Goal: Task Accomplishment & Management: Use online tool/utility

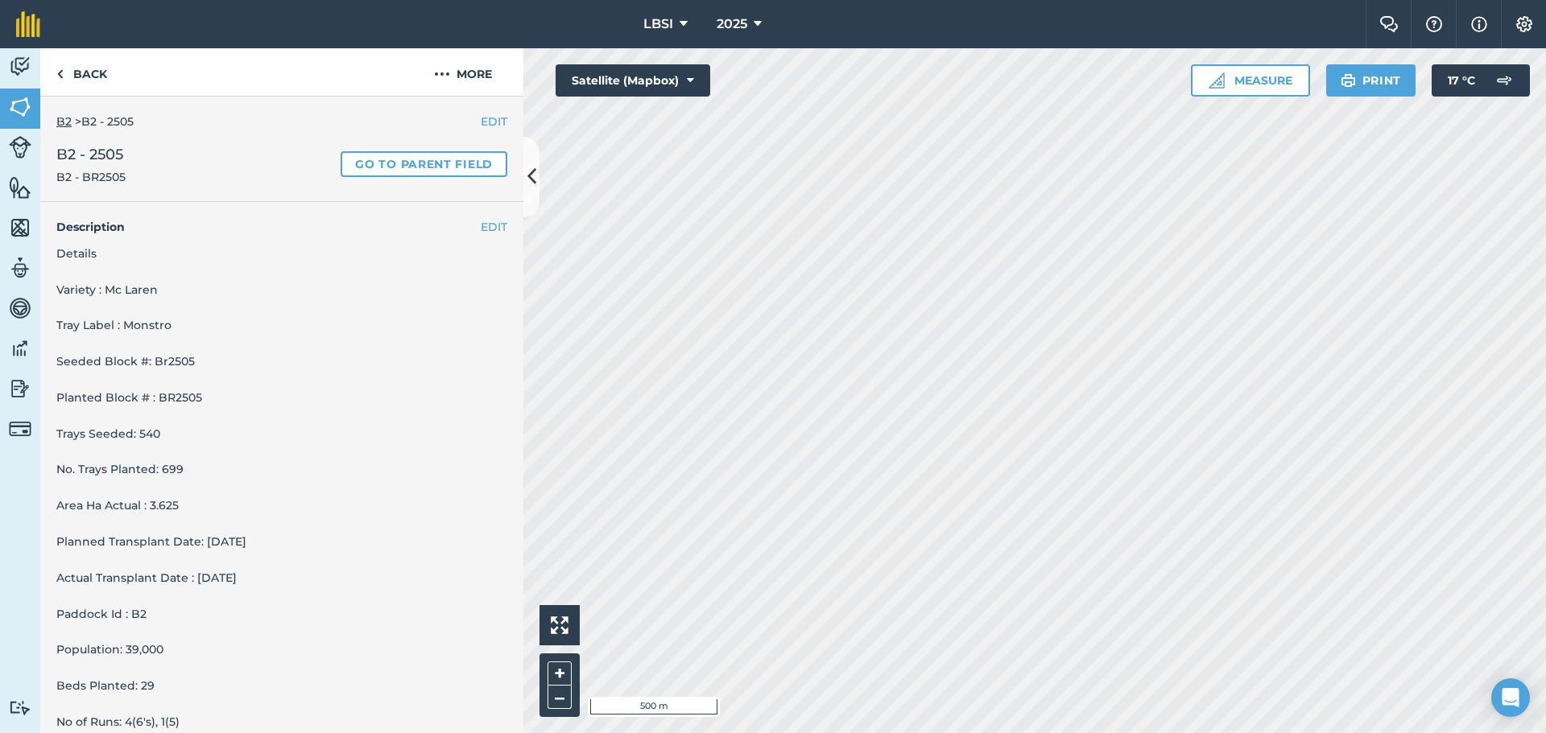
scroll to position [150, 0]
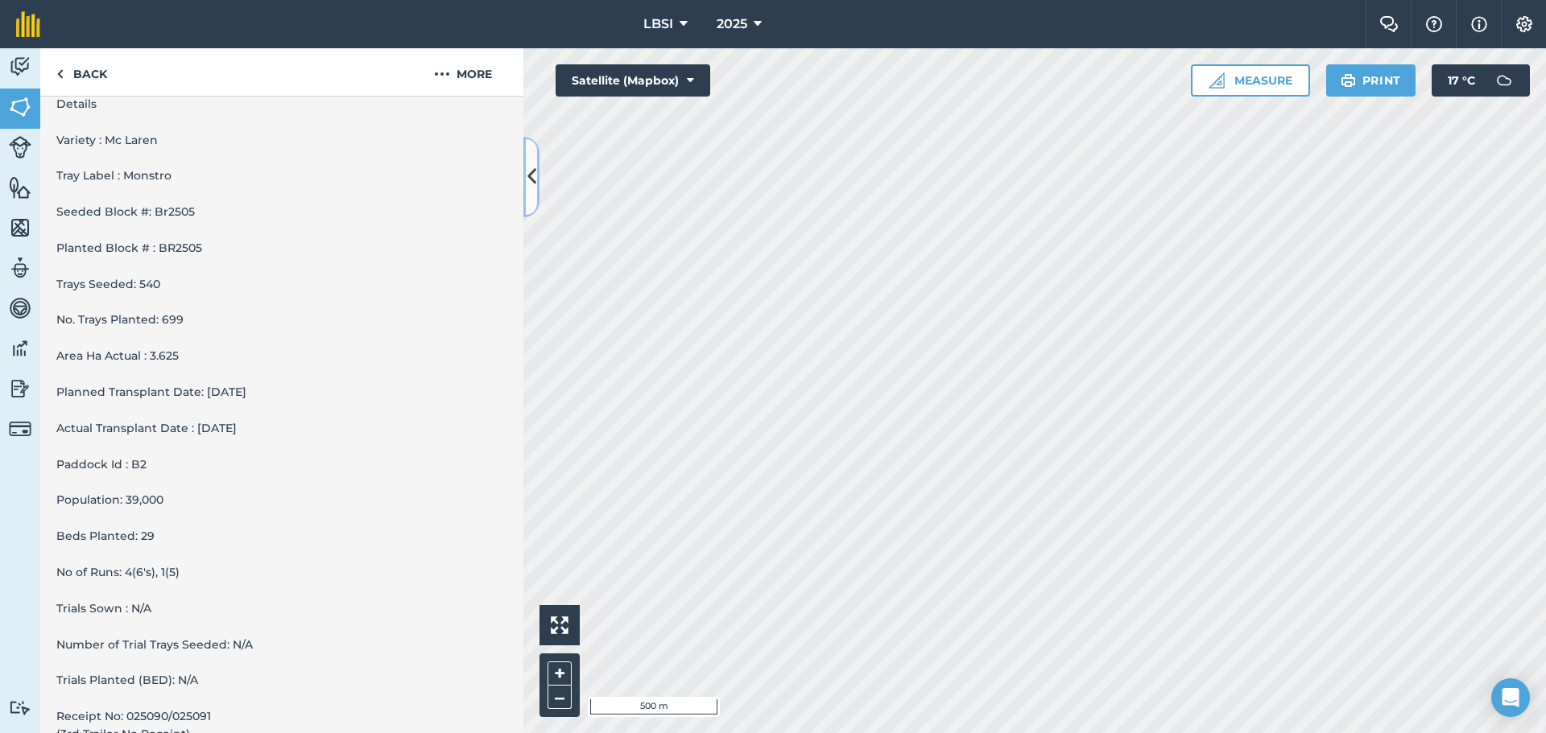
click at [529, 193] on button at bounding box center [531, 177] width 16 height 81
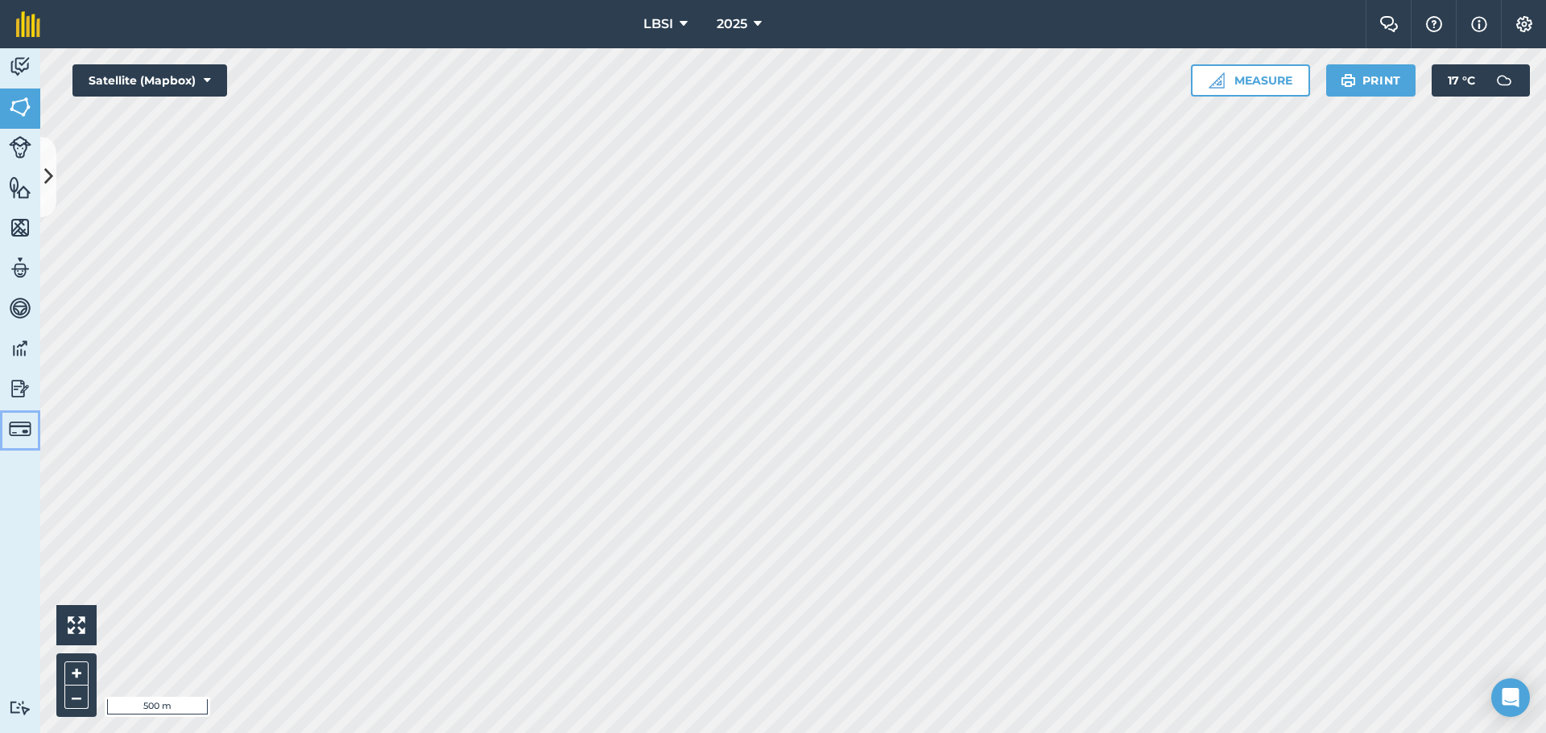
click at [14, 432] on img at bounding box center [20, 429] width 23 height 23
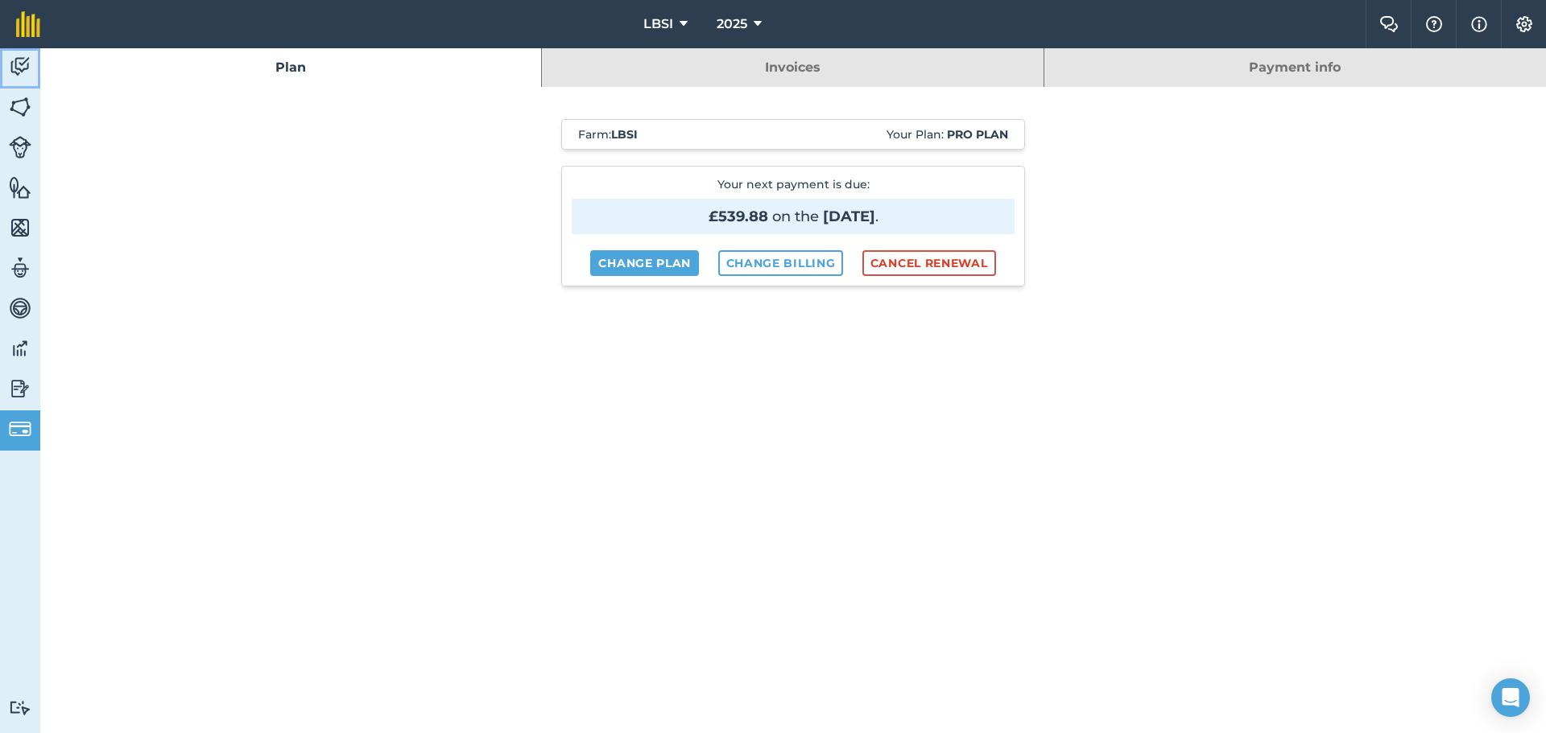
click at [17, 66] on img at bounding box center [20, 67] width 23 height 24
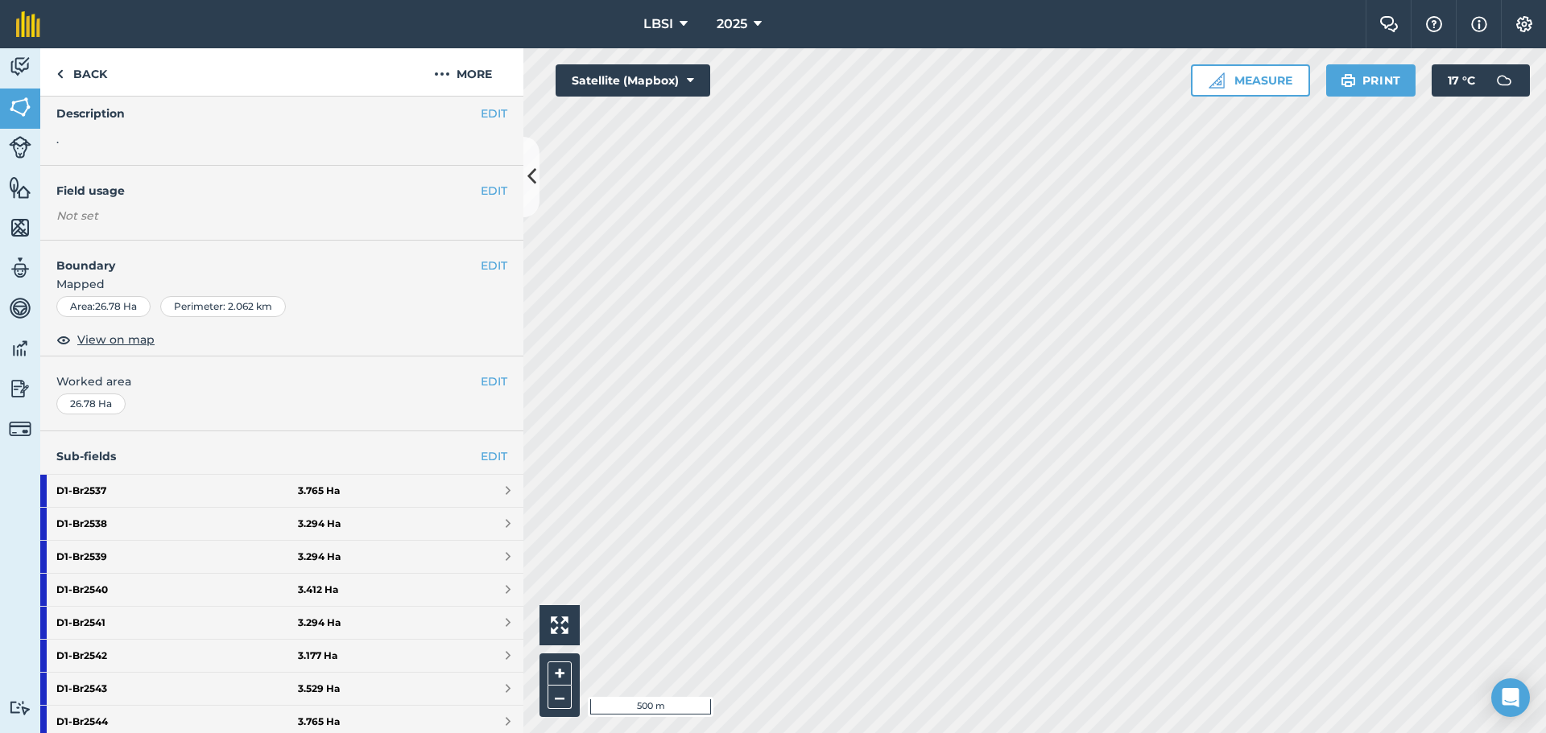
scroll to position [322, 0]
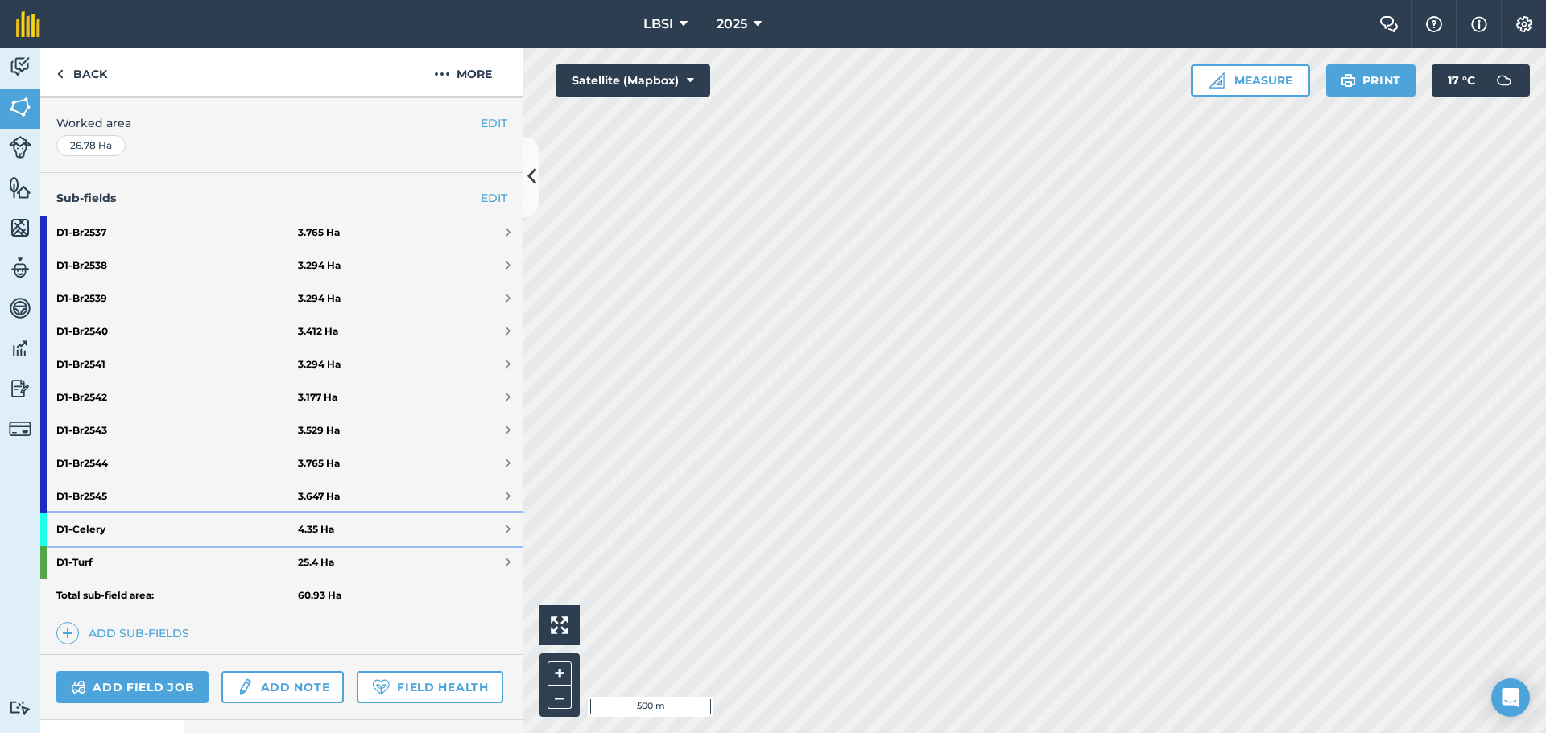
click at [147, 535] on strong "D1 - Celery" at bounding box center [177, 530] width 242 height 32
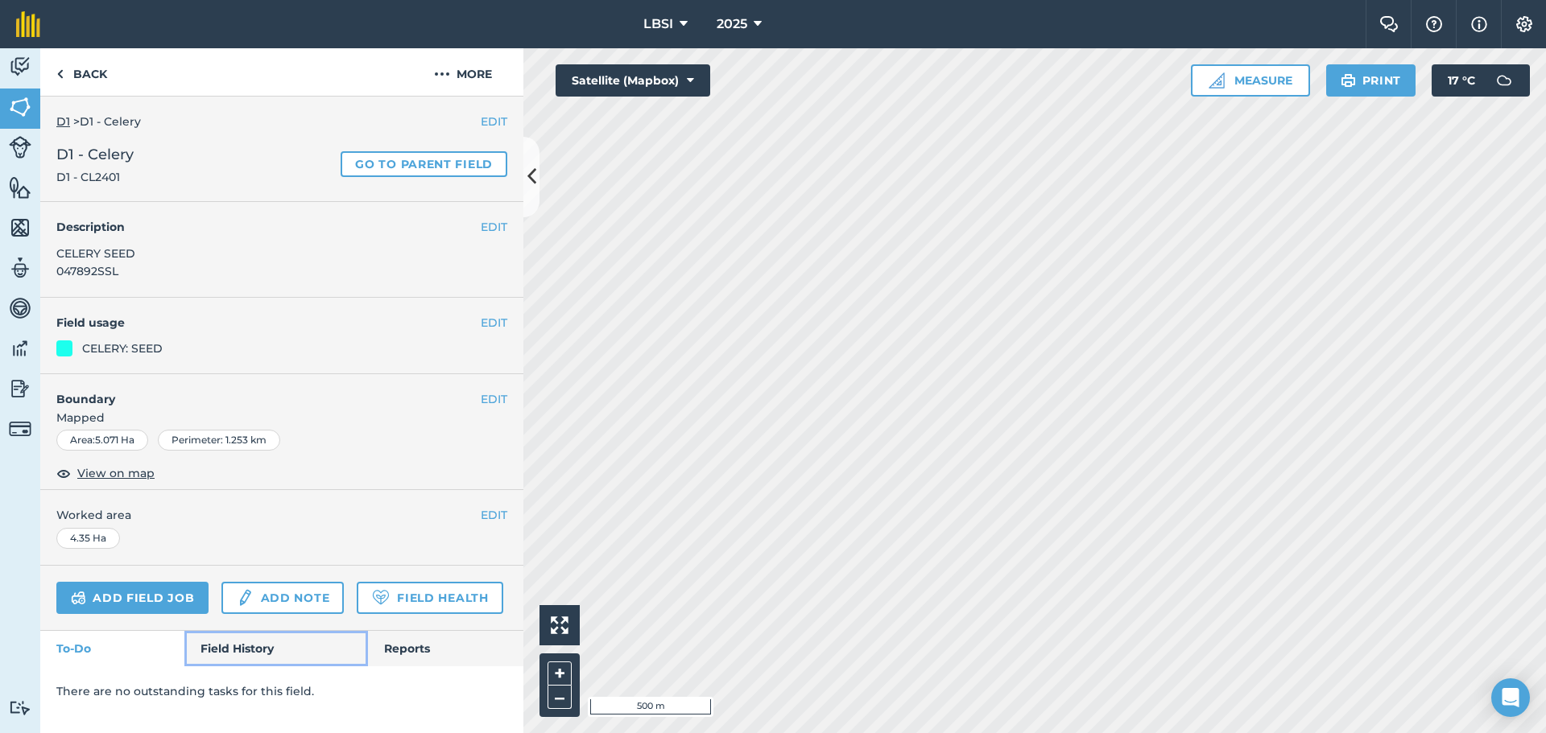
click at [211, 652] on link "Field History" at bounding box center [275, 648] width 183 height 35
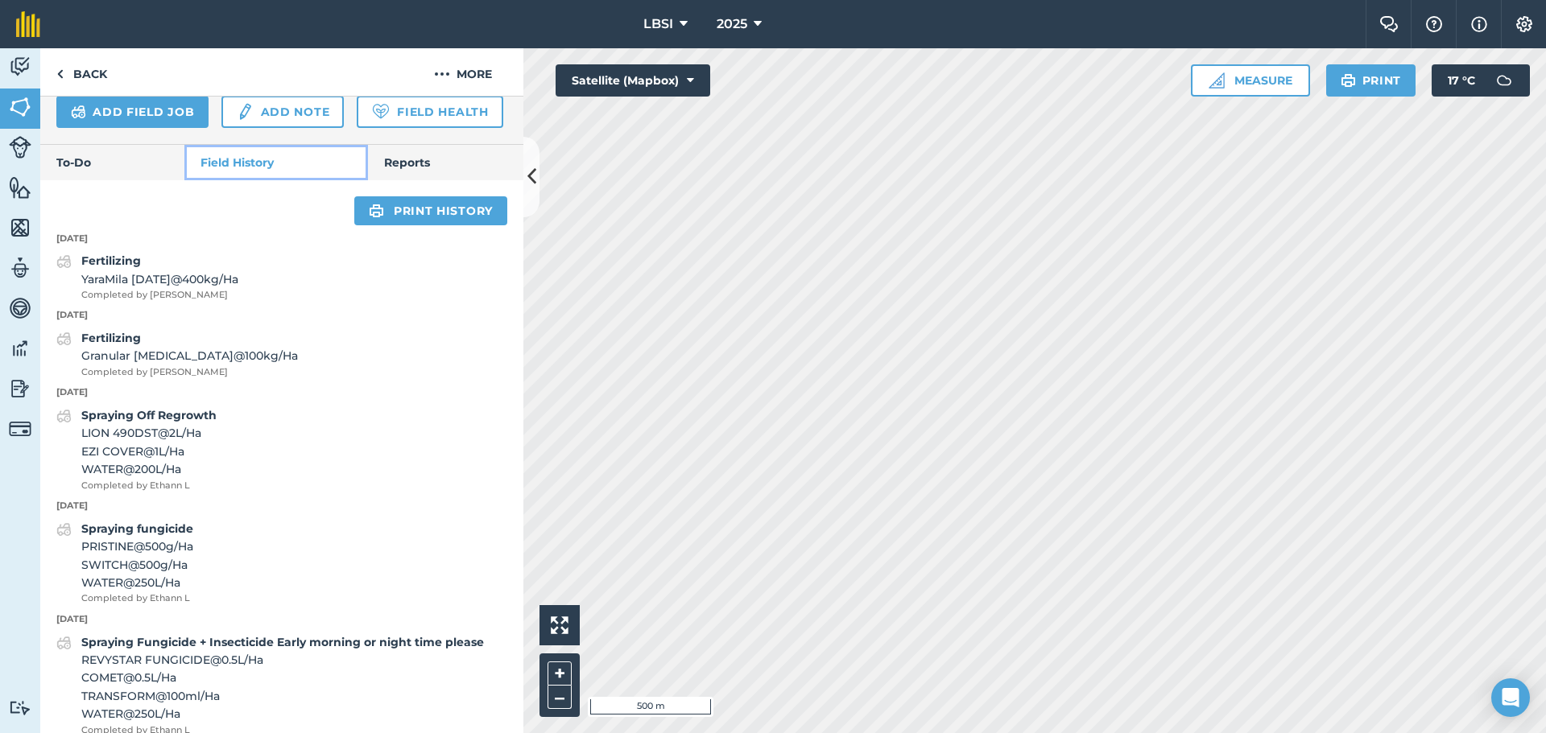
scroll to position [483, 0]
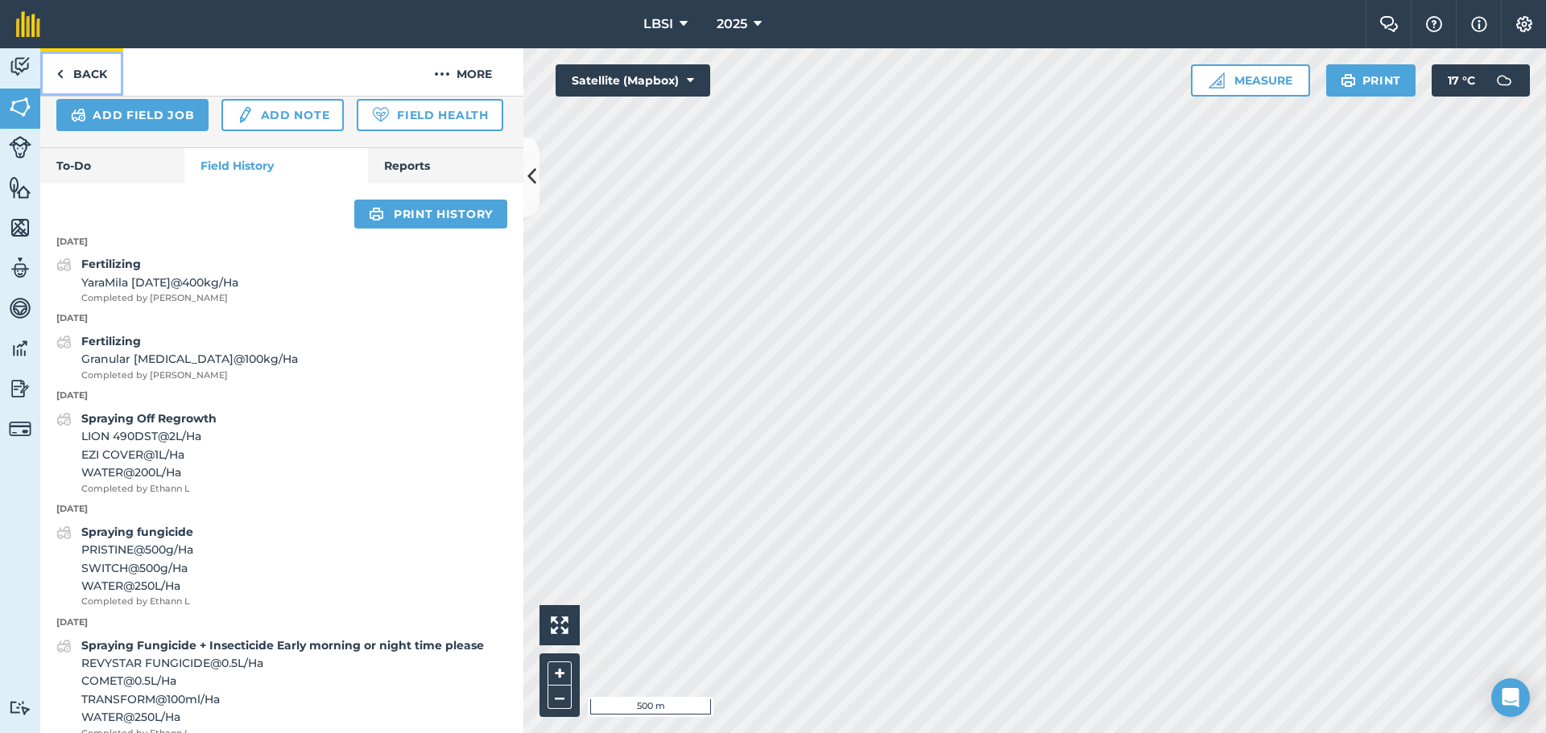
click at [63, 75] on img at bounding box center [59, 73] width 7 height 19
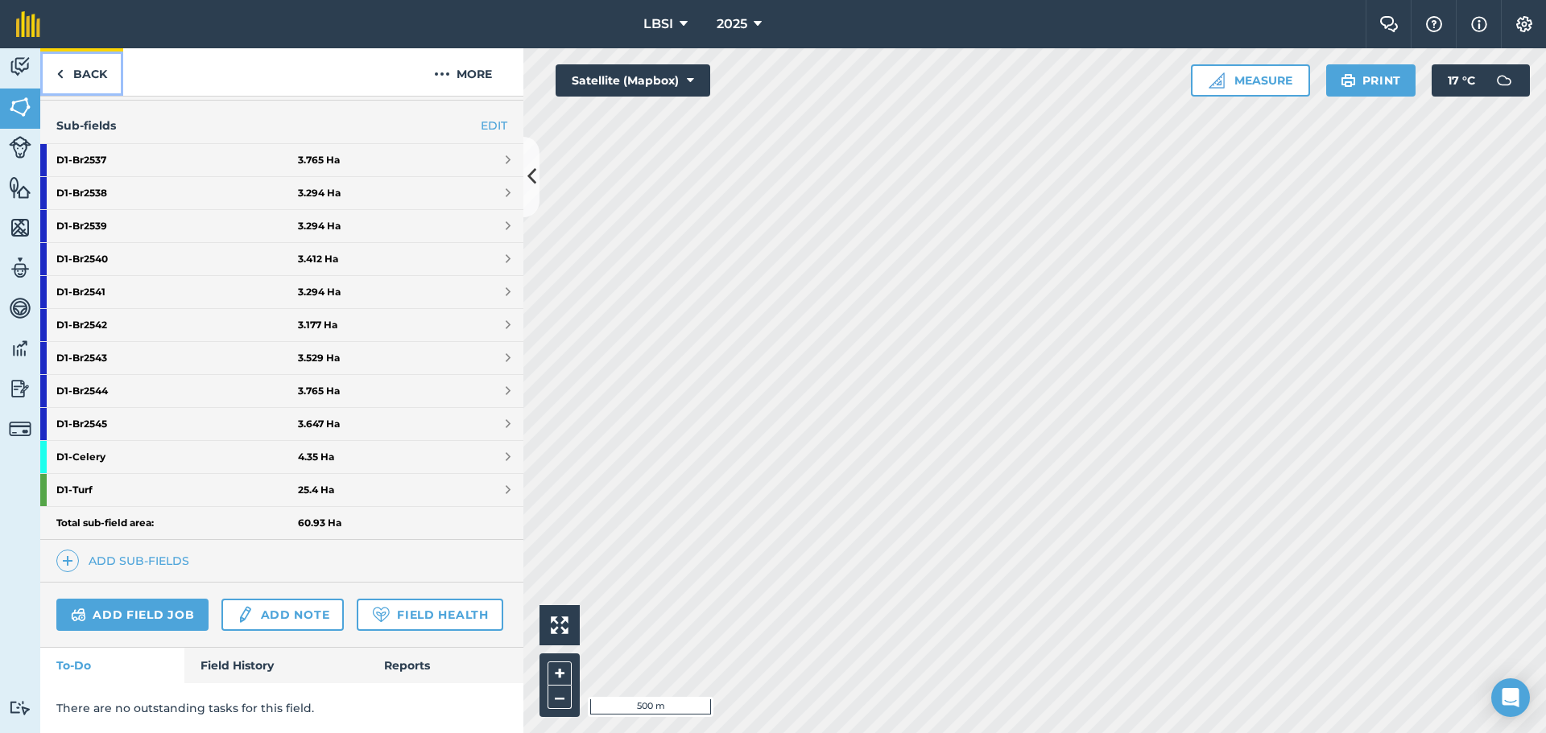
scroll to position [440, 0]
click at [58, 441] on strong "D1 - Celery" at bounding box center [177, 457] width 242 height 32
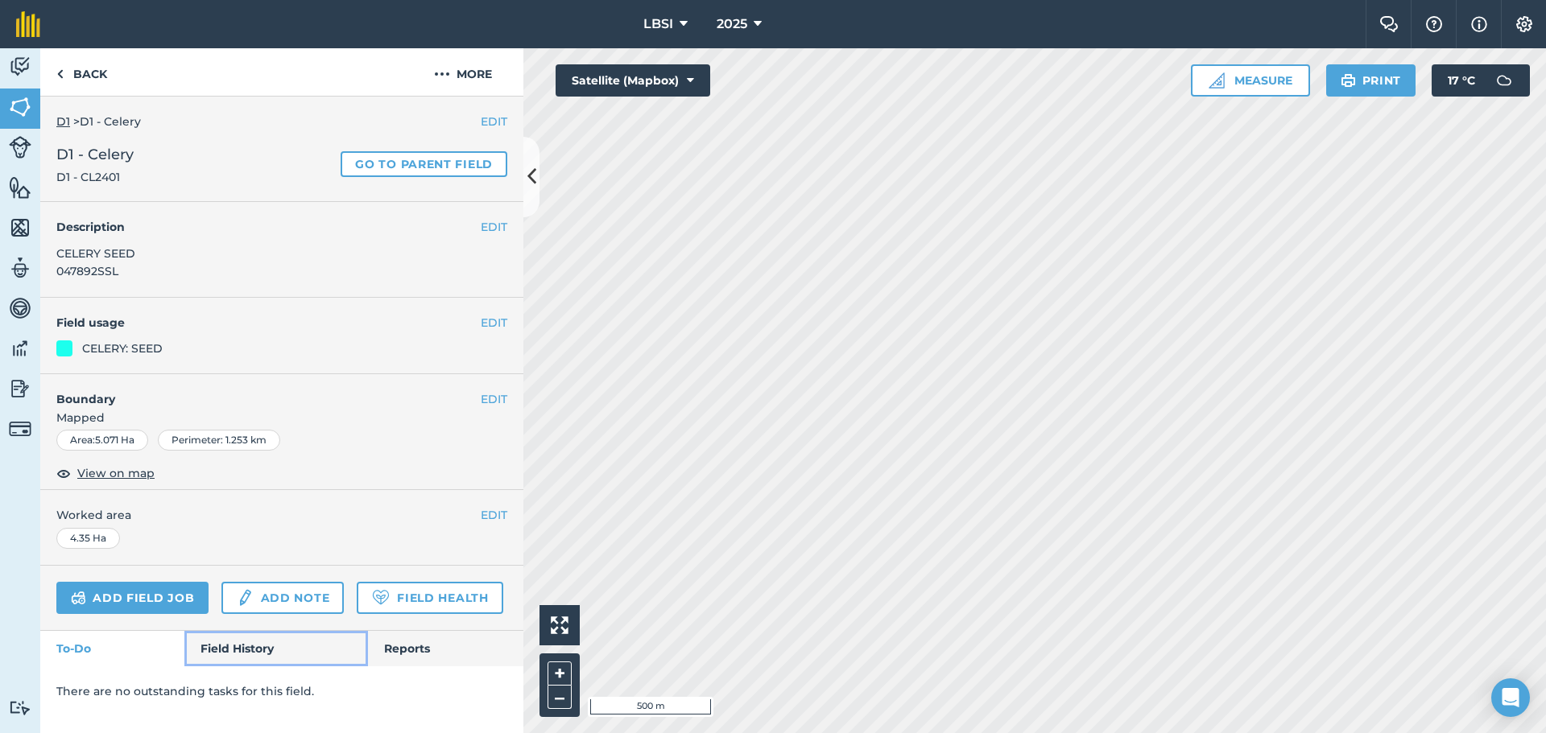
click at [235, 659] on link "Field History" at bounding box center [275, 648] width 183 height 35
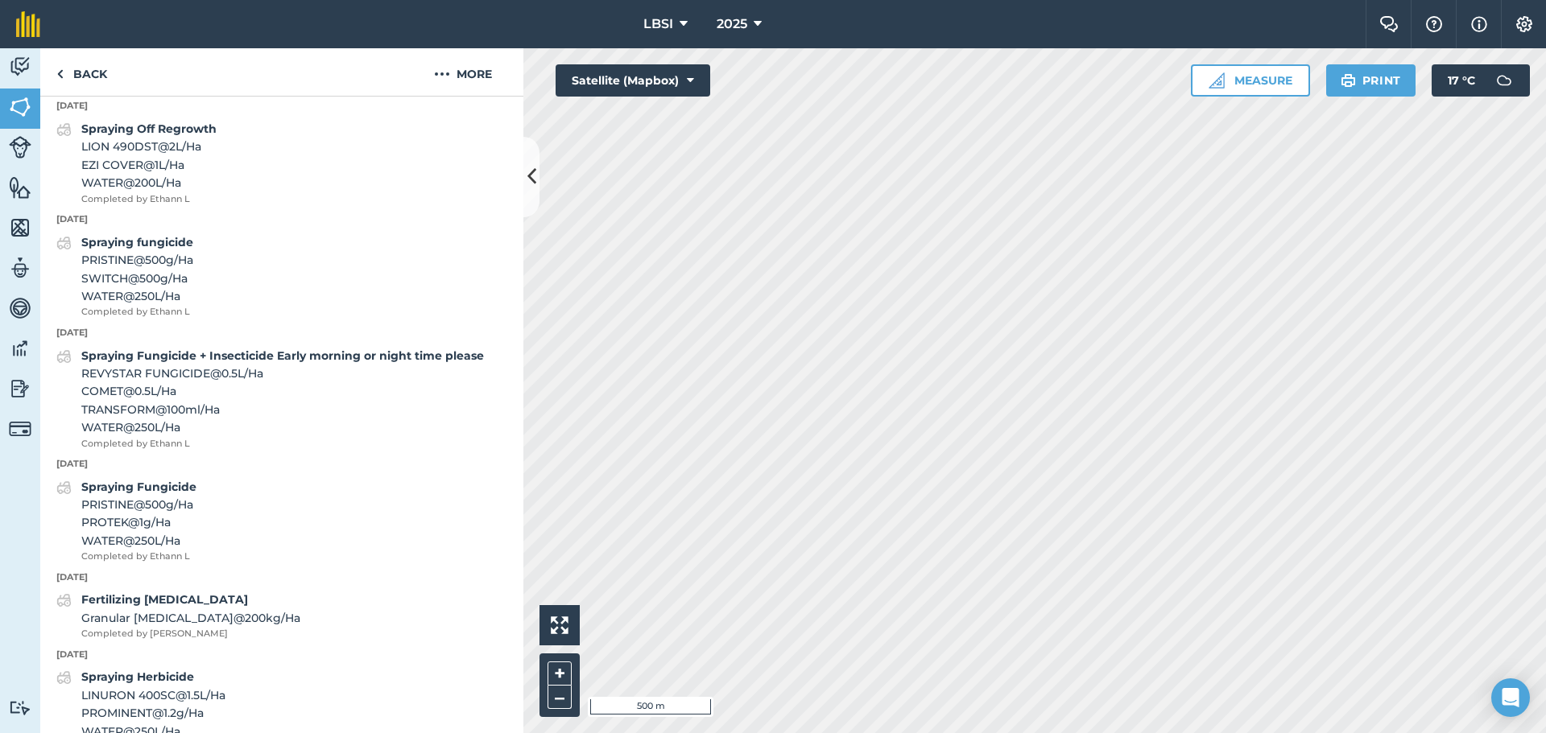
scroll to position [547, 0]
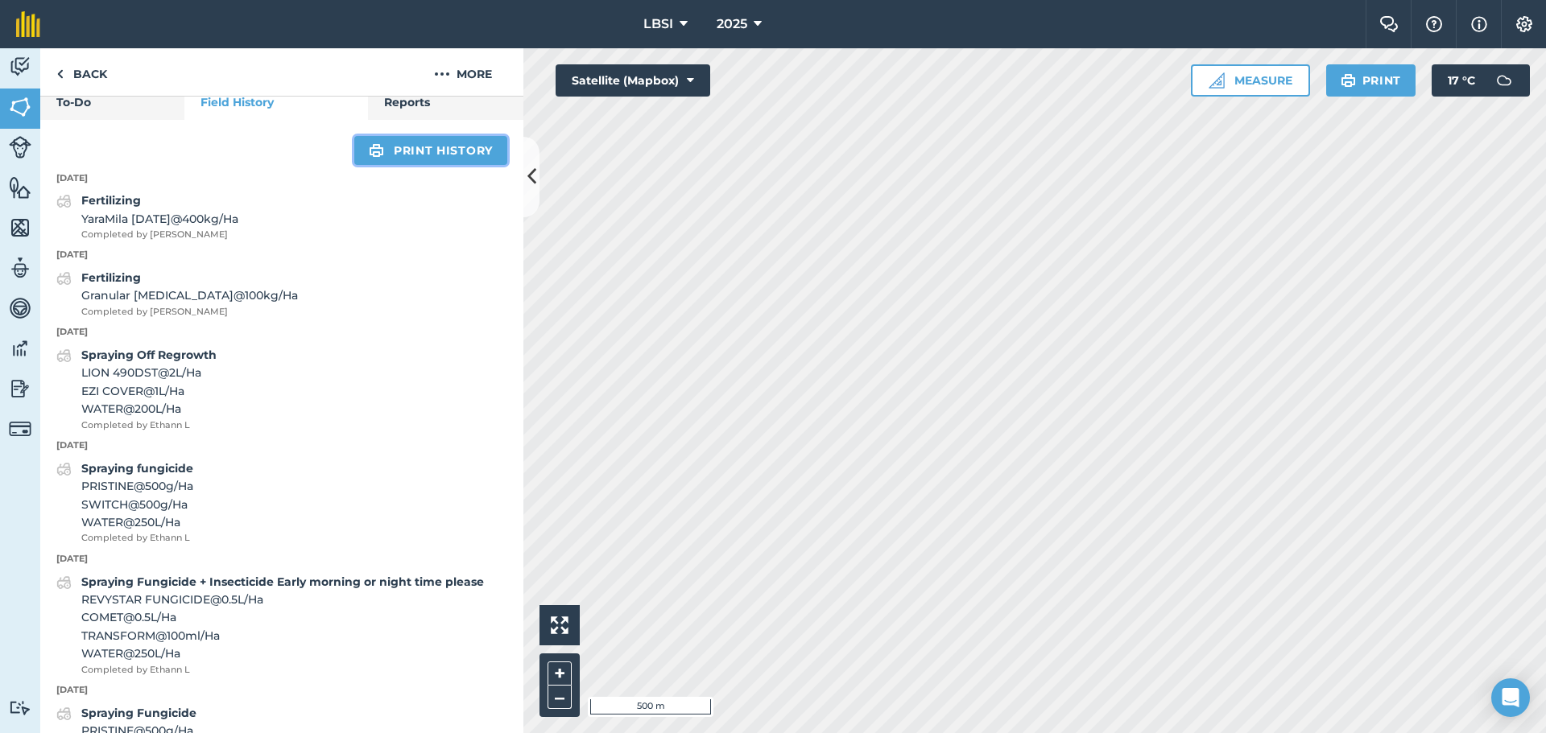
click at [385, 165] on link "Print history" at bounding box center [430, 150] width 153 height 29
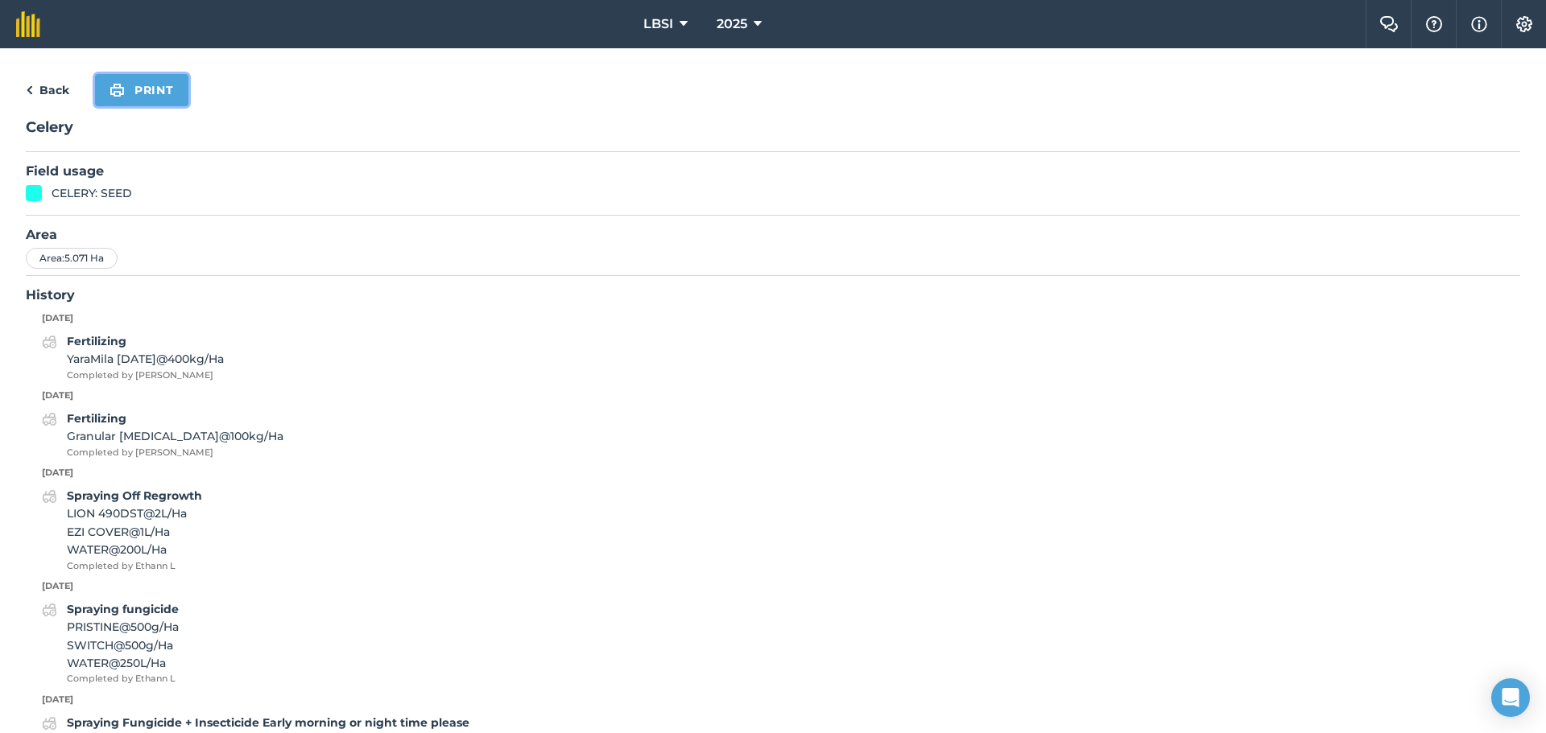
click at [155, 95] on button "Print" at bounding box center [141, 90] width 93 height 32
click at [758, 23] on icon at bounding box center [758, 23] width 8 height 19
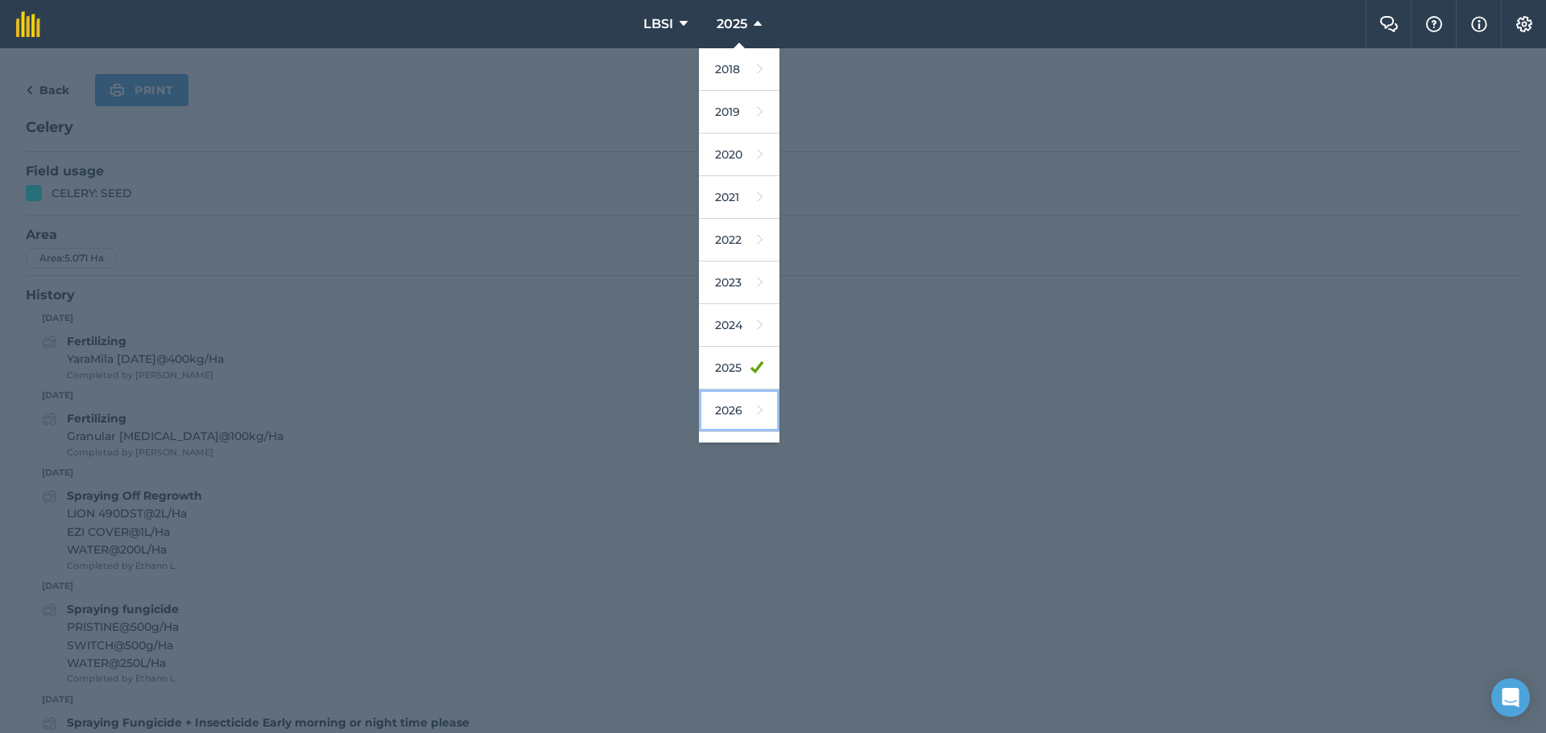
drag, startPoint x: 733, startPoint y: 419, endPoint x: 725, endPoint y: 420, distance: 8.1
click at [733, 419] on link "2026" at bounding box center [739, 411] width 81 height 43
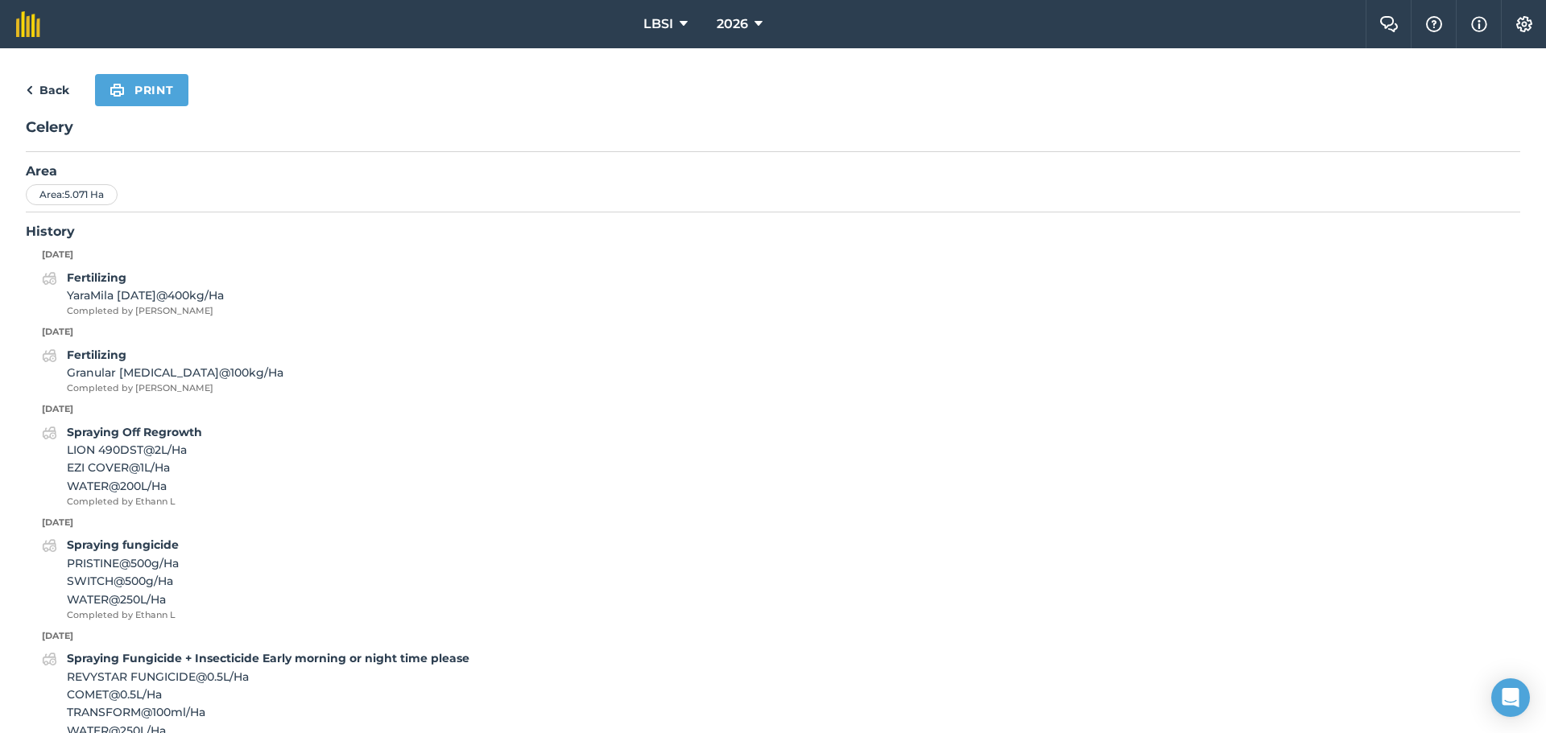
click at [27, 96] on img at bounding box center [29, 90] width 7 height 19
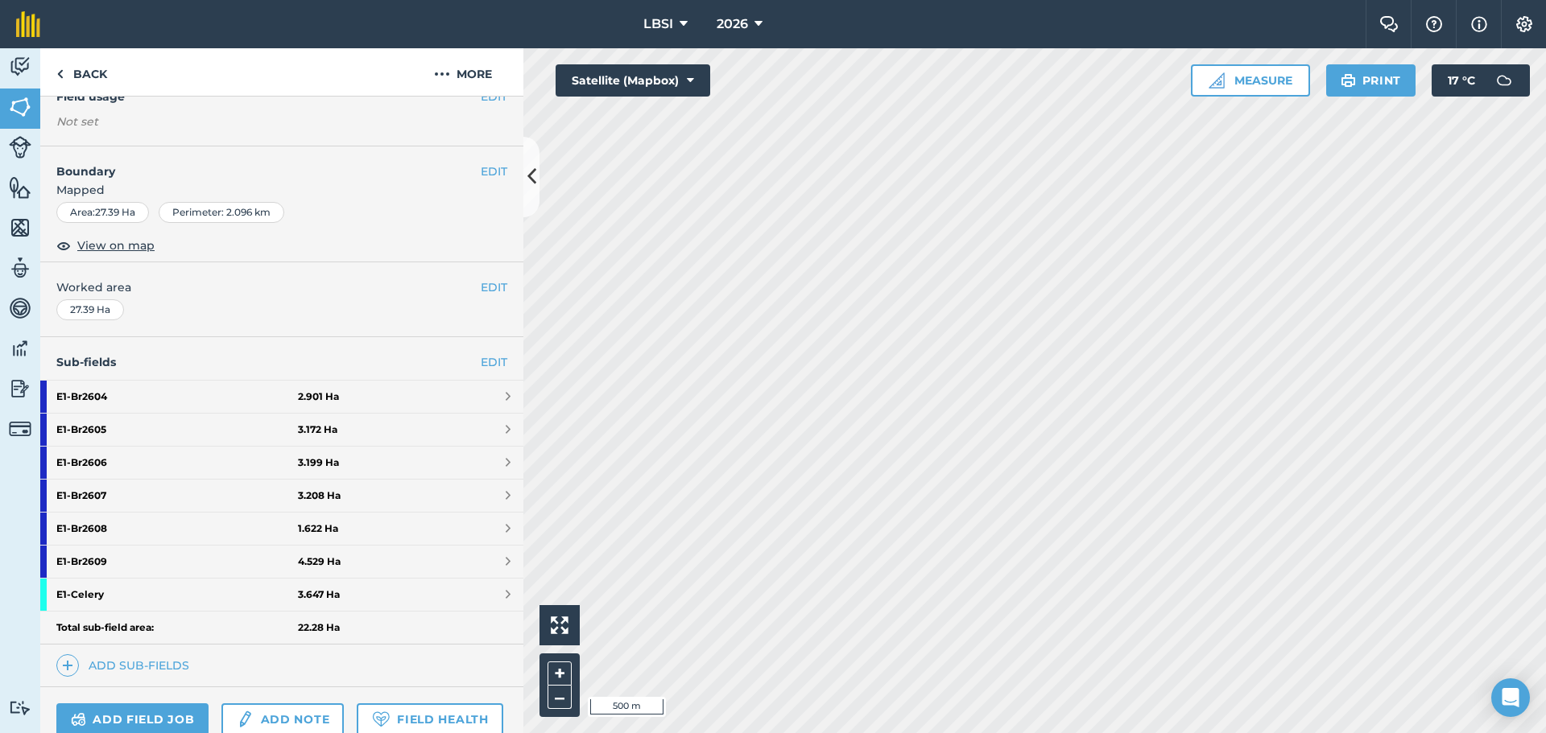
scroll to position [308, 0]
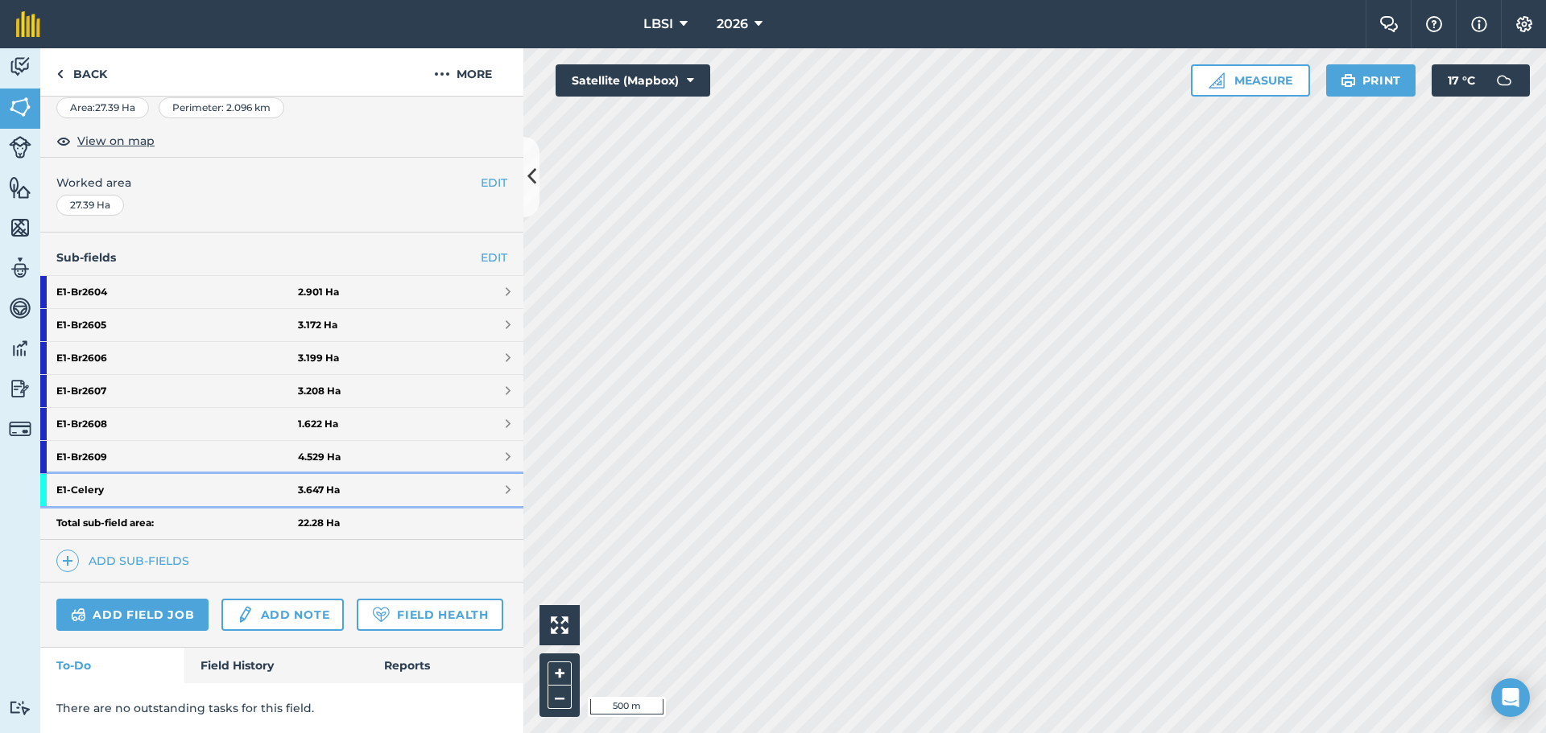
click at [137, 474] on strong "E1 - Celery" at bounding box center [177, 490] width 242 height 32
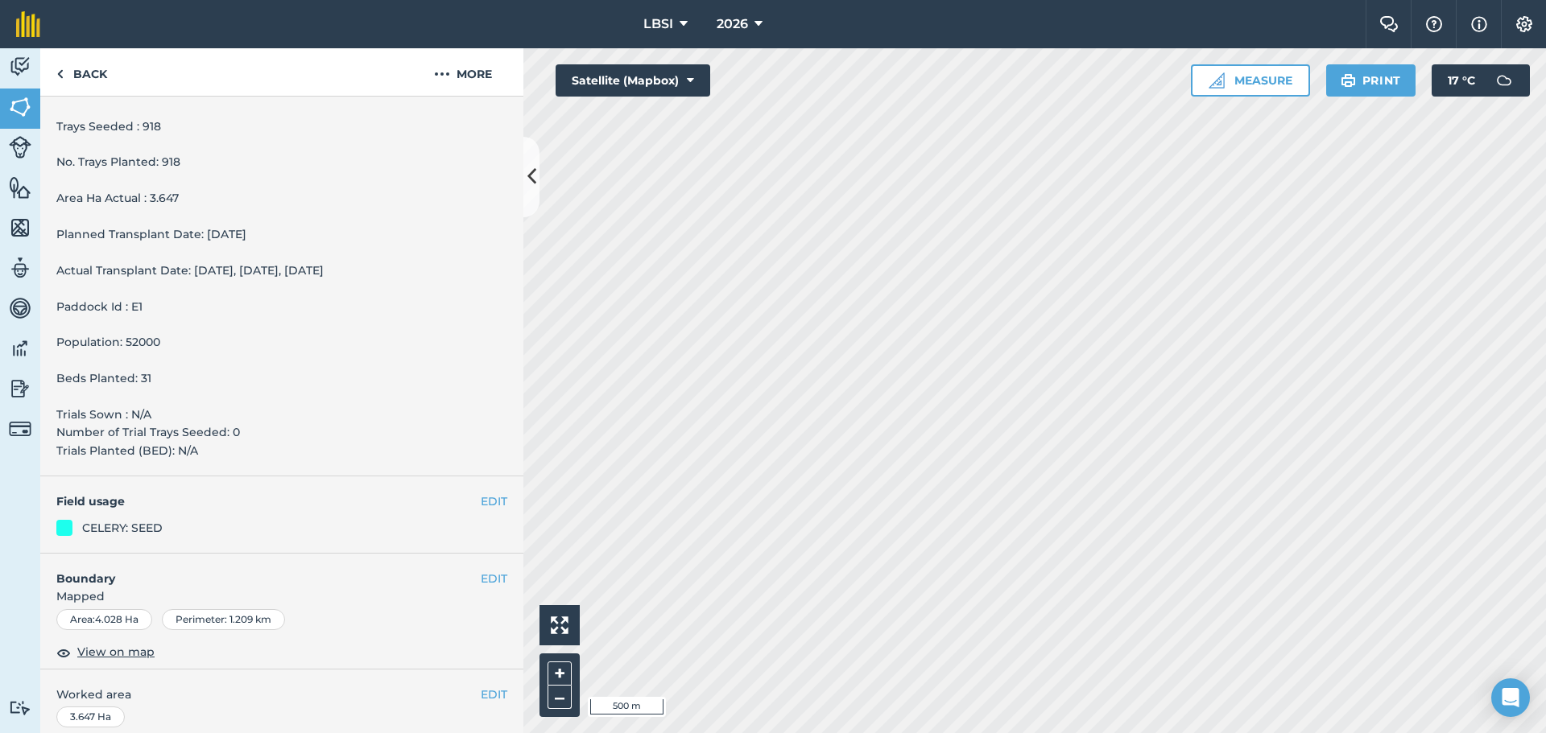
scroll to position [514, 0]
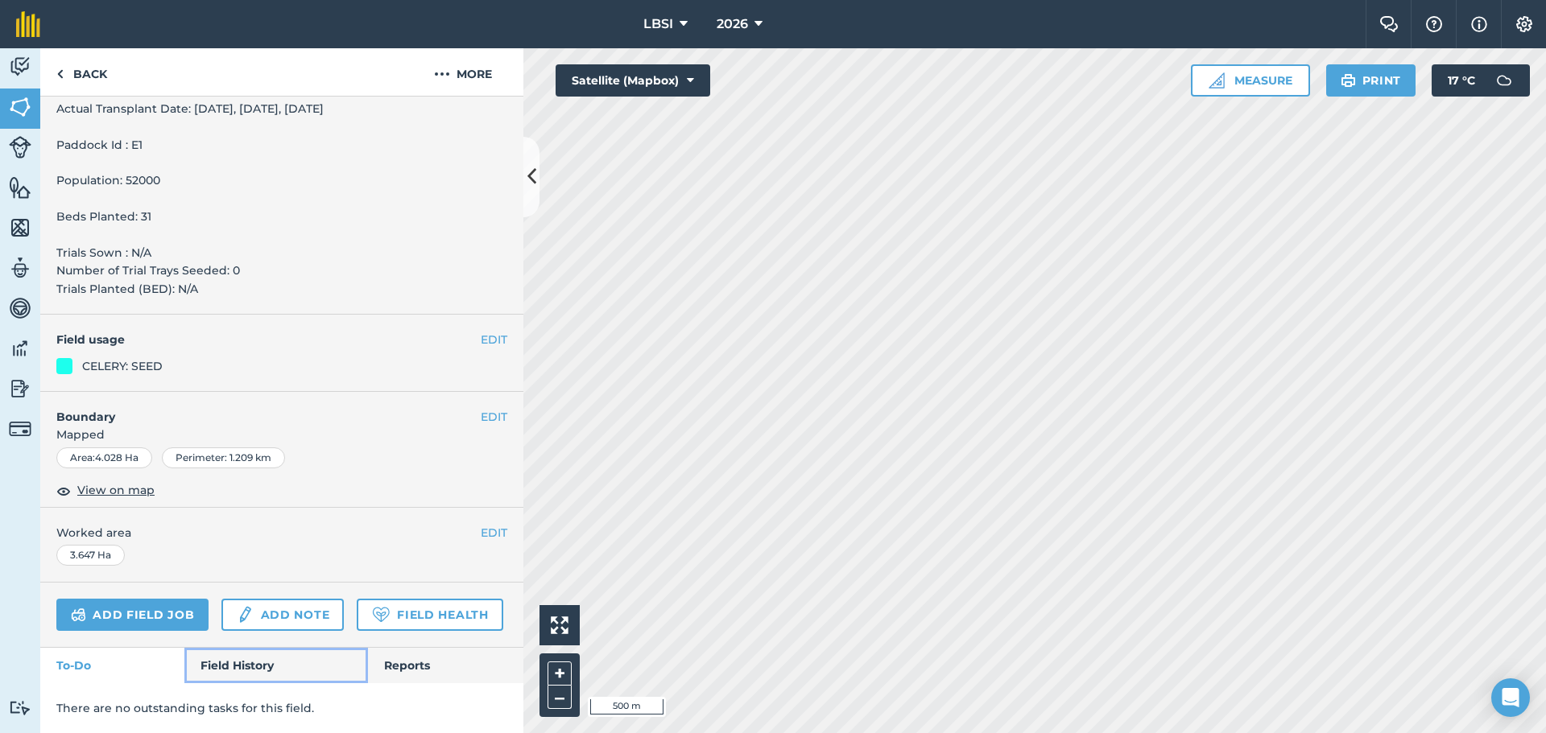
click at [233, 669] on link "Field History" at bounding box center [275, 665] width 183 height 35
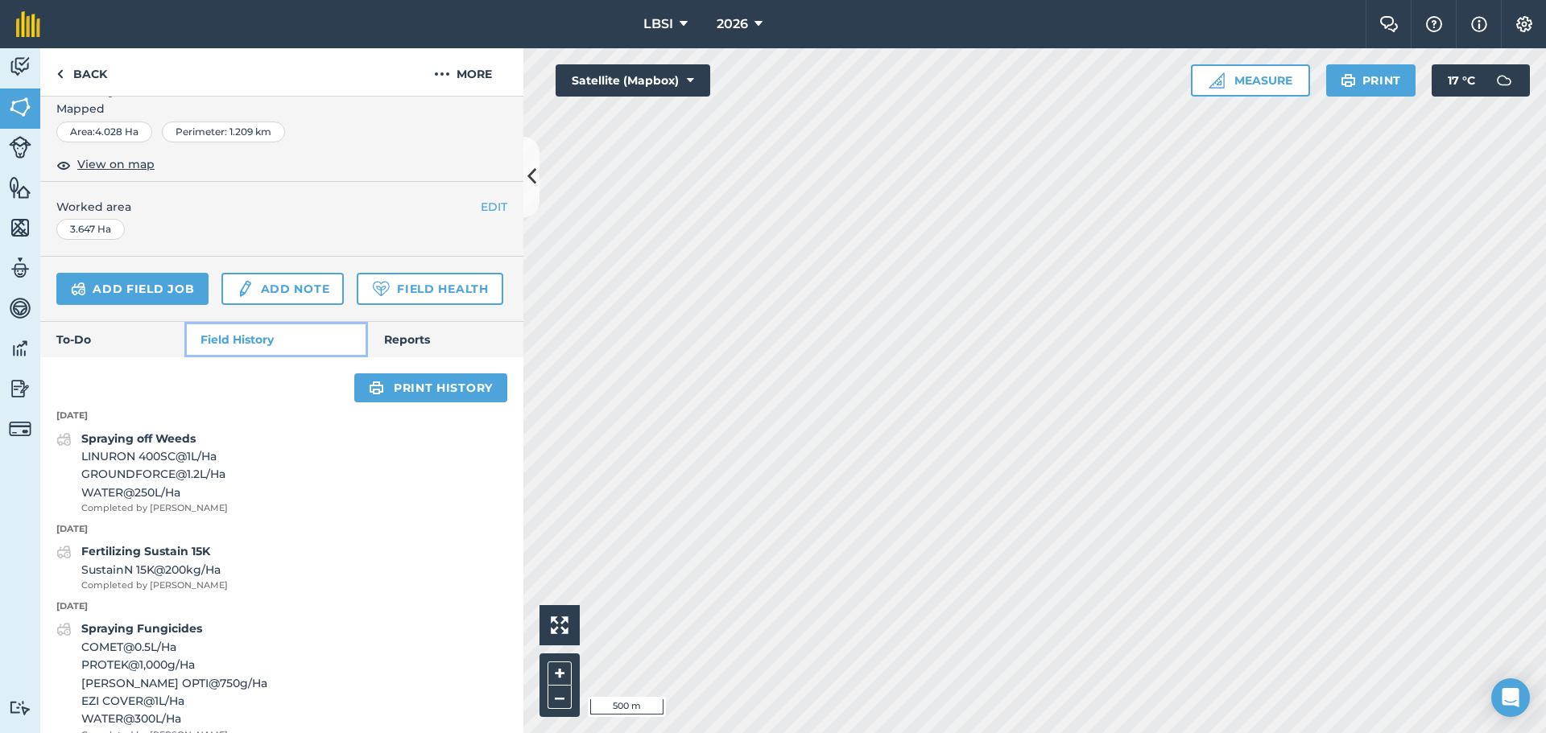
scroll to position [639, 0]
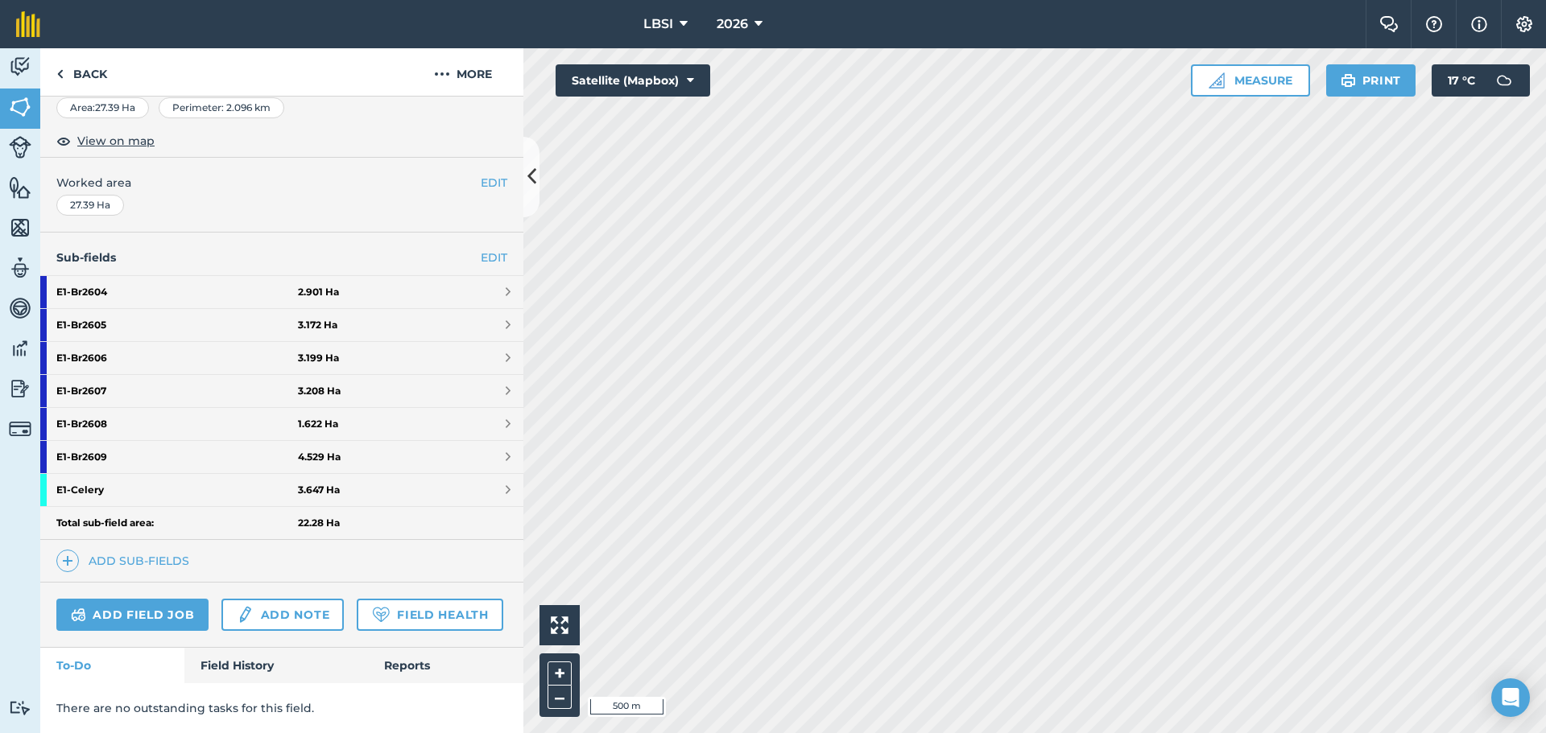
scroll to position [308, 0]
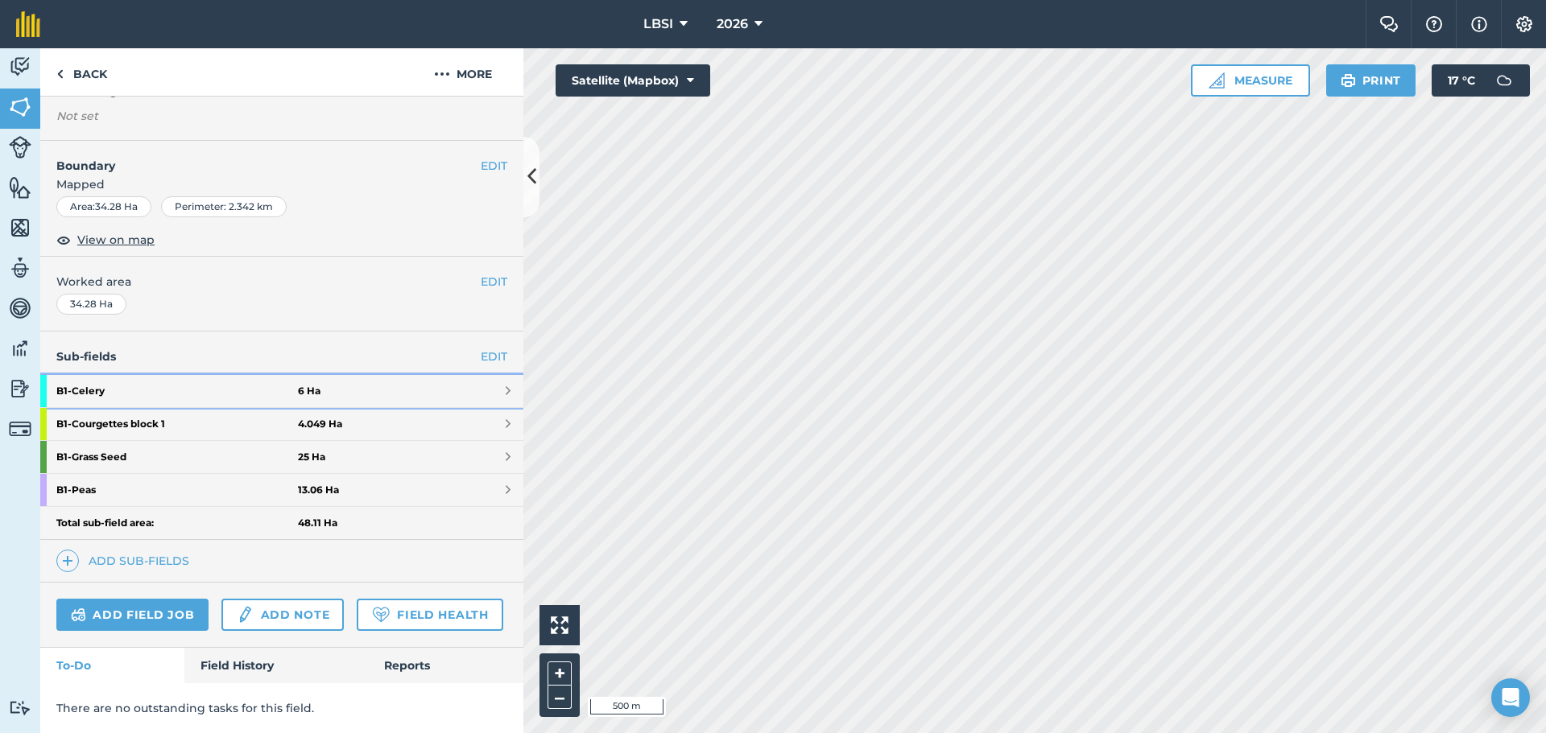
click at [158, 375] on strong "B1 - Celery" at bounding box center [177, 391] width 242 height 32
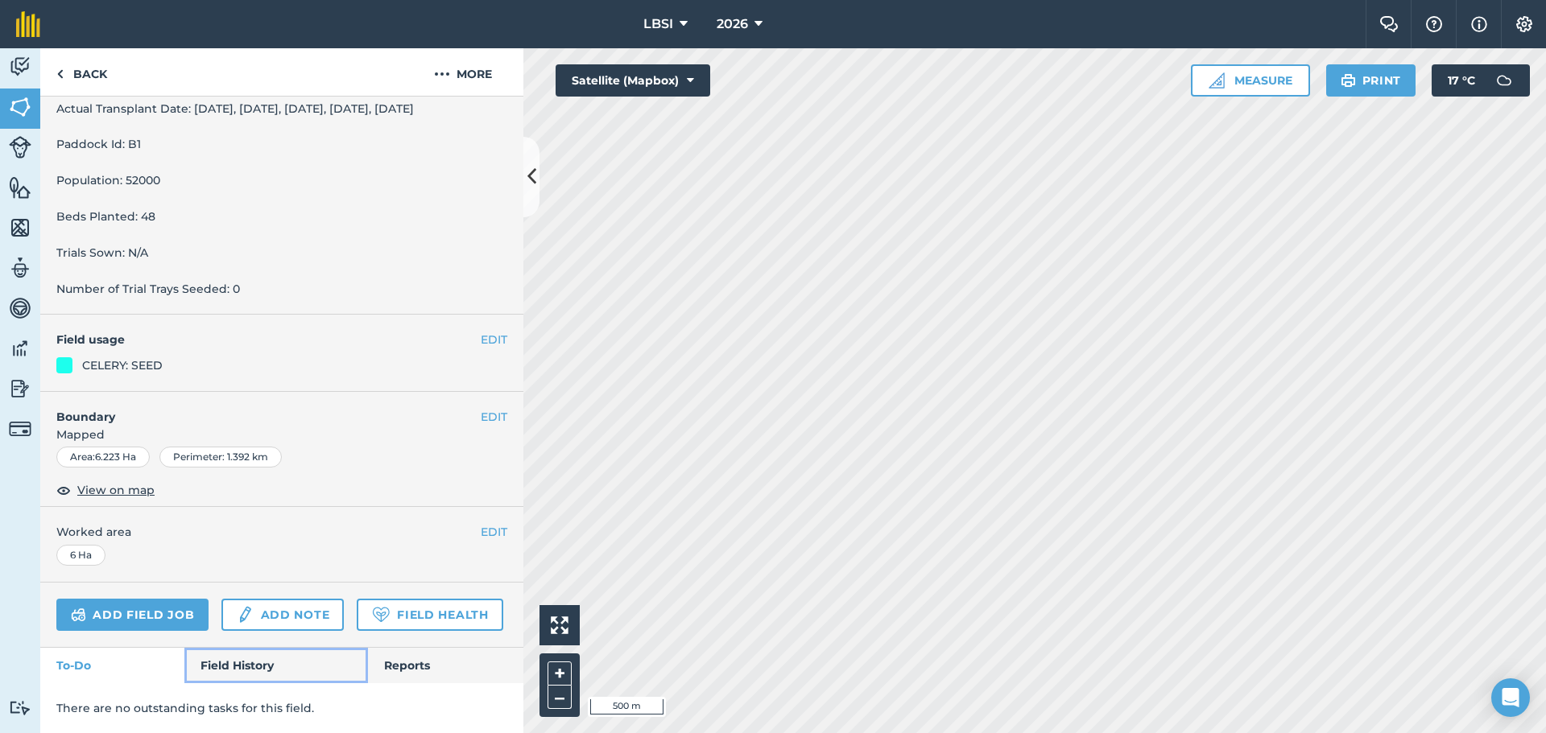
click at [206, 662] on link "Field History" at bounding box center [275, 665] width 183 height 35
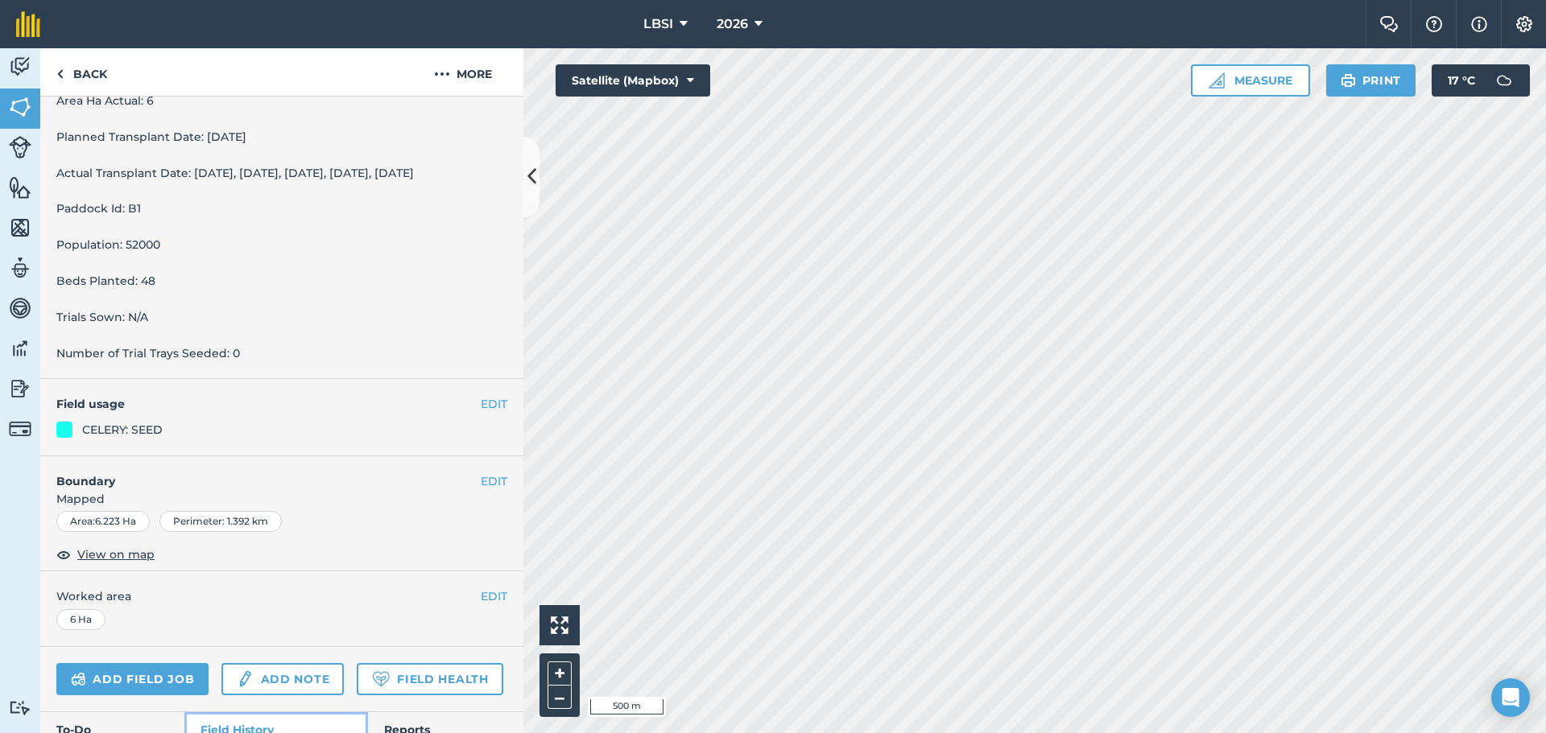
scroll to position [559, 0]
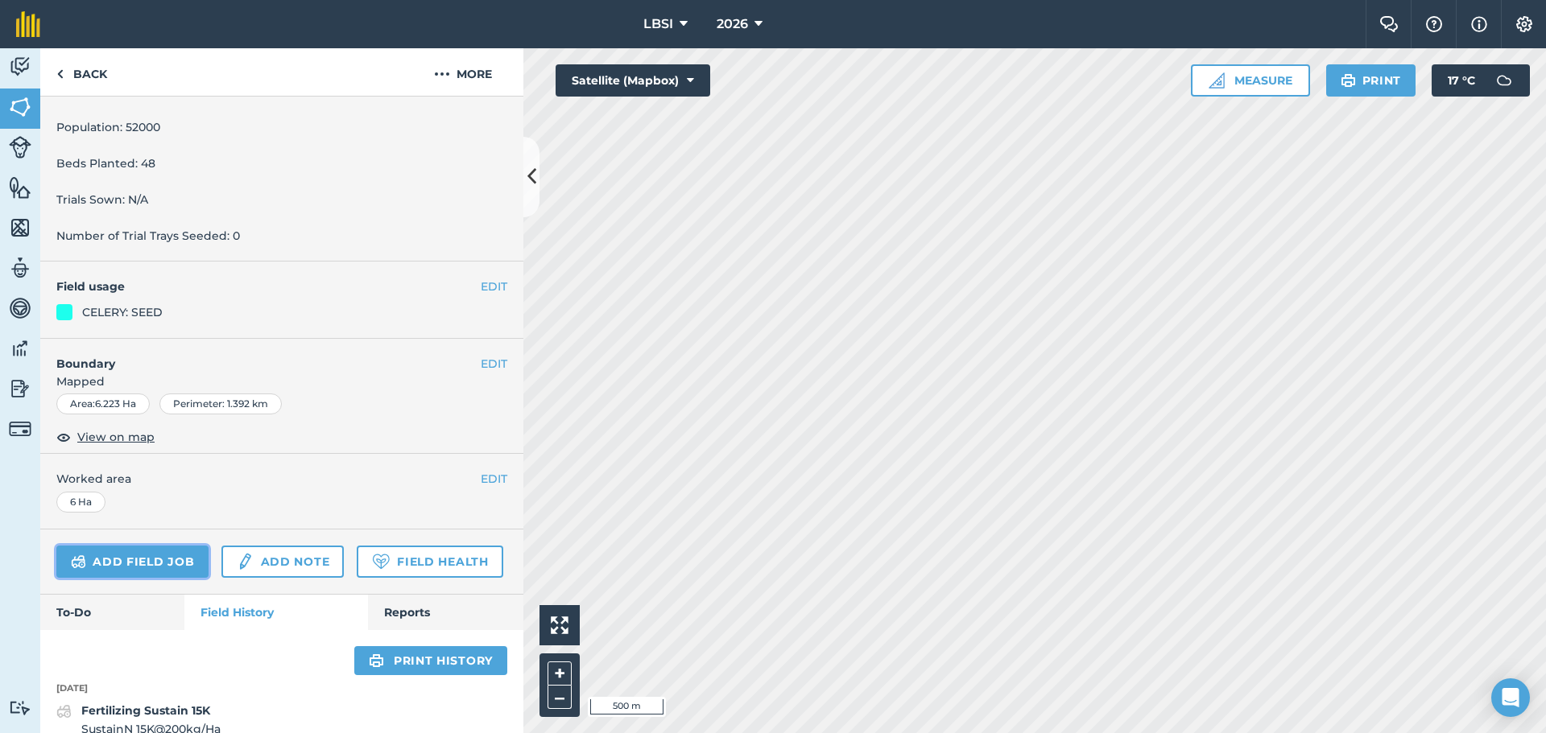
click at [124, 564] on link "Add field job" at bounding box center [132, 562] width 152 height 32
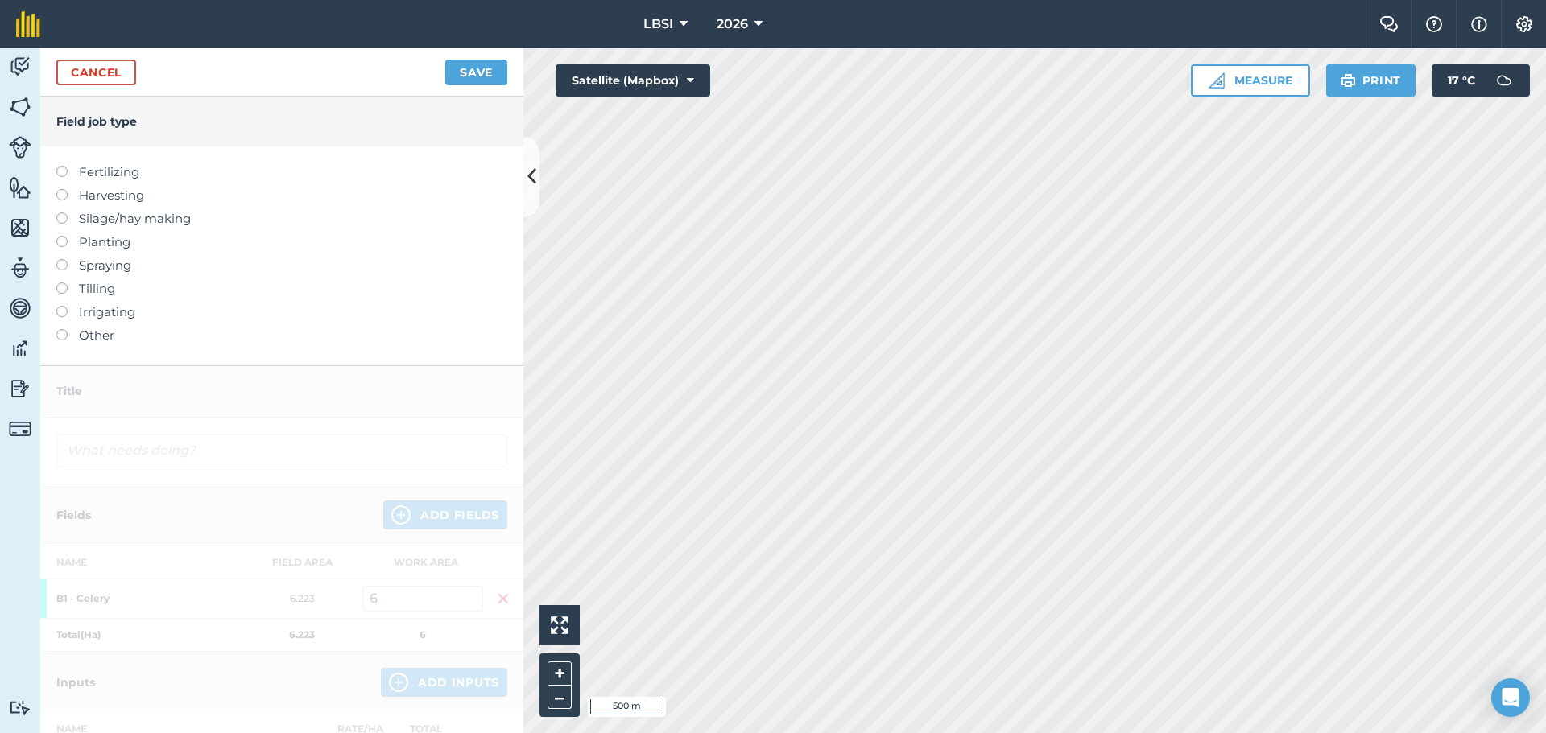
click at [57, 166] on label at bounding box center [67, 166] width 23 height 0
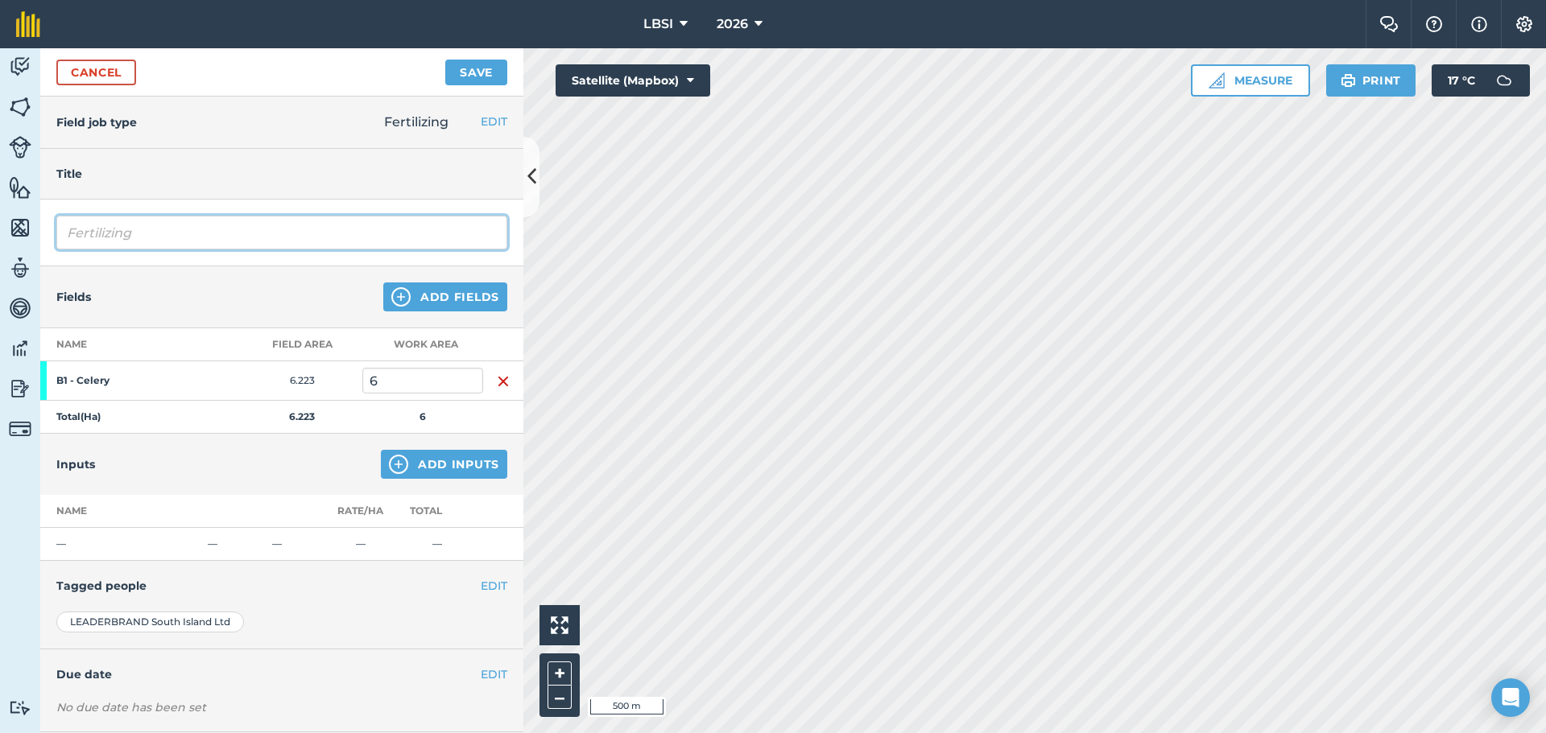
click at [156, 223] on input "Fertilizing" at bounding box center [281, 233] width 451 height 34
type input "Fertilizing starter fert"
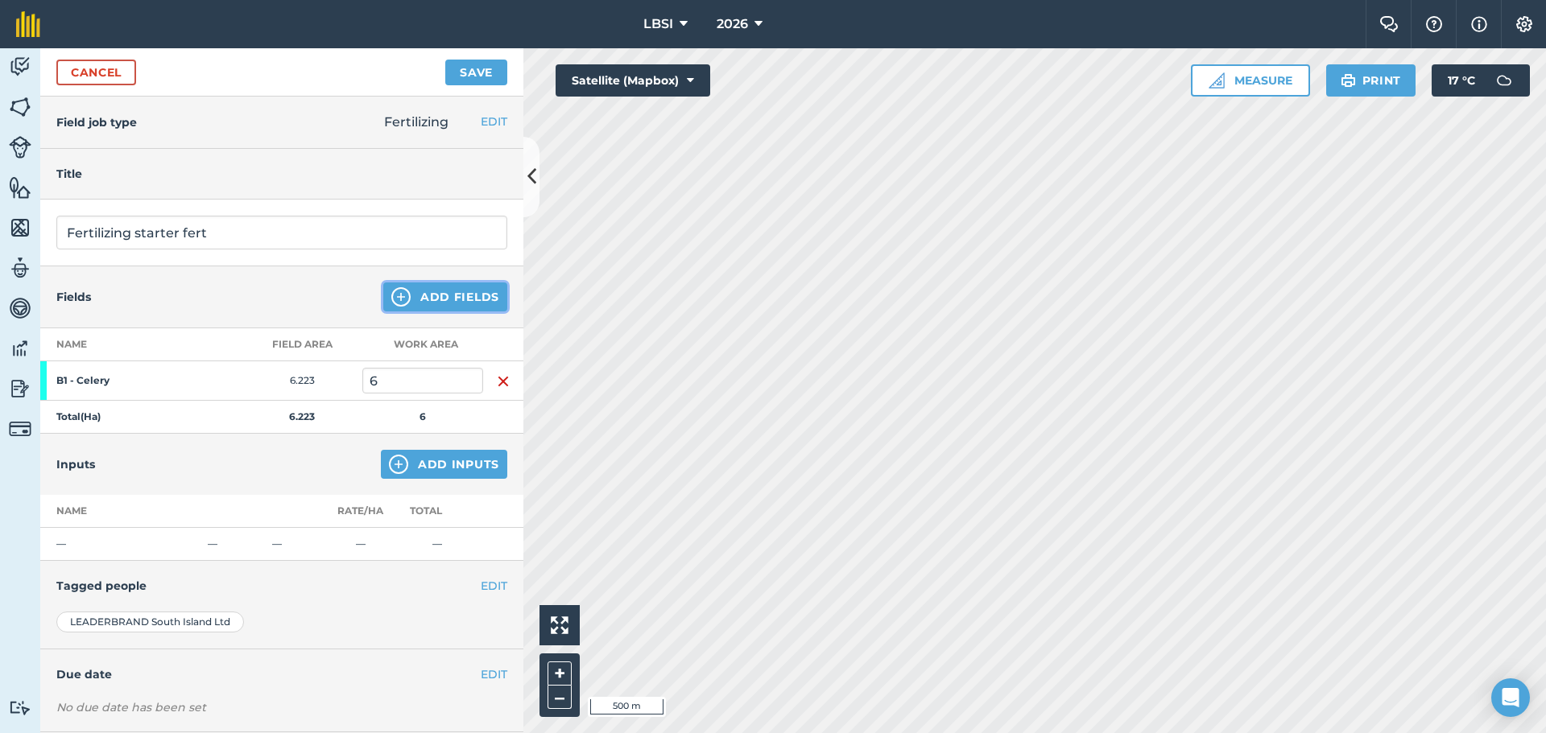
click at [391, 297] on img at bounding box center [400, 296] width 19 height 19
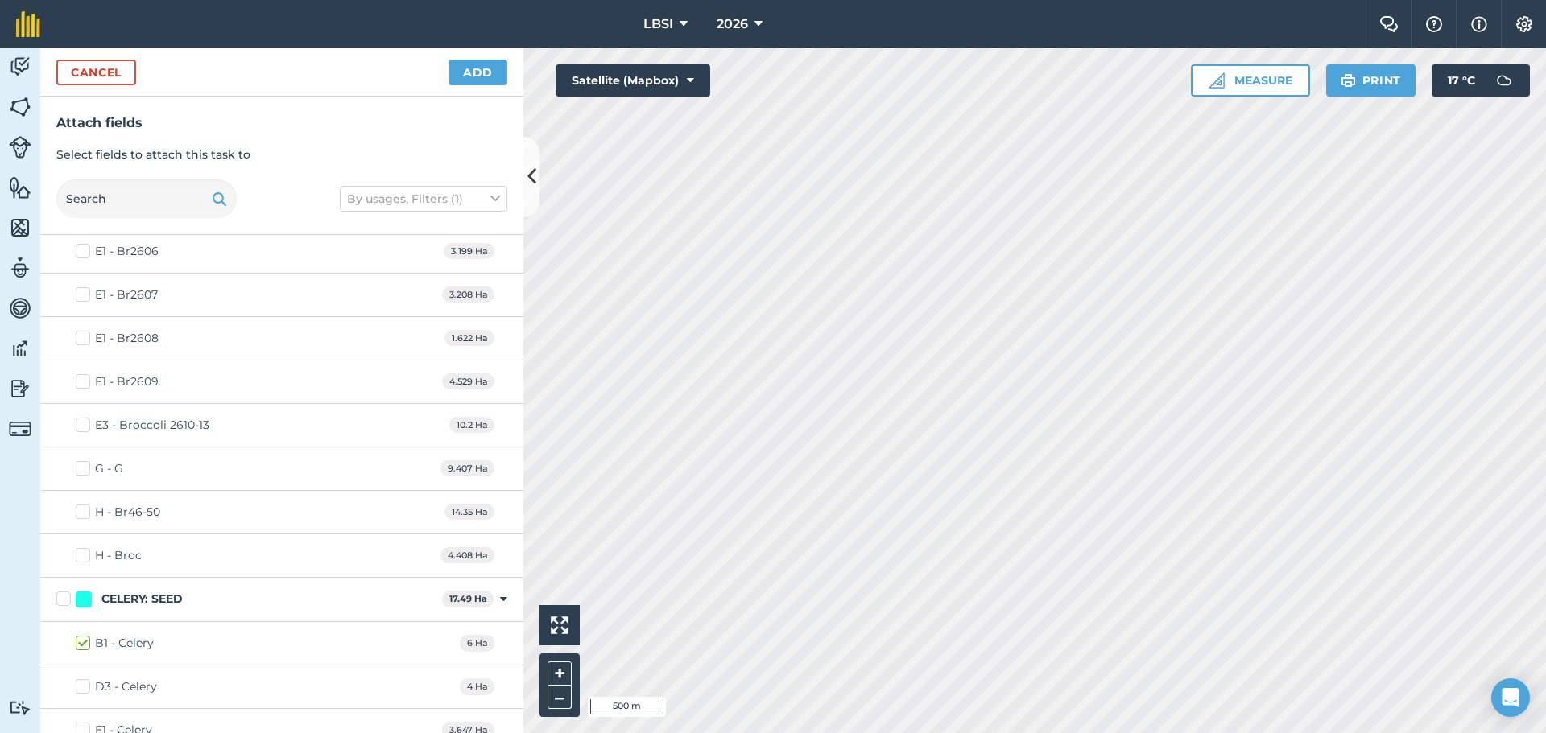
scroll to position [1127, 0]
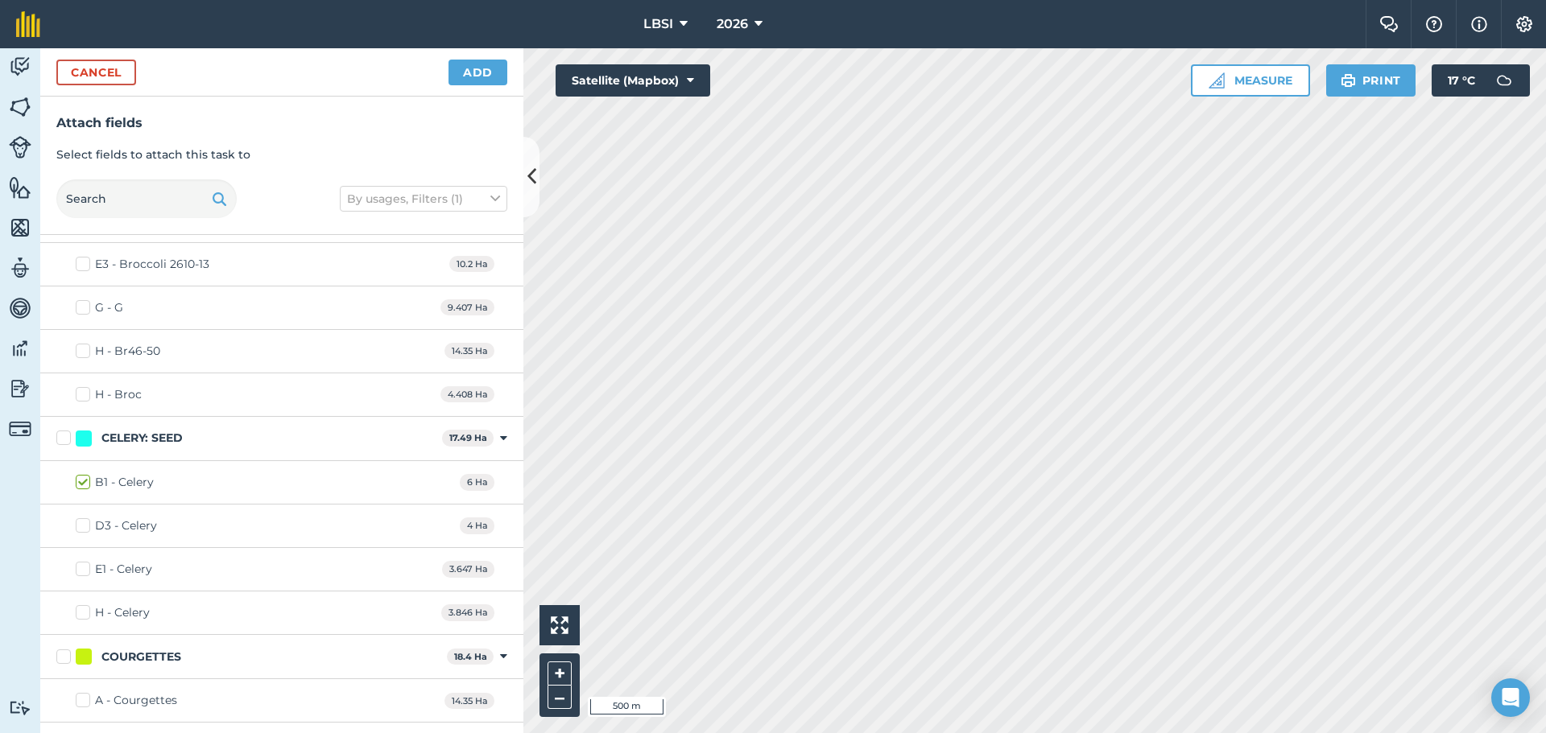
click at [80, 523] on label "D3 - Celery" at bounding box center [116, 526] width 81 height 17
click at [80, 523] on input "D3 - Celery" at bounding box center [81, 523] width 10 height 10
checkbox input "true"
click at [81, 570] on label "E1 - Celery" at bounding box center [114, 569] width 76 height 17
click at [81, 570] on input "E1 - Celery" at bounding box center [81, 566] width 10 height 10
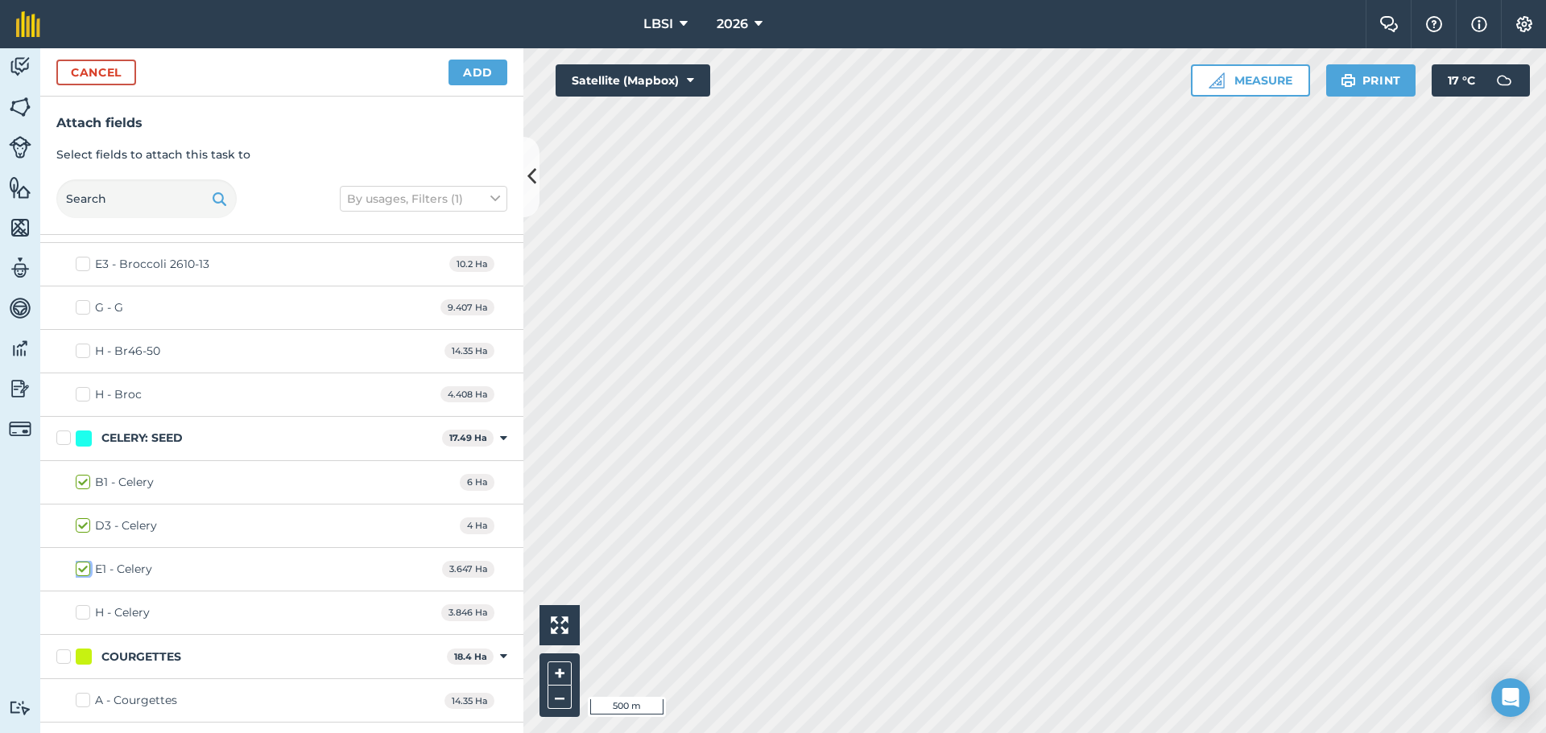
checkbox input "true"
click at [85, 612] on label "H - Celery" at bounding box center [113, 613] width 74 height 17
click at [85, 612] on input "H - Celery" at bounding box center [81, 610] width 10 height 10
checkbox input "true"
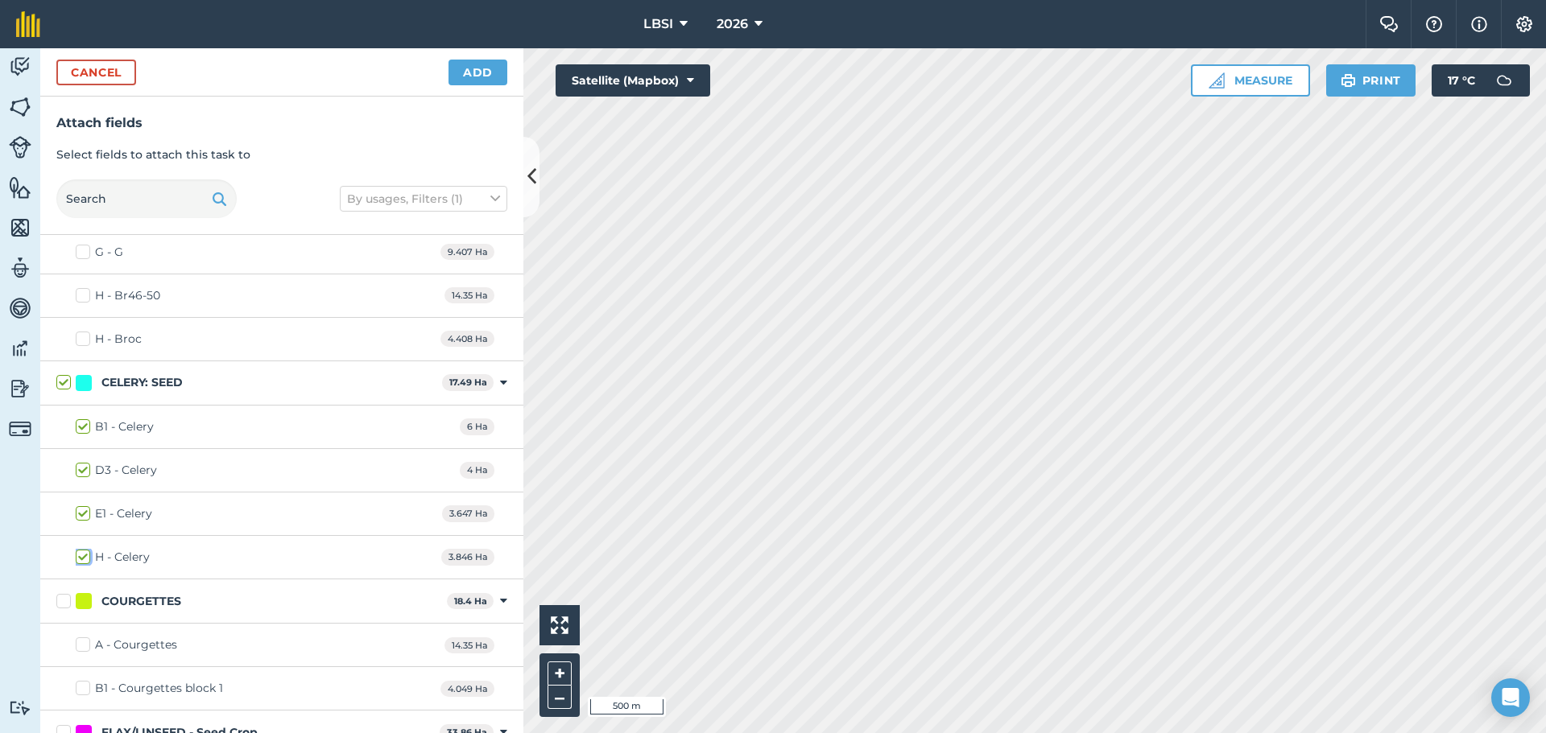
scroll to position [1208, 0]
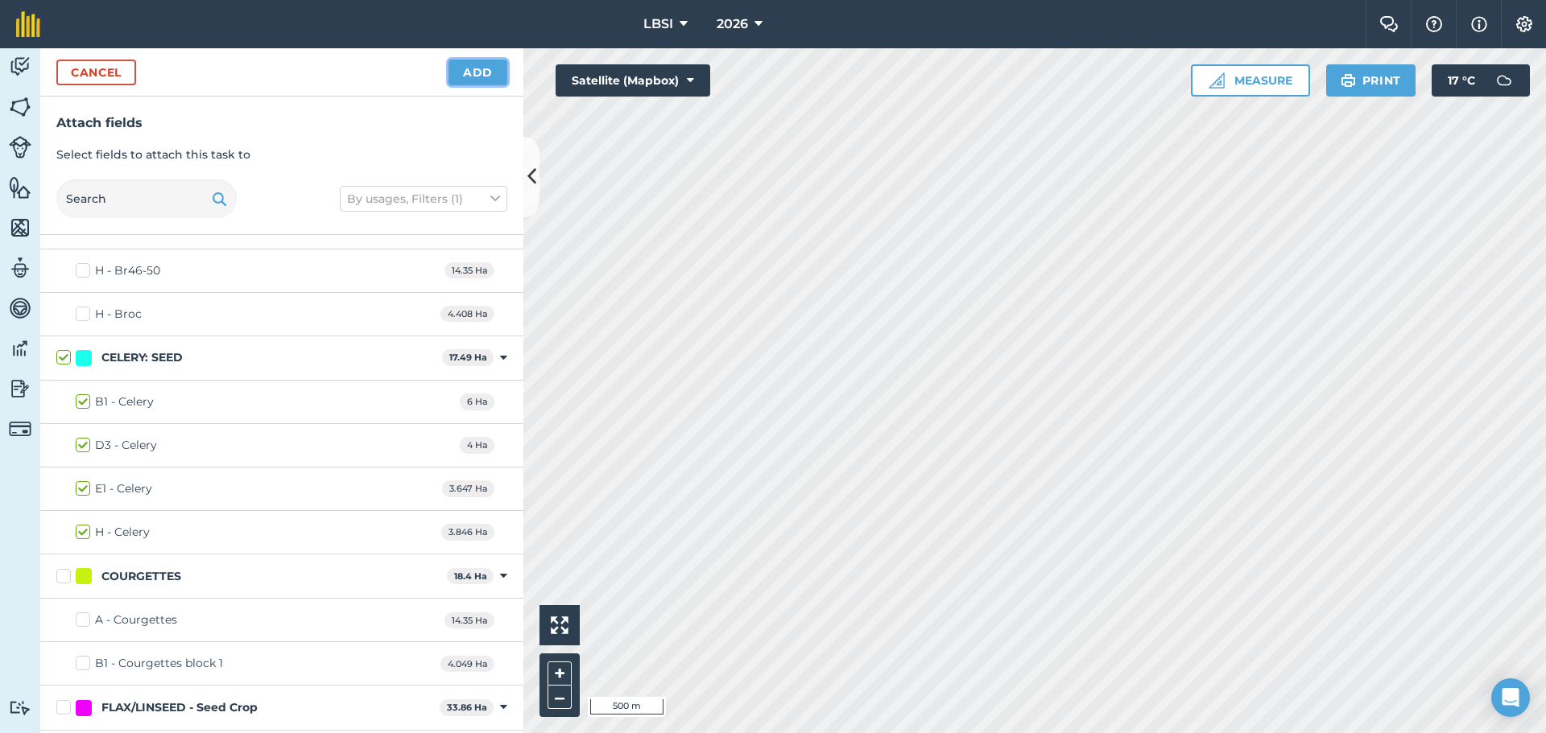
click at [482, 80] on button "Add" at bounding box center [477, 73] width 59 height 26
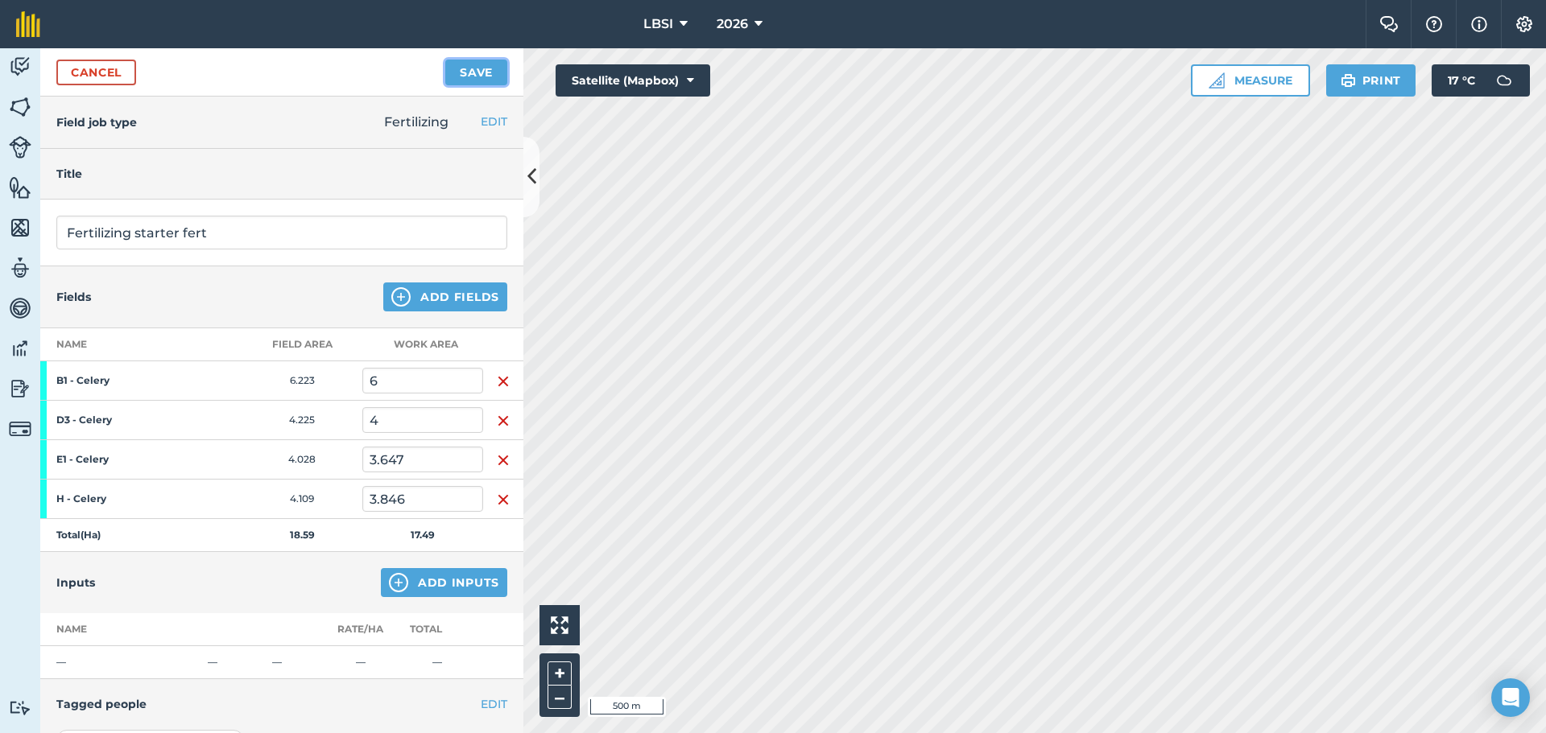
click at [478, 75] on button "Save" at bounding box center [476, 73] width 62 height 26
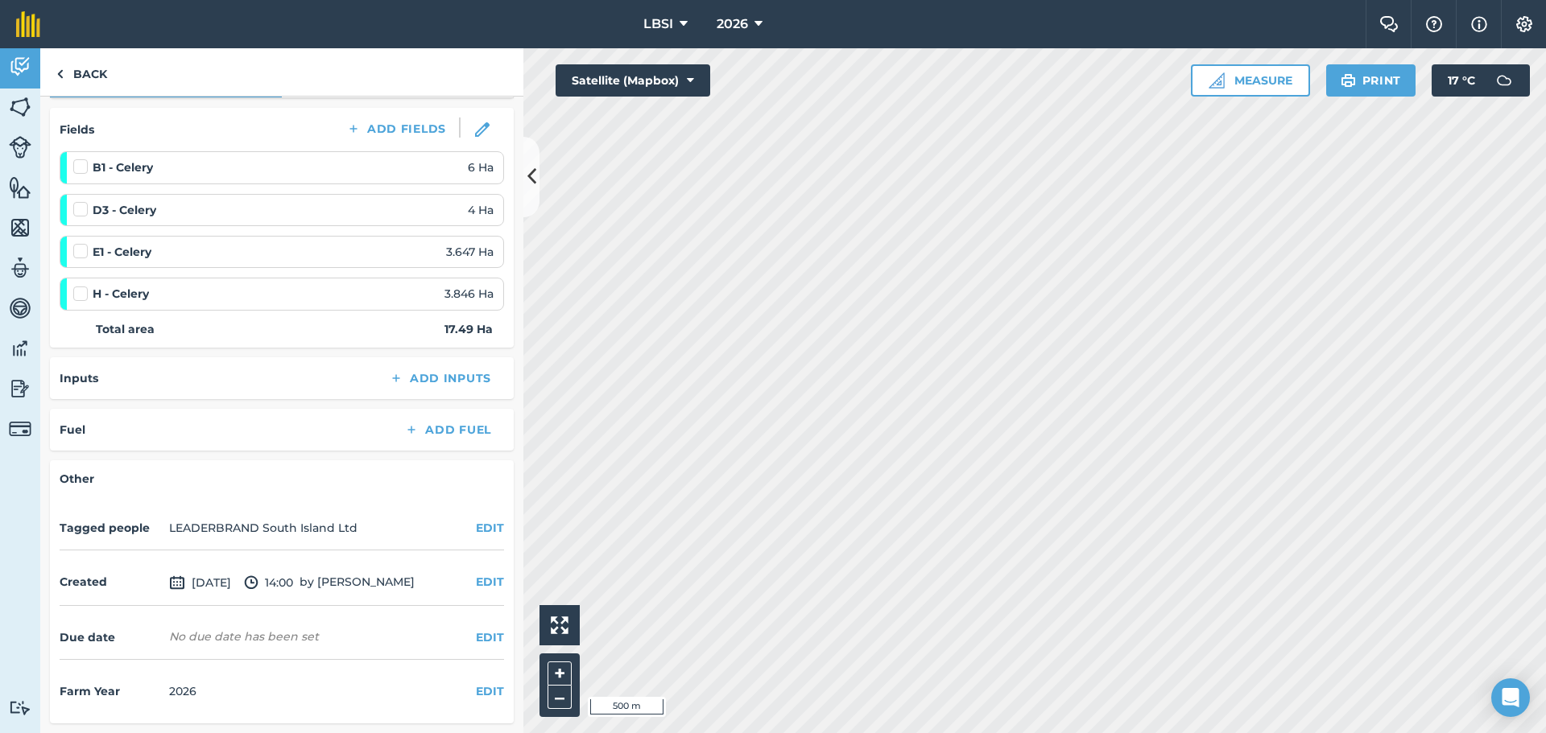
scroll to position [220, 0]
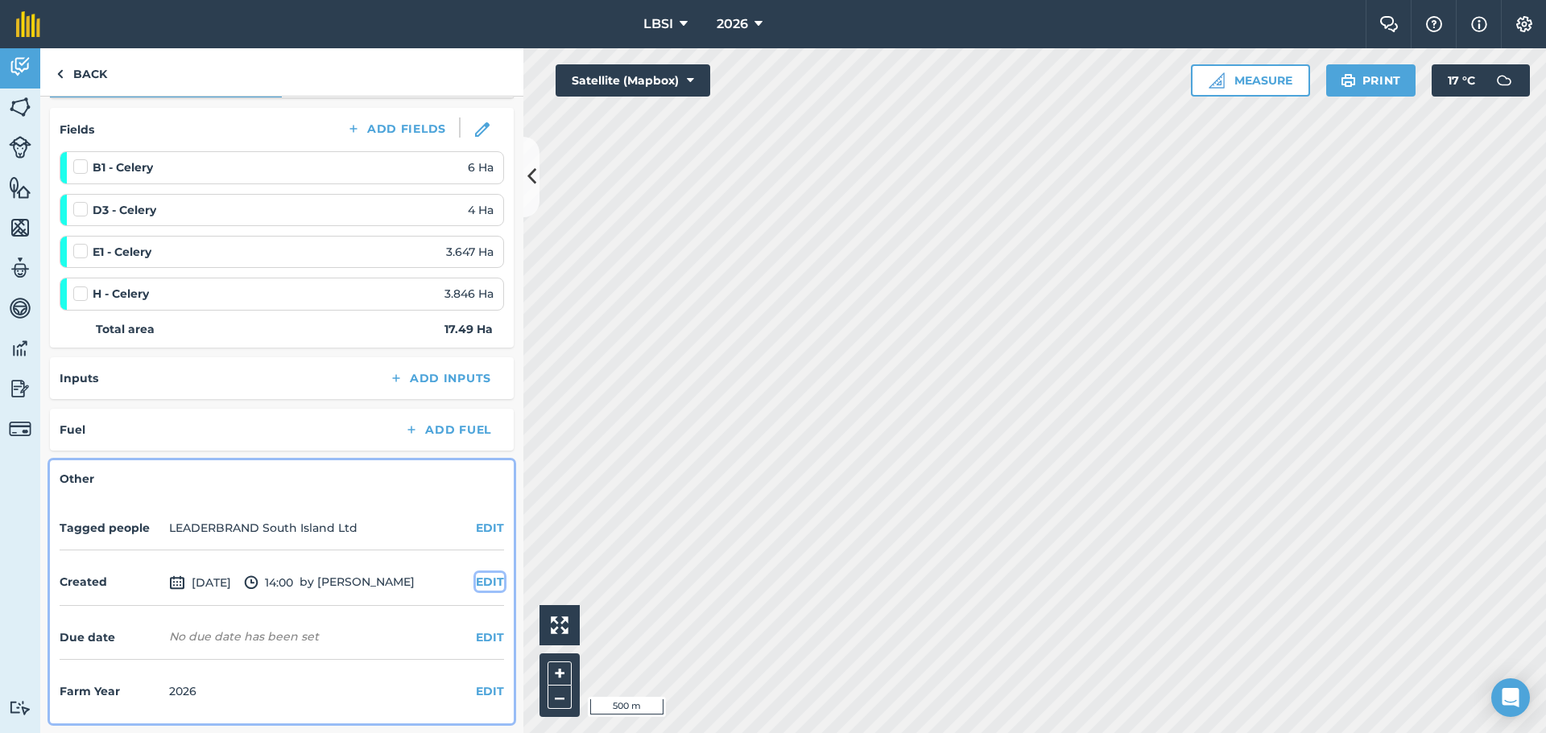
click at [478, 573] on button "EDIT" at bounding box center [490, 582] width 28 height 18
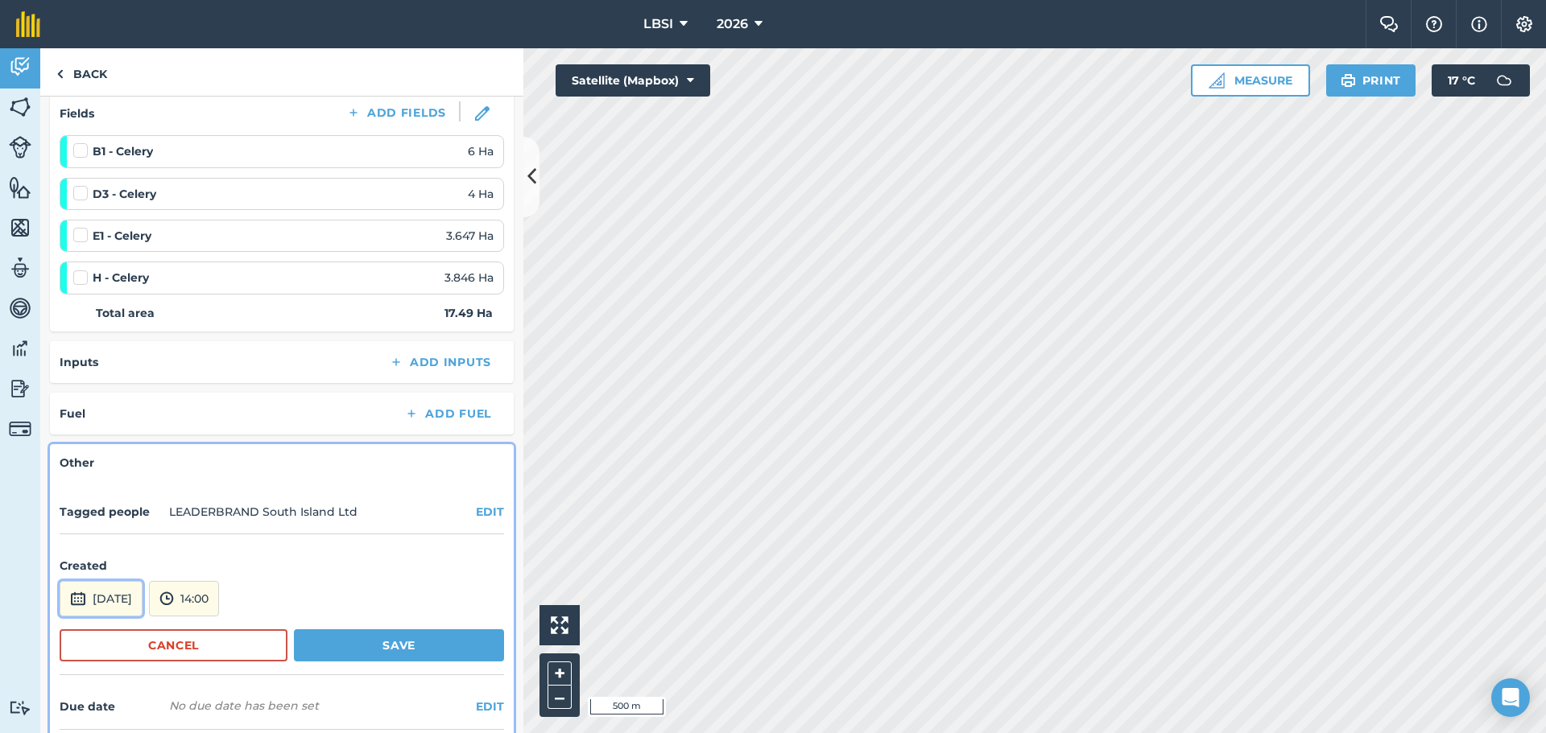
click at [132, 604] on button "[DATE]" at bounding box center [101, 598] width 83 height 35
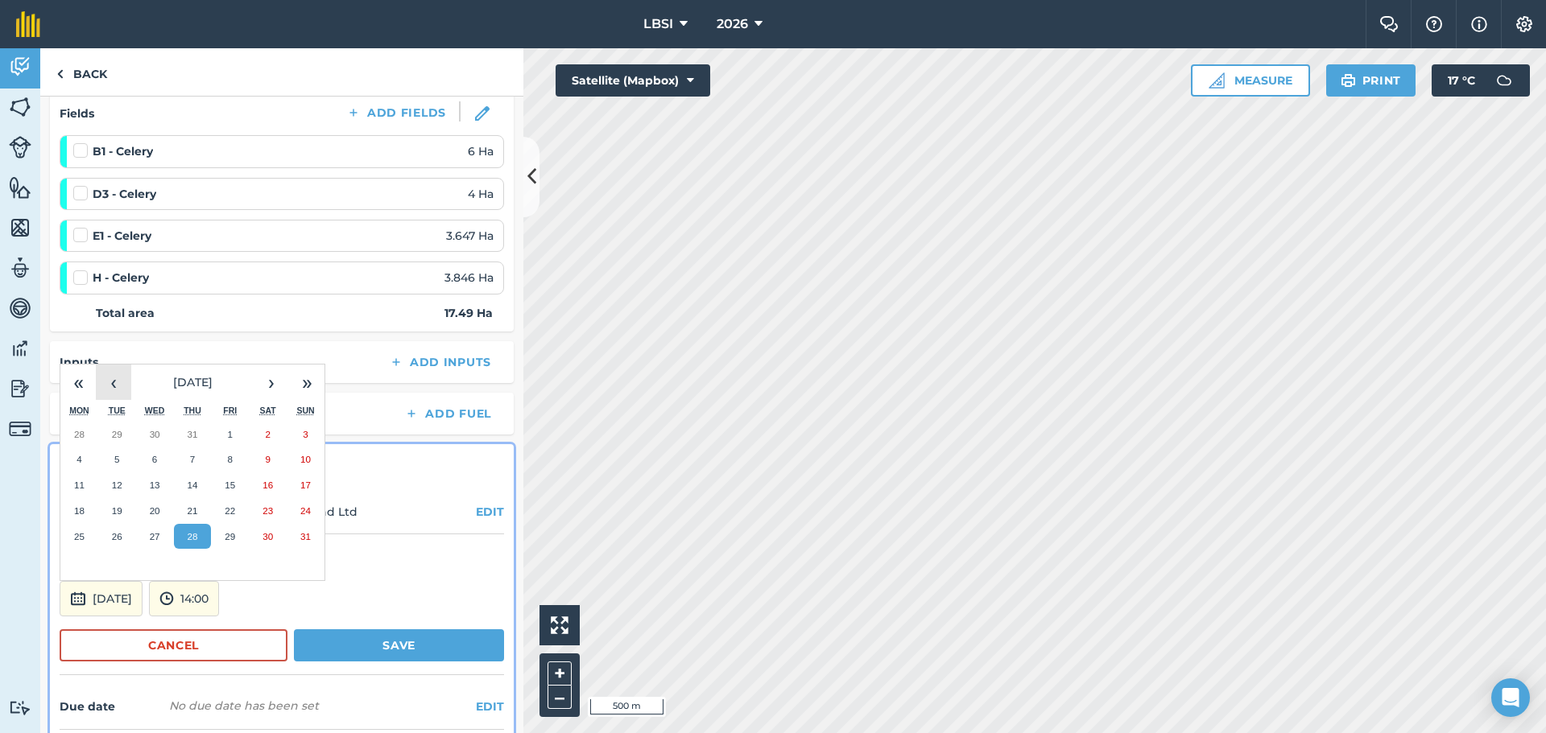
click at [114, 382] on button "‹" at bounding box center [113, 382] width 35 height 35
click at [113, 382] on button "‹" at bounding box center [113, 382] width 35 height 35
click at [84, 460] on button "7" at bounding box center [79, 460] width 38 height 26
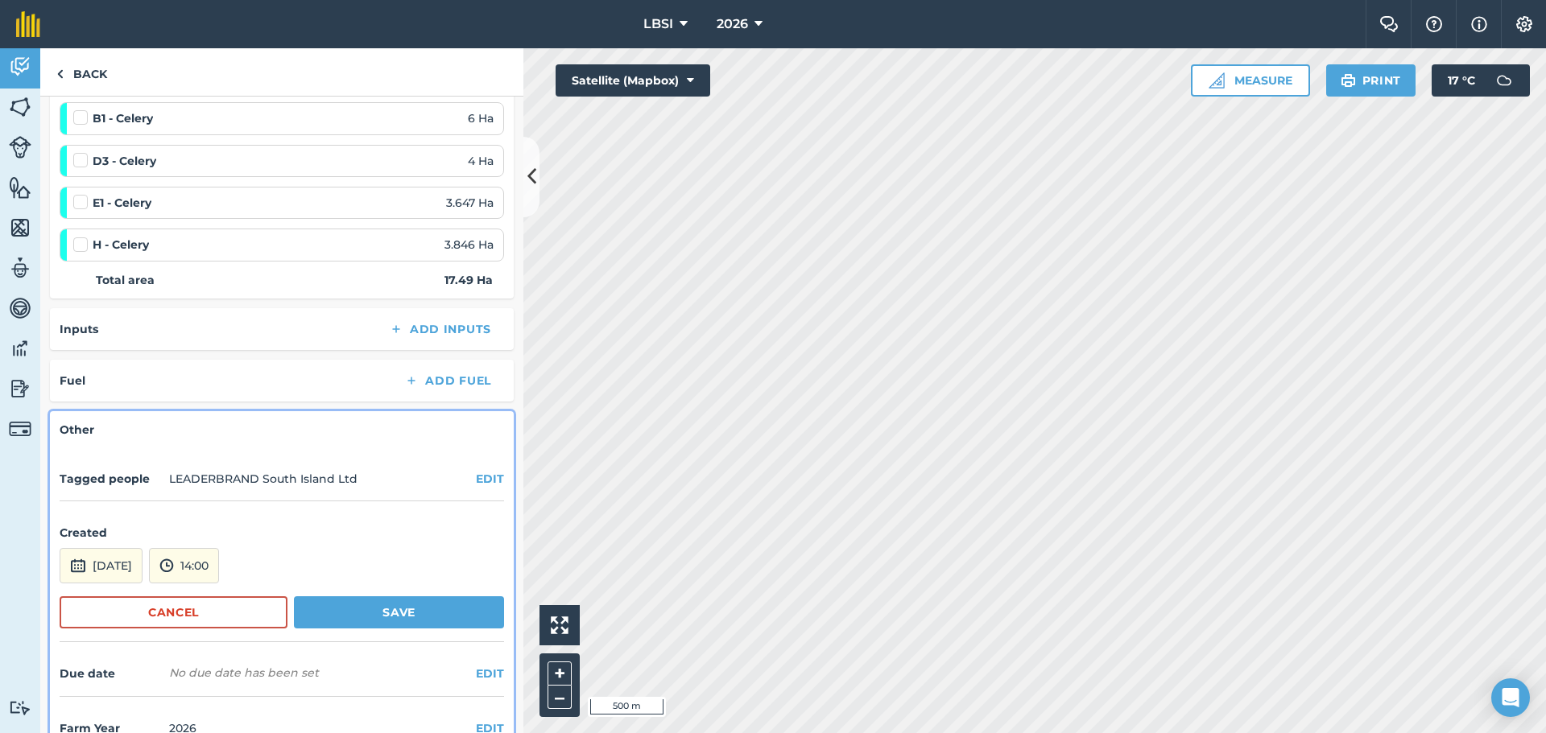
scroll to position [289, 0]
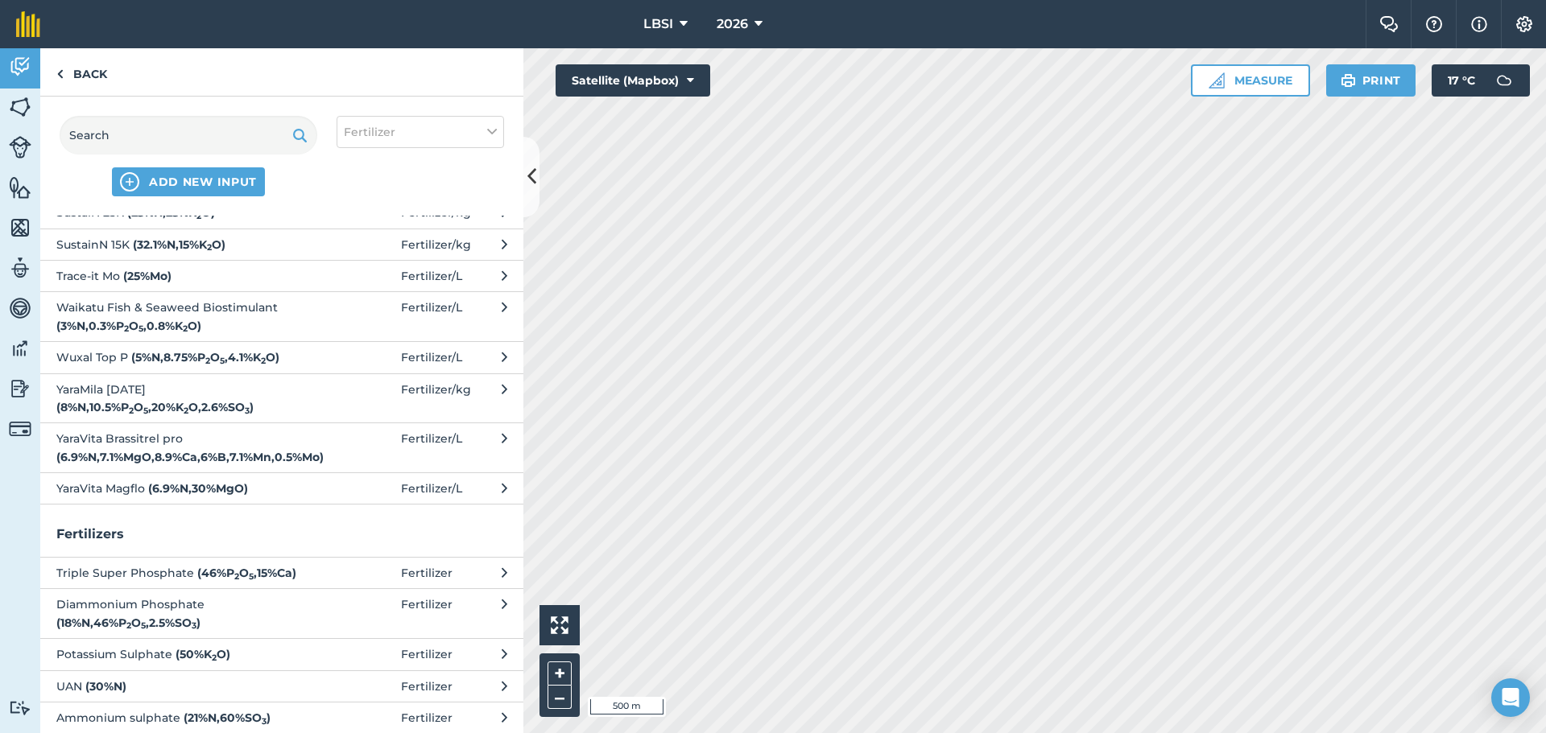
scroll to position [626, 0]
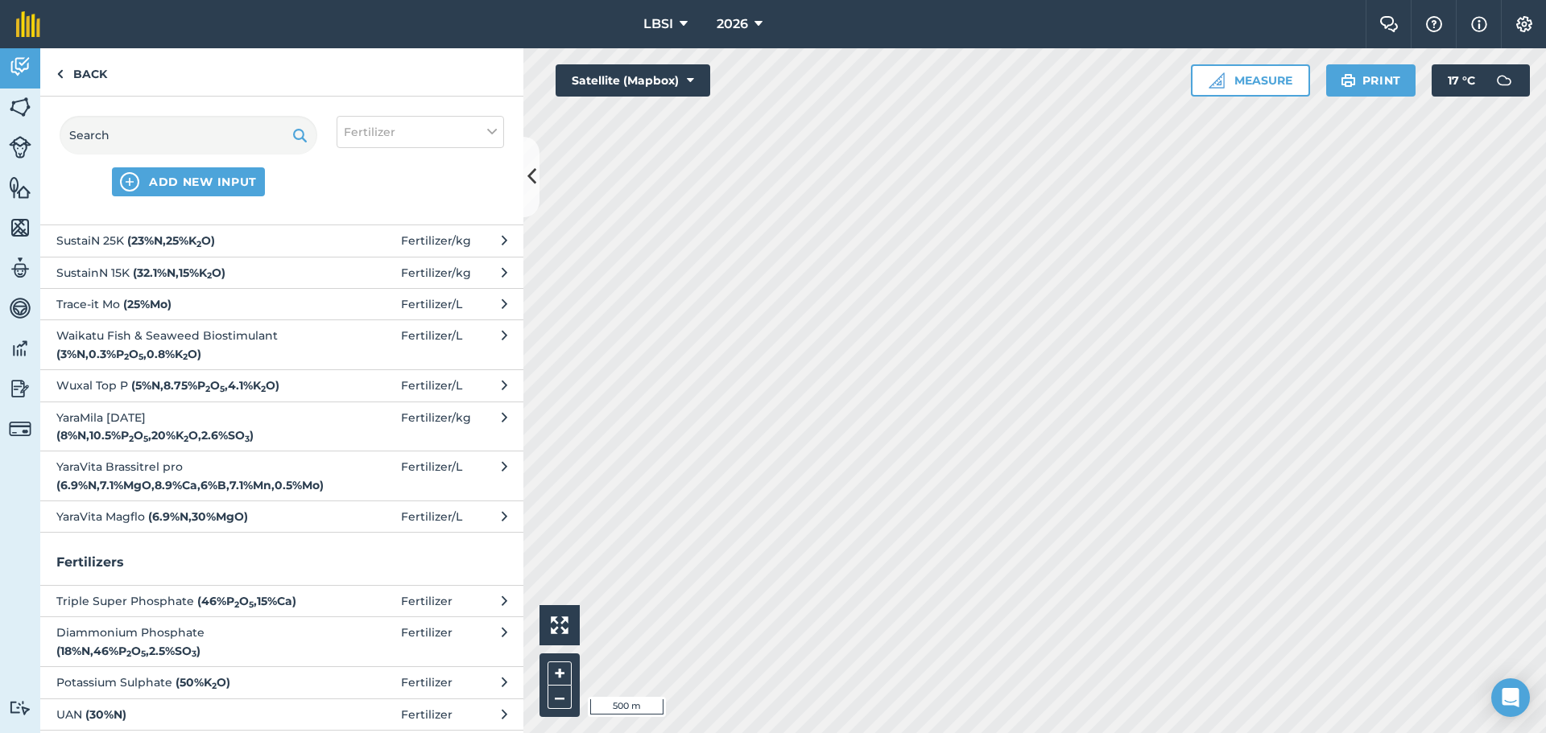
click at [190, 428] on strong "( 8 % N , 10.5 % P 2 O 5 , 20 % K 2 O , 2.6 % SO 3 )" at bounding box center [154, 435] width 197 height 14
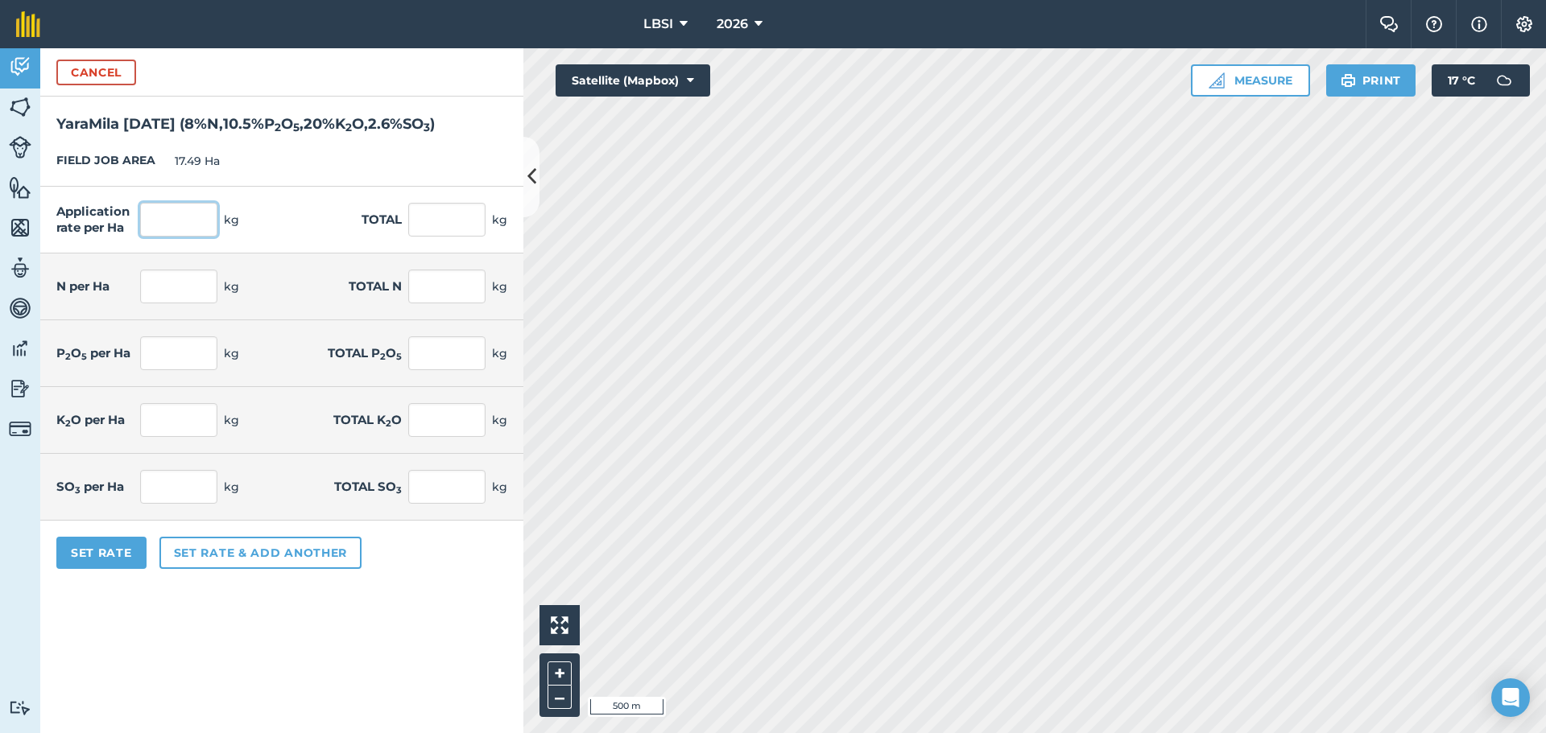
drag, startPoint x: 154, startPoint y: 205, endPoint x: 169, endPoint y: 210, distance: 16.0
click at [155, 206] on input "text" at bounding box center [178, 220] width 77 height 34
type input "400"
type input "6,996"
type input "32"
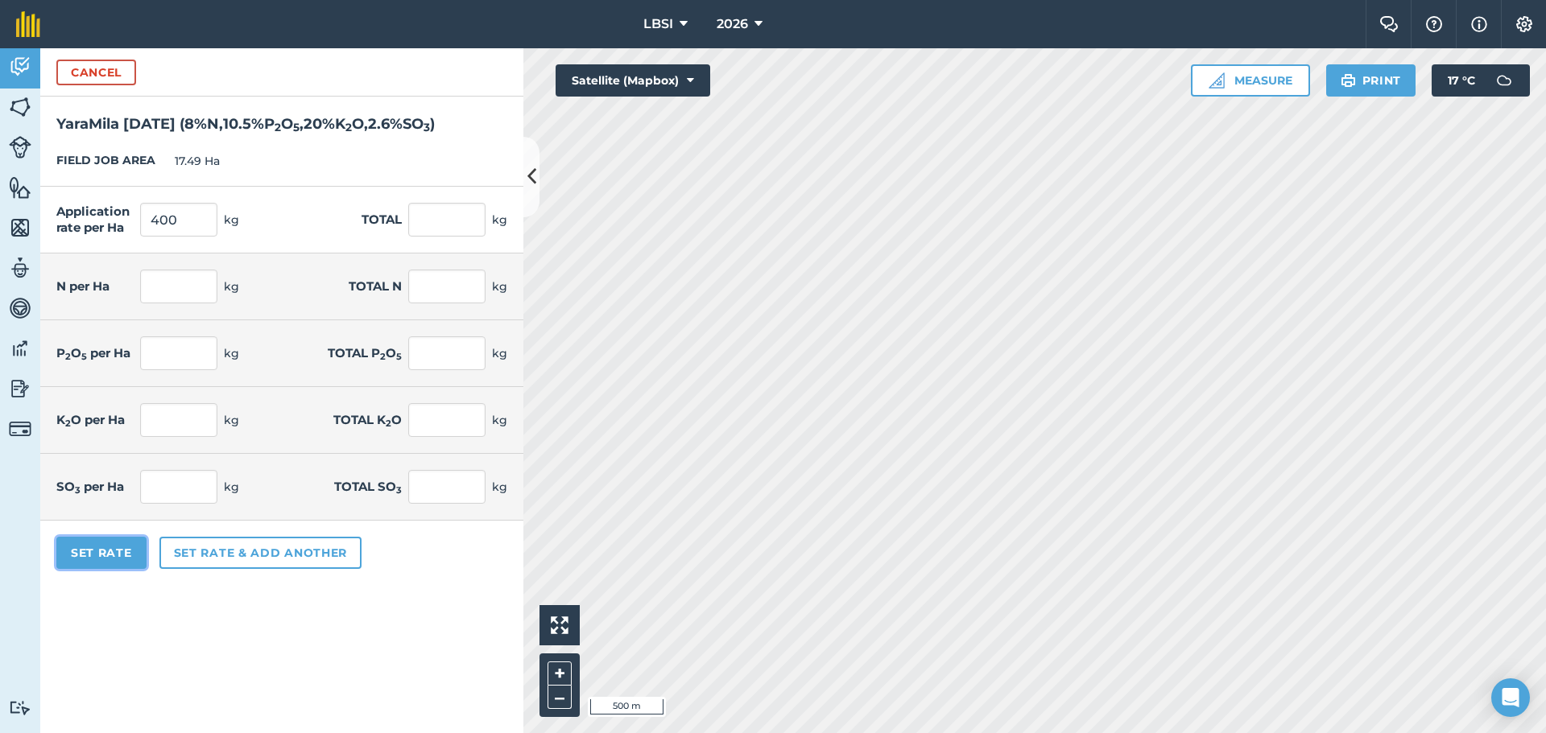
type input "559.68"
type input "42"
type input "734.58"
type input "80"
type input "1,399.2"
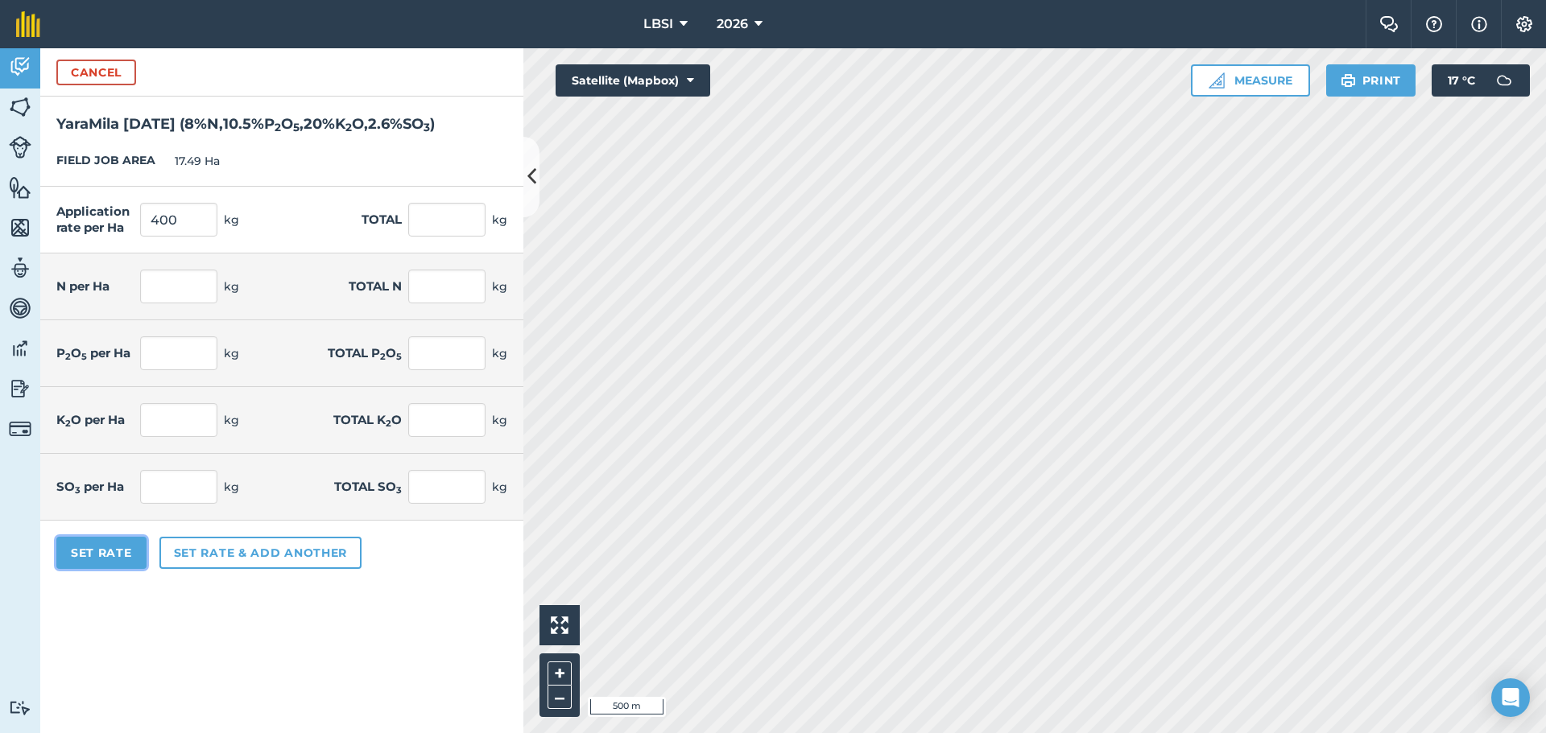
type input "10.4"
type input "181.896"
click at [117, 547] on button "Set Rate" at bounding box center [101, 553] width 90 height 32
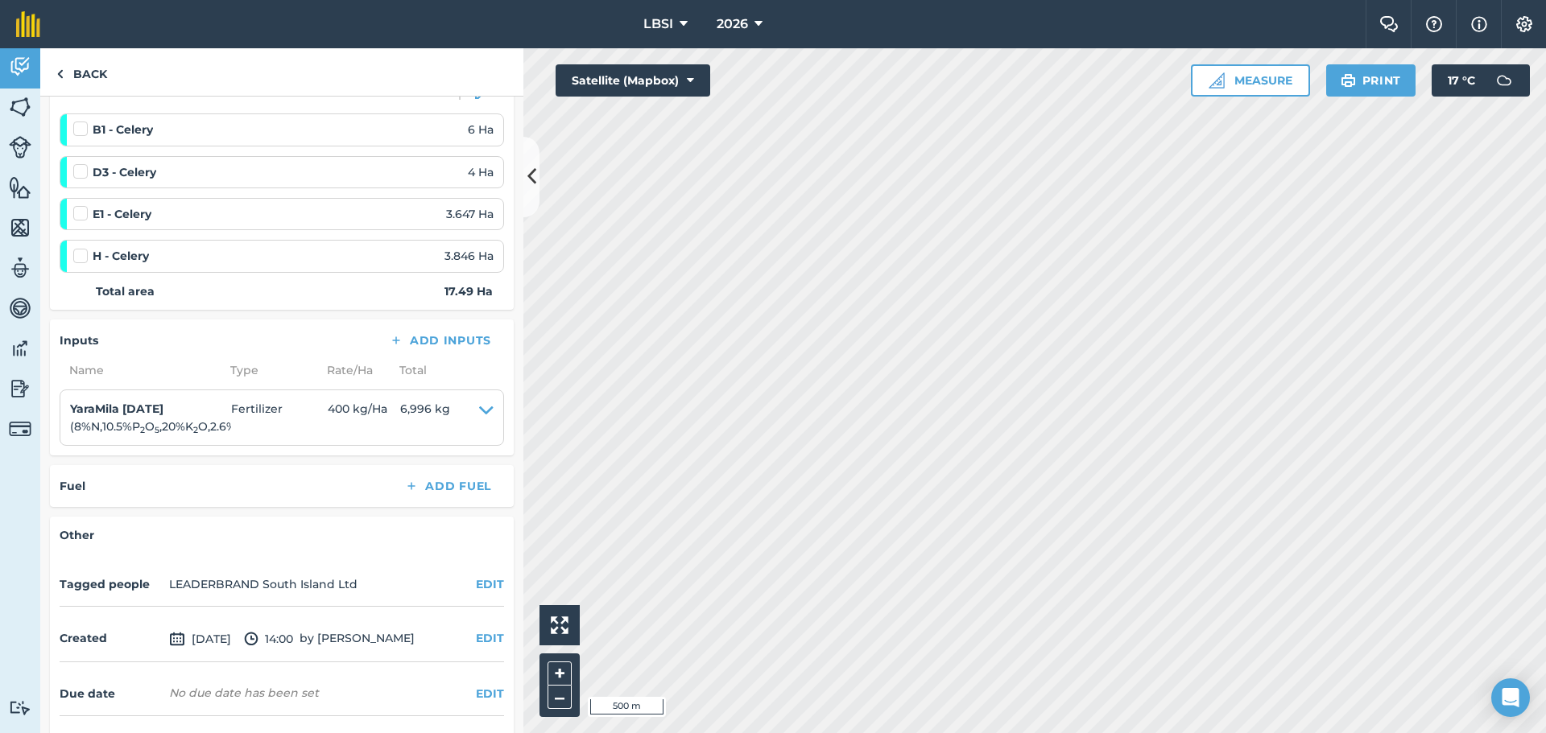
scroll to position [315, 0]
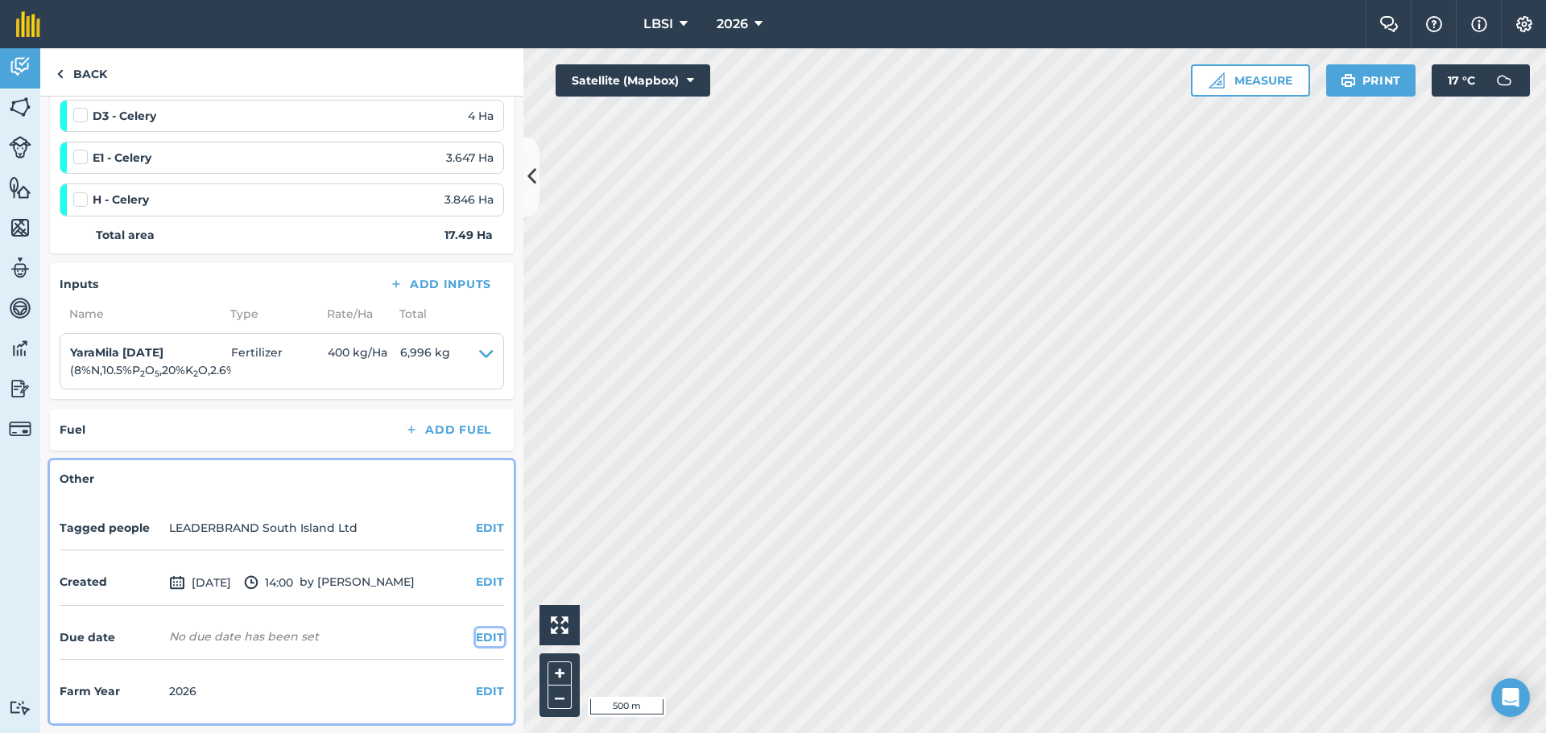
click at [476, 642] on button "EDIT" at bounding box center [490, 638] width 28 height 18
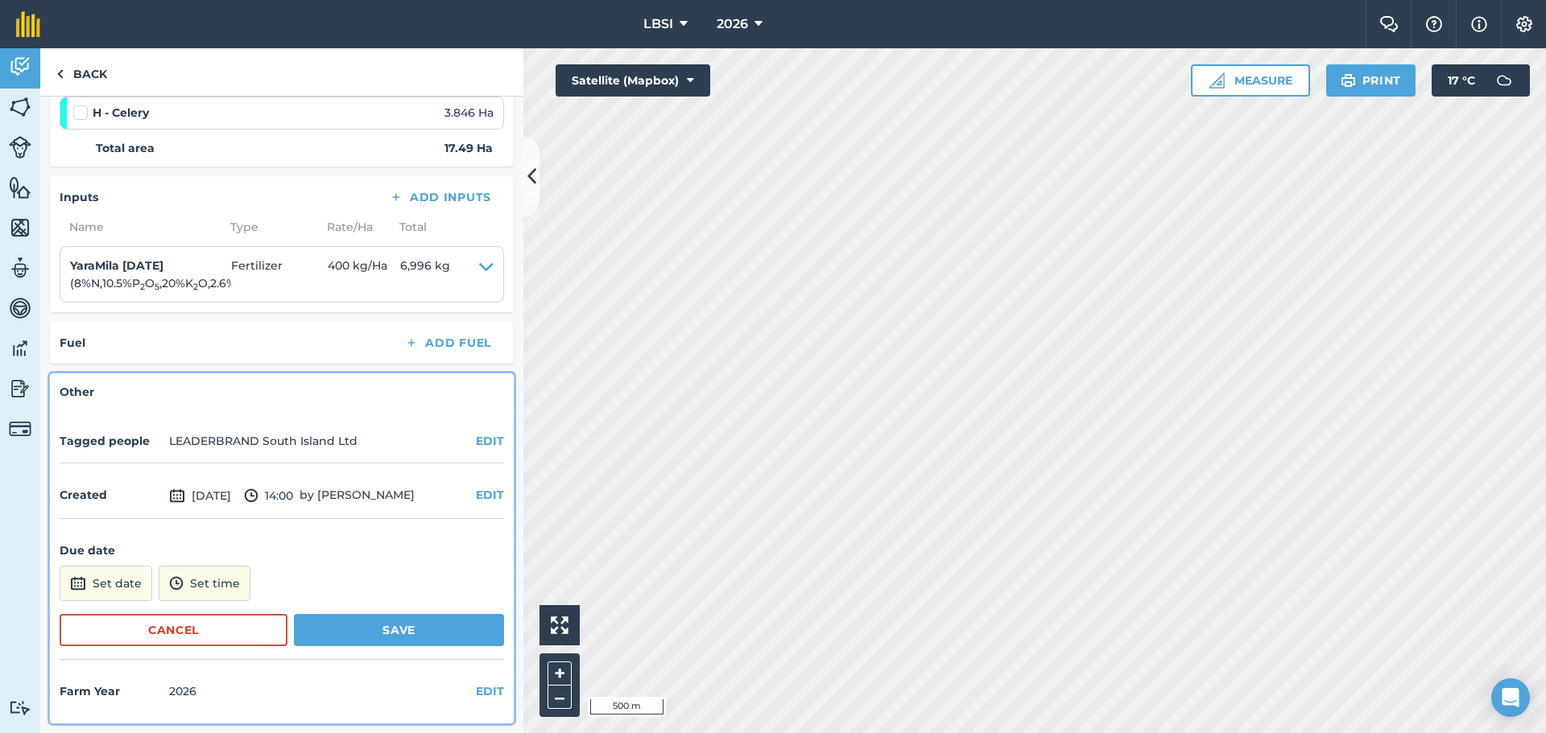
scroll to position [402, 0]
click at [116, 584] on button "Set date" at bounding box center [106, 583] width 93 height 35
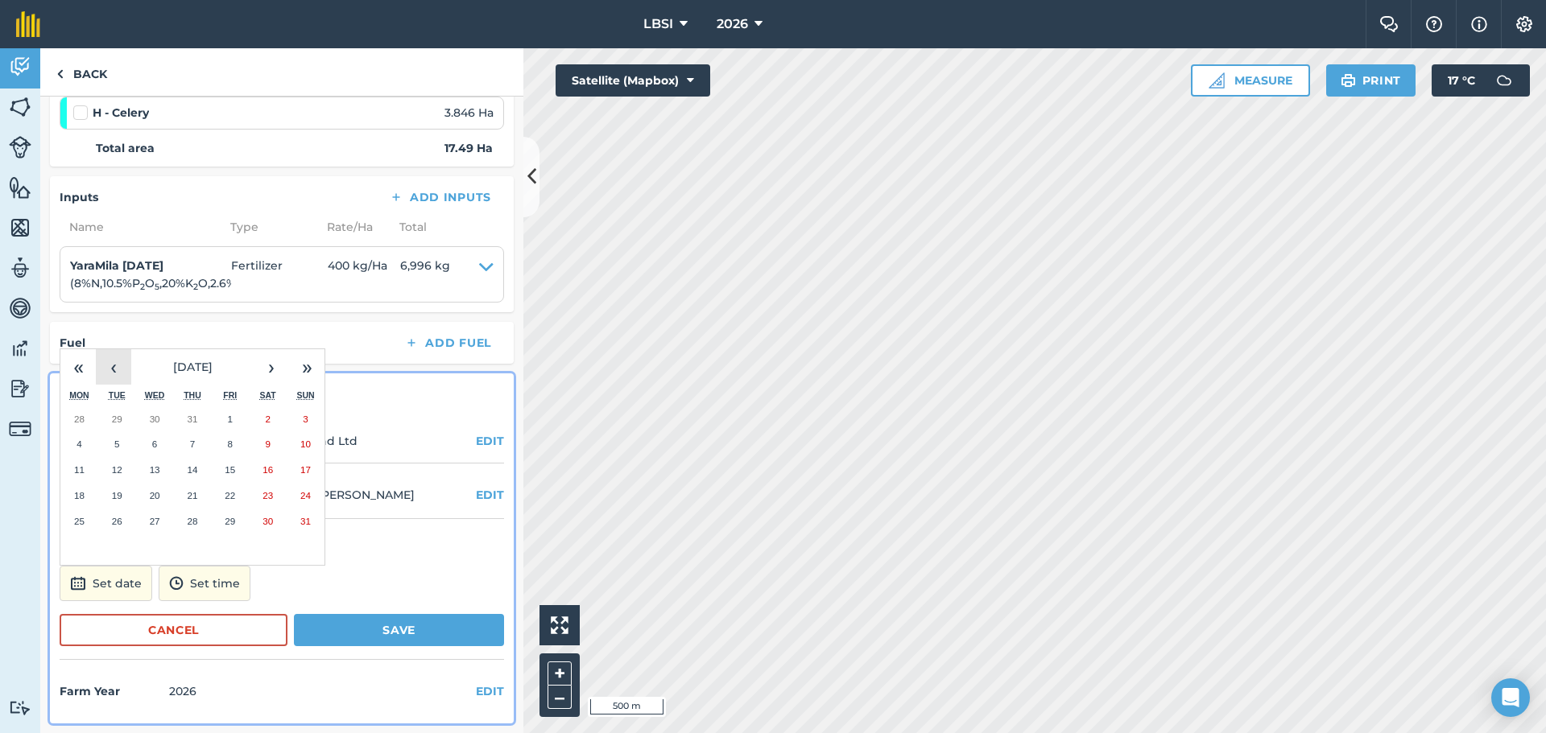
click at [112, 364] on button "‹" at bounding box center [113, 366] width 35 height 35
click at [111, 364] on button "‹" at bounding box center [113, 366] width 35 height 35
click at [111, 363] on button "‹" at bounding box center [113, 366] width 35 height 35
click at [109, 363] on button "‹" at bounding box center [113, 366] width 35 height 35
click at [77, 444] on abbr "7" at bounding box center [78, 444] width 5 height 10
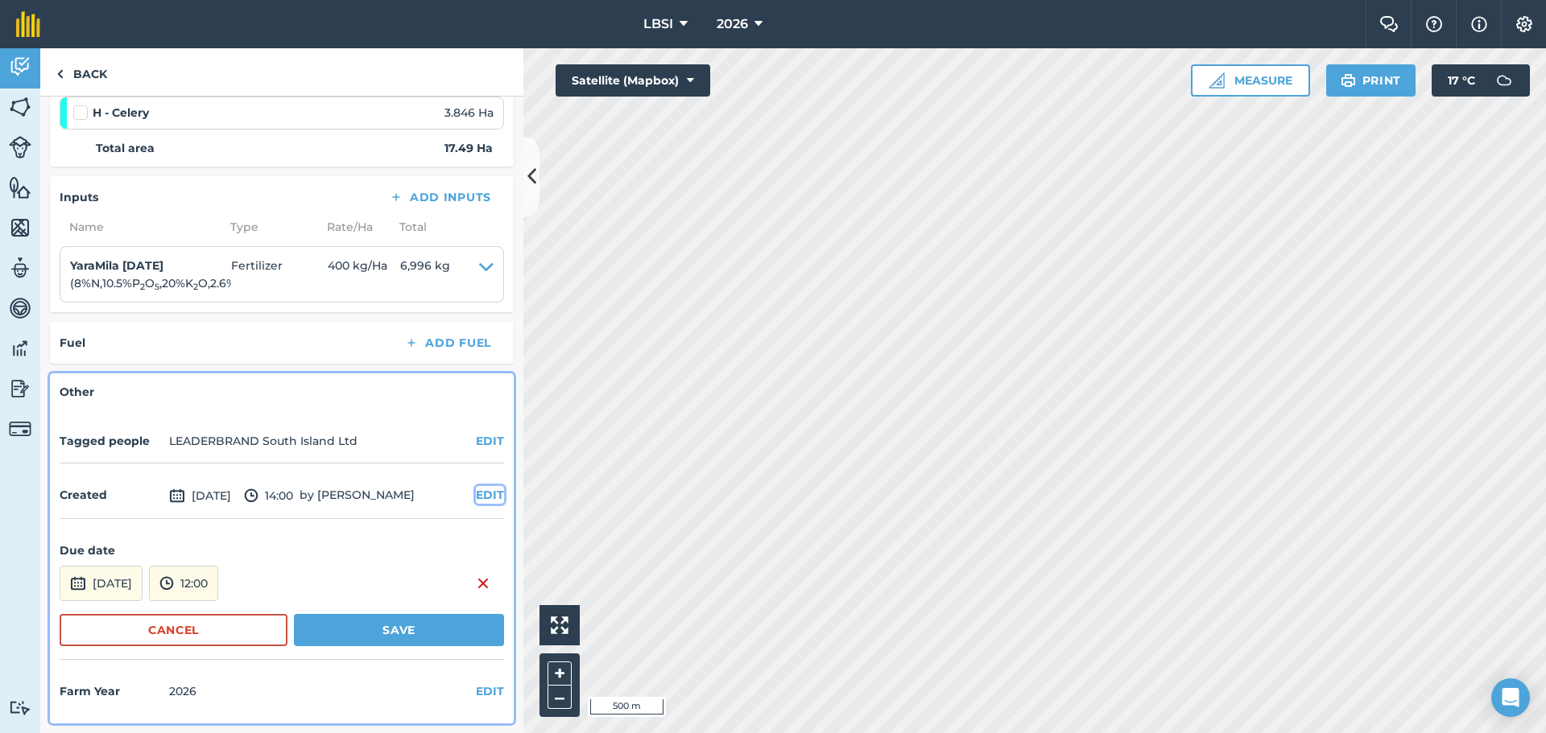
click at [476, 486] on button "EDIT" at bounding box center [490, 495] width 28 height 18
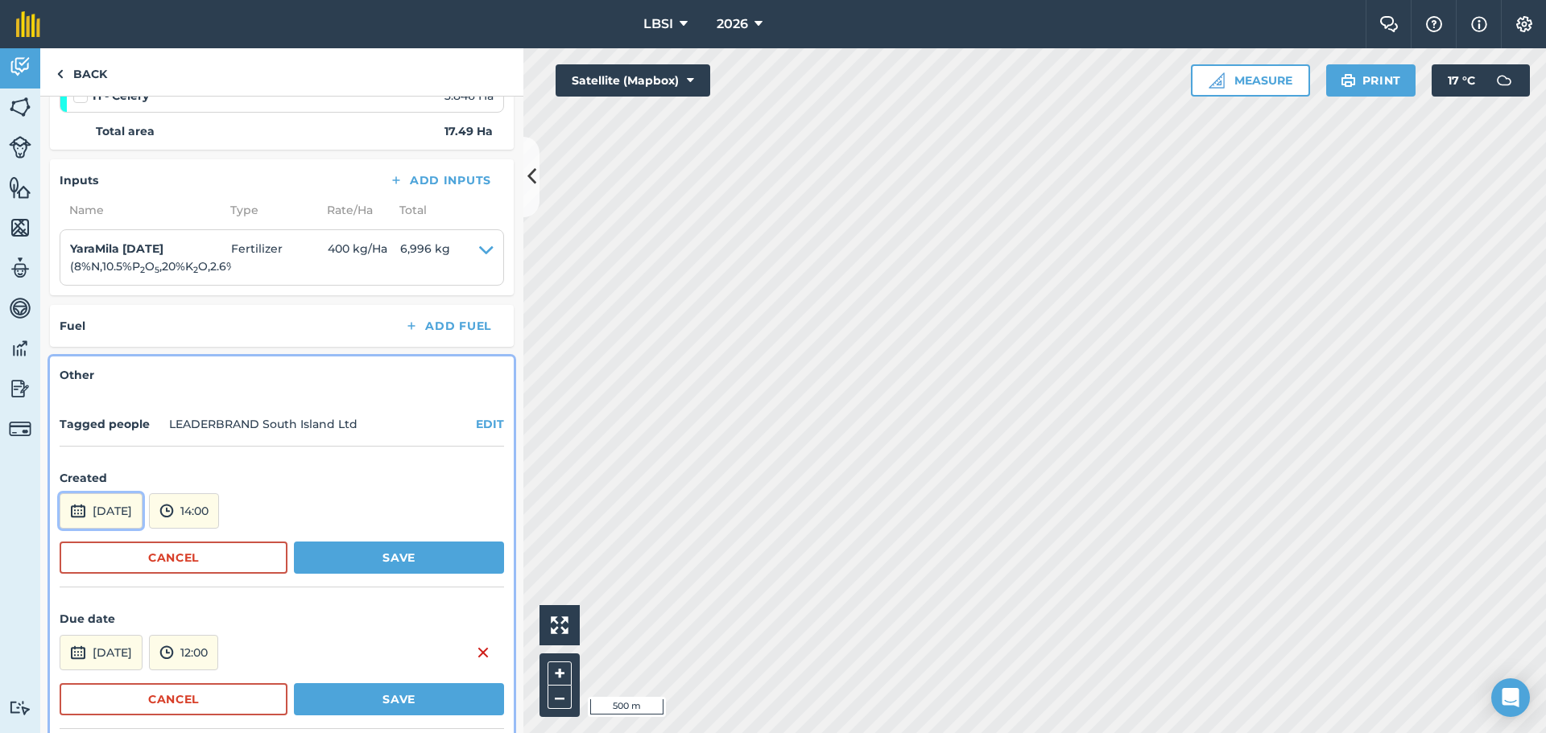
click at [109, 511] on button "[DATE]" at bounding box center [101, 511] width 83 height 35
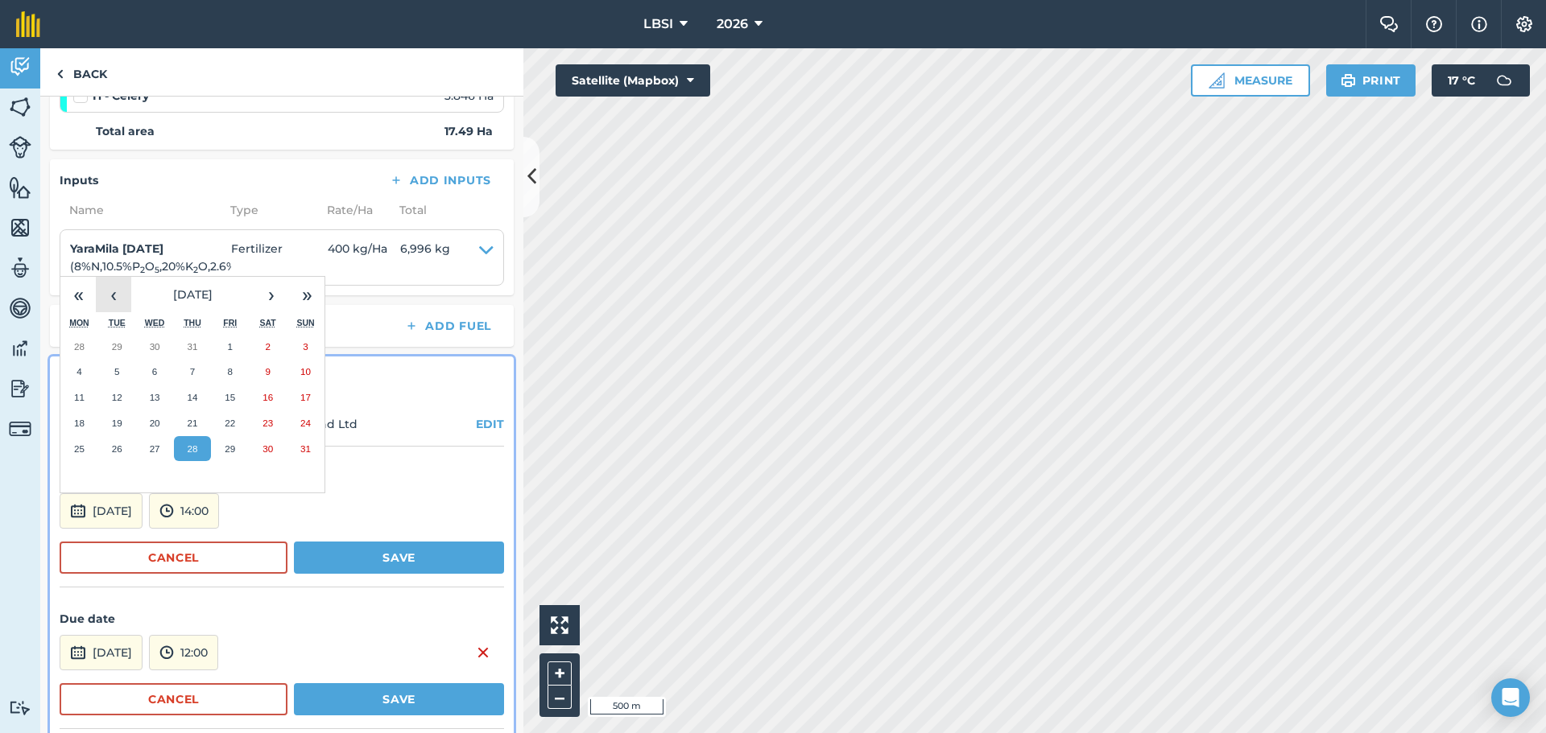
click at [122, 295] on button "‹" at bounding box center [113, 294] width 35 height 35
click at [83, 378] on button "7" at bounding box center [79, 372] width 38 height 26
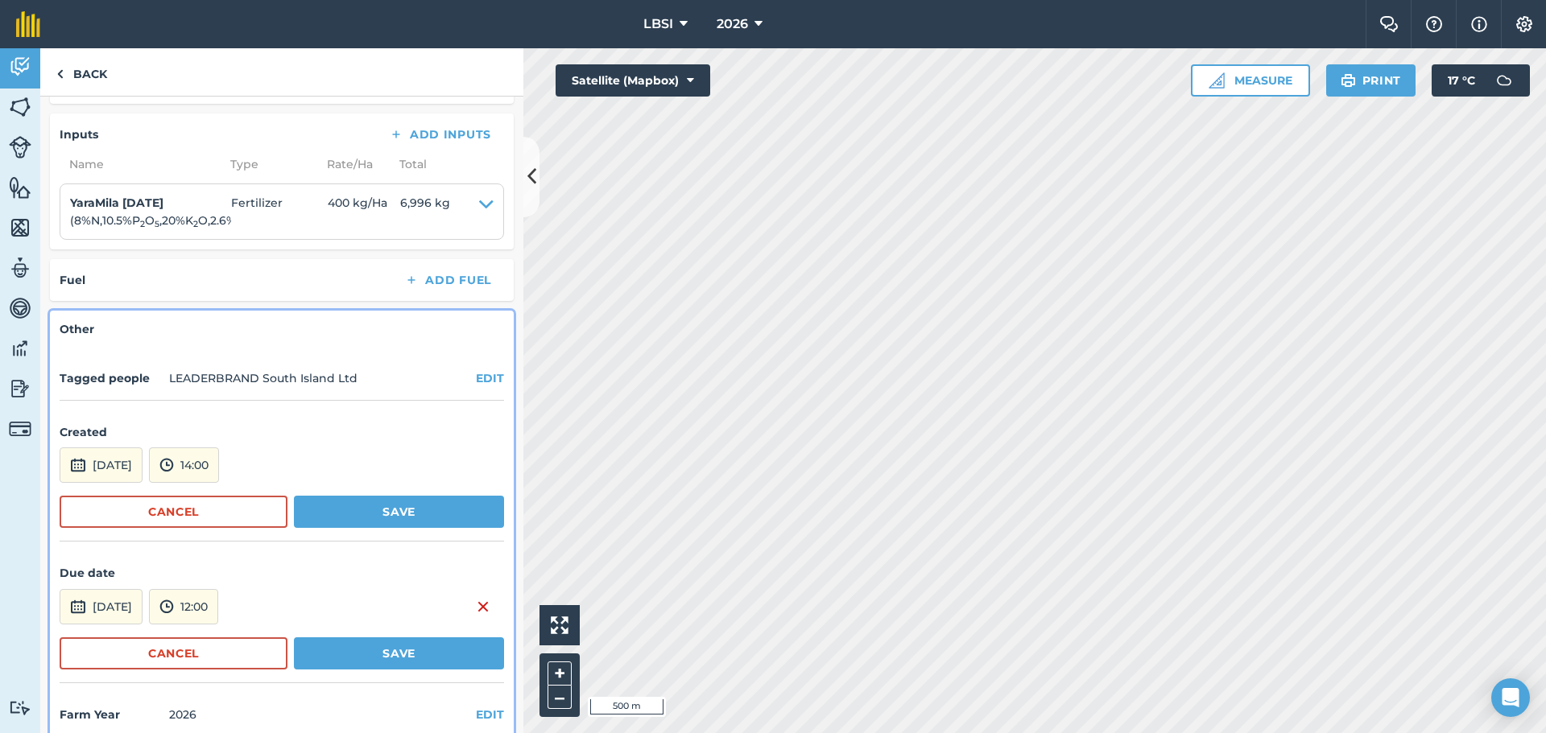
scroll to position [470, 0]
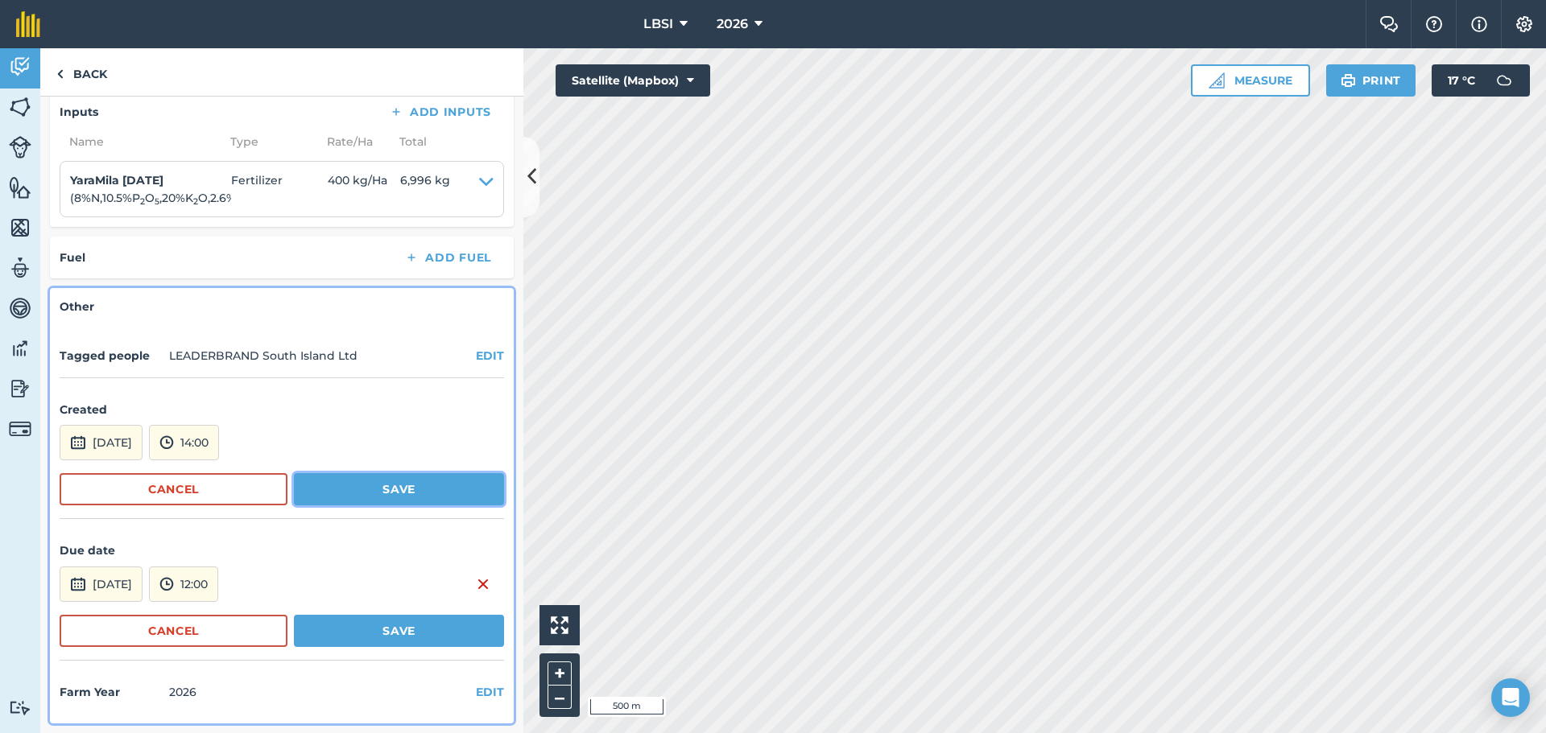
click at [389, 493] on button "Save" at bounding box center [399, 489] width 210 height 32
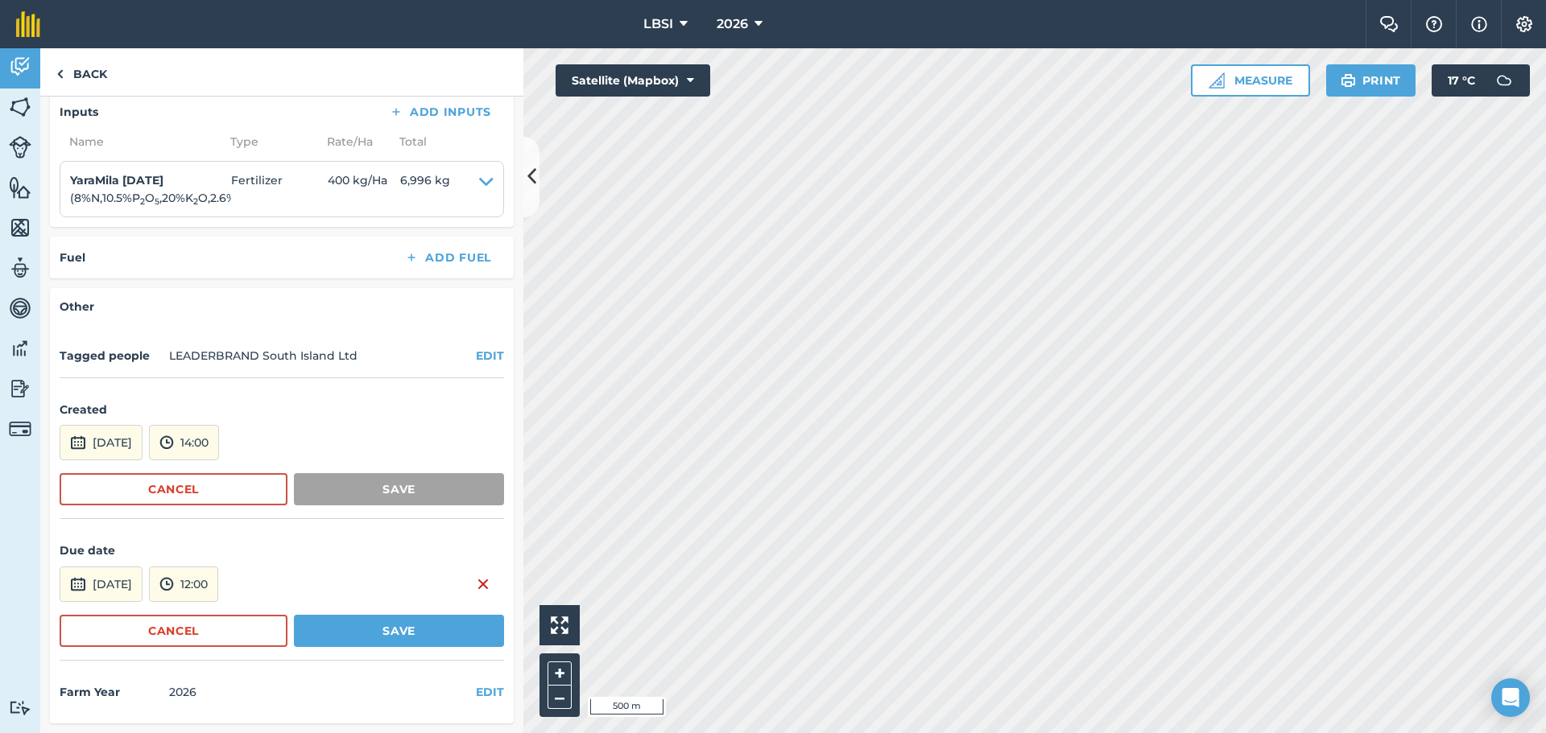
scroll to position [385, 0]
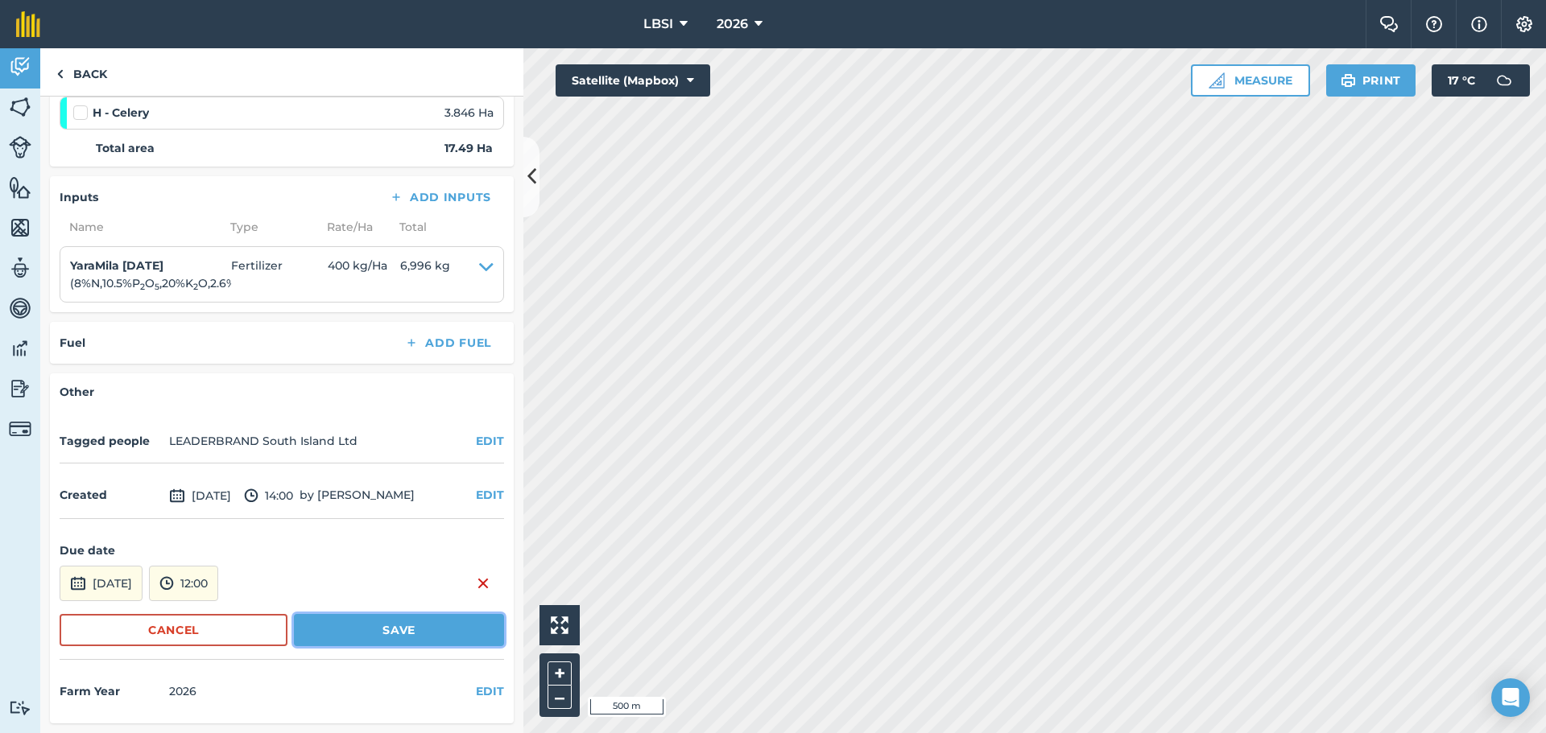
click at [368, 635] on button "Save" at bounding box center [399, 630] width 210 height 32
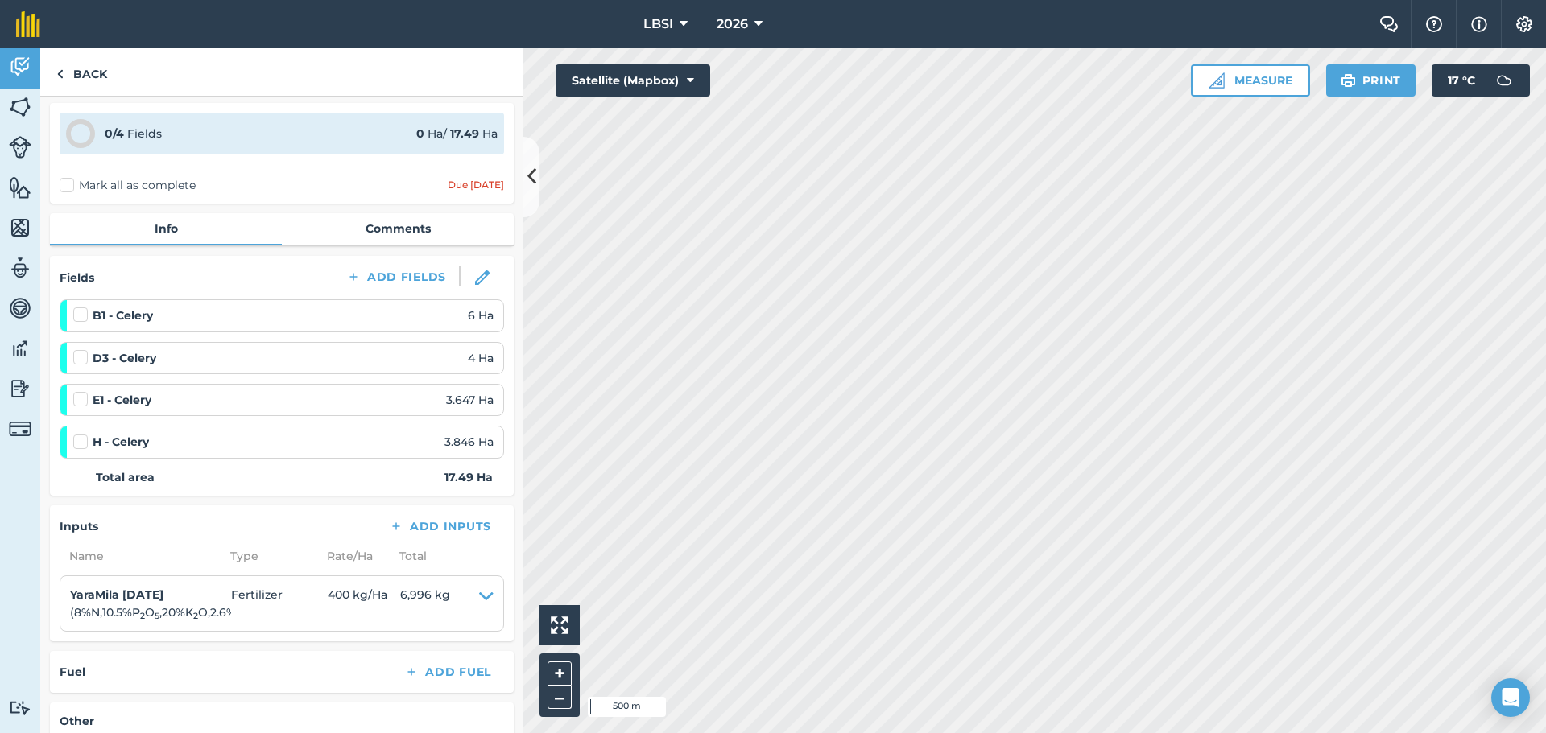
scroll to position [0, 0]
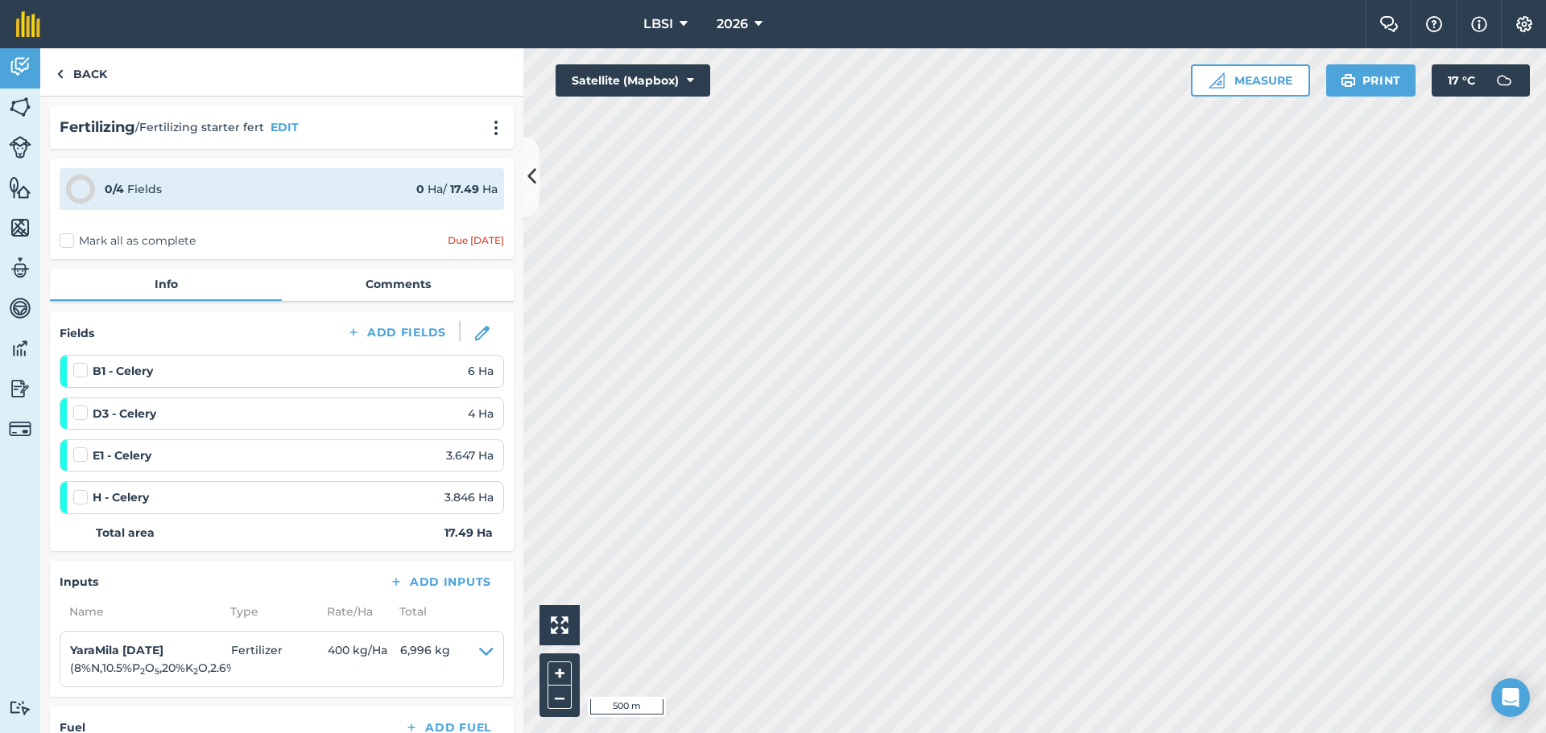
click at [66, 239] on label "Mark all as complete" at bounding box center [128, 241] width 136 height 17
click at [66, 239] on input "Mark all as complete" at bounding box center [65, 238] width 10 height 10
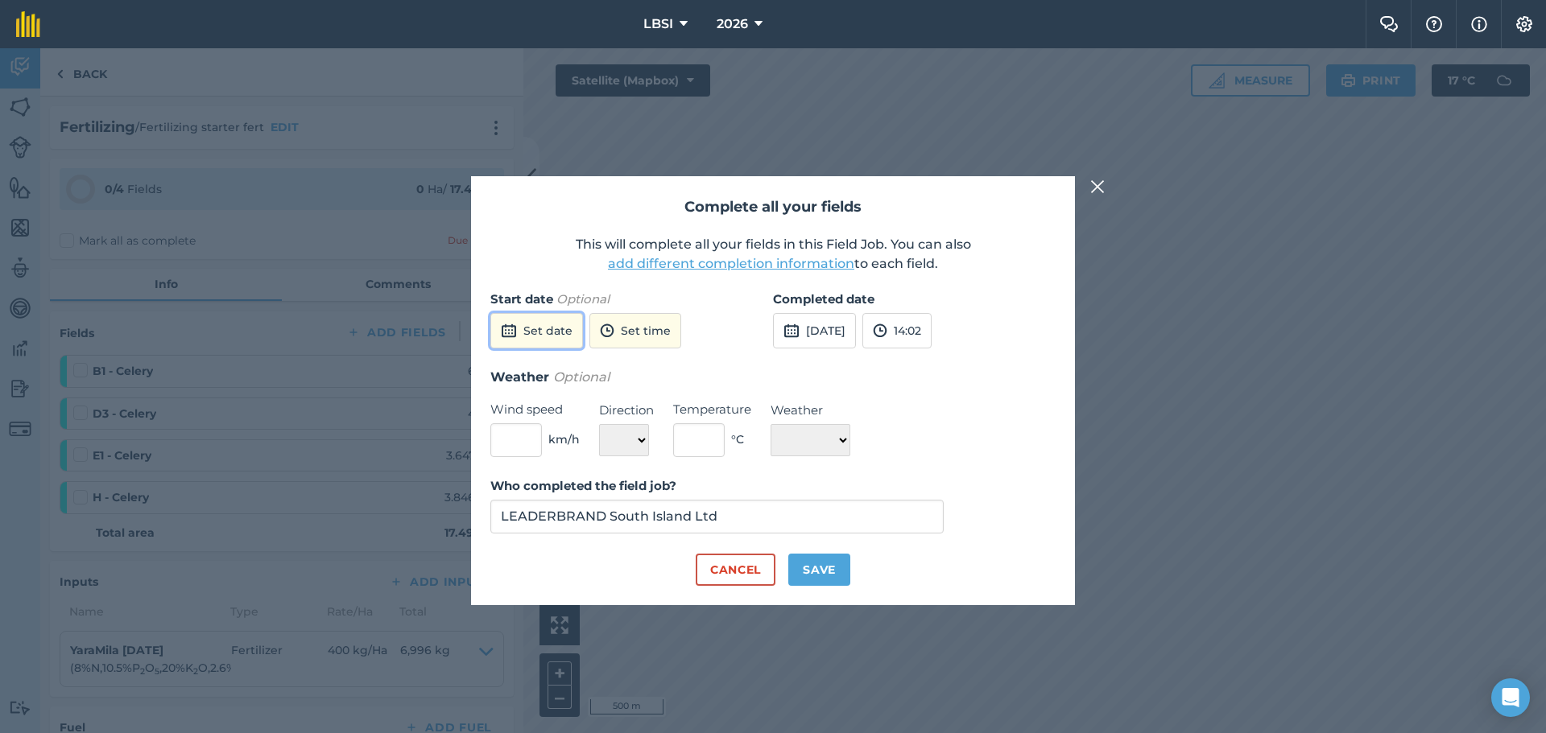
click at [543, 330] on button "Set date" at bounding box center [536, 330] width 93 height 35
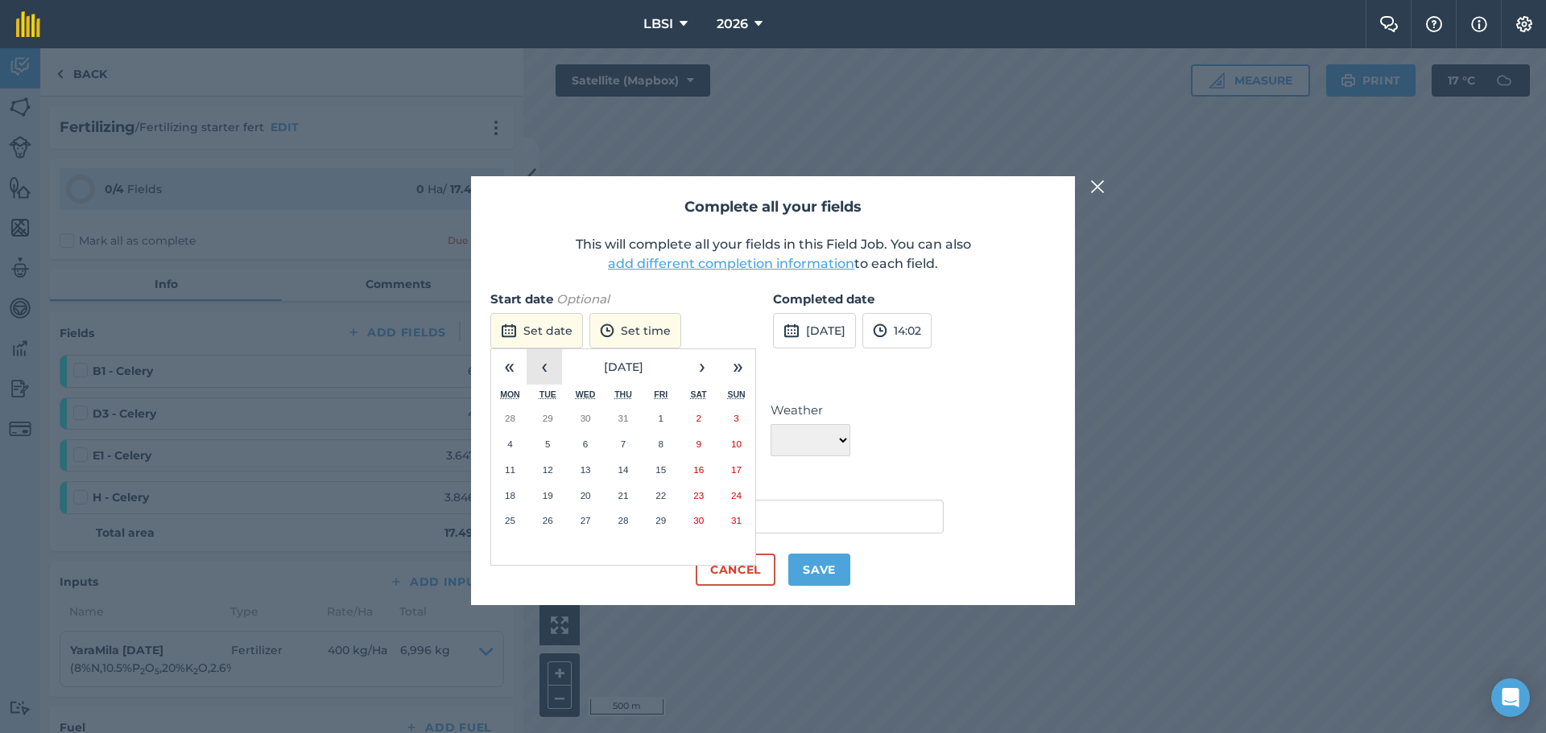
click at [549, 371] on button "‹" at bounding box center [544, 366] width 35 height 35
click at [549, 370] on button "‹" at bounding box center [544, 366] width 35 height 35
click at [548, 370] on button "‹" at bounding box center [544, 366] width 35 height 35
click at [512, 442] on abbr "7" at bounding box center [509, 444] width 5 height 10
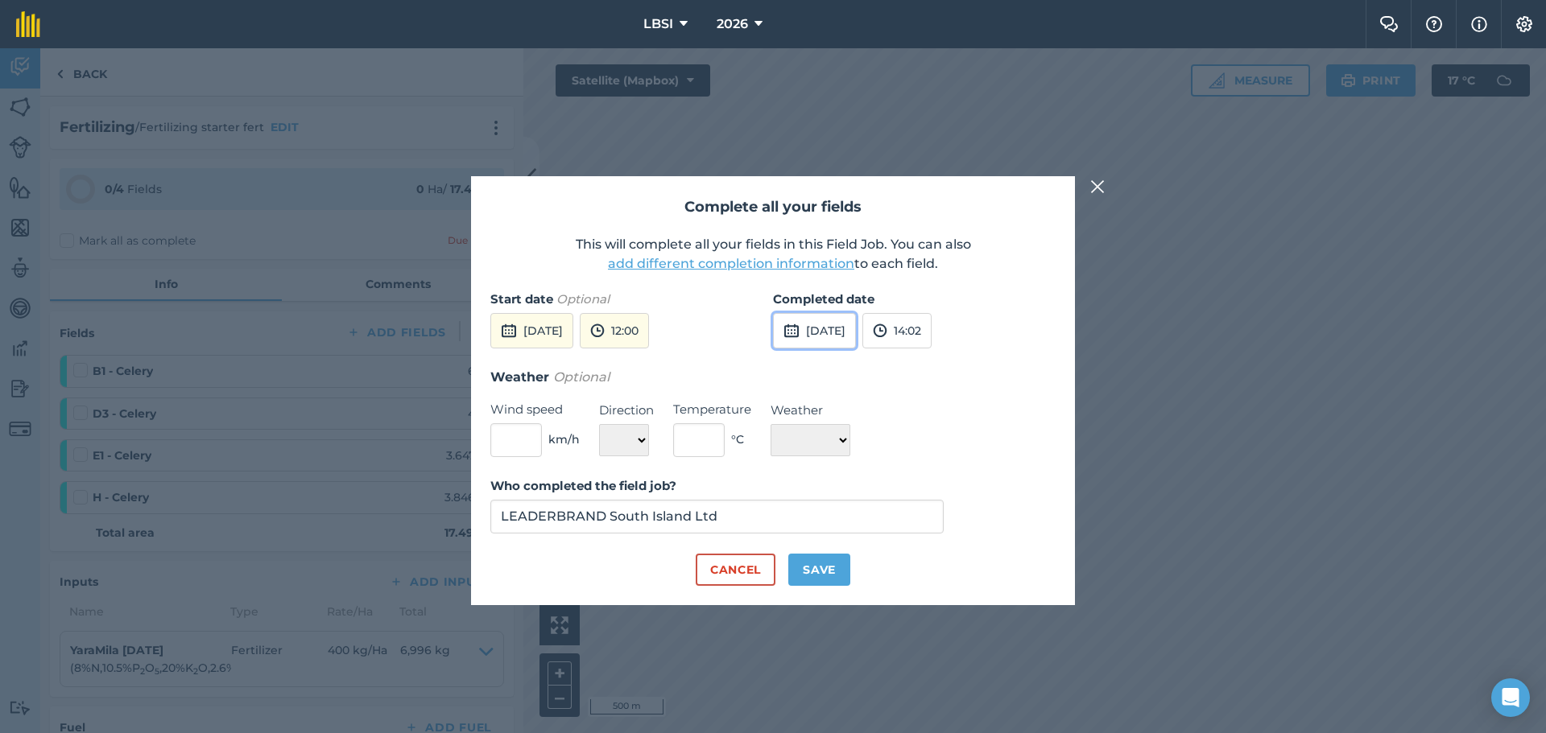
click at [847, 332] on button "[DATE]" at bounding box center [814, 330] width 83 height 35
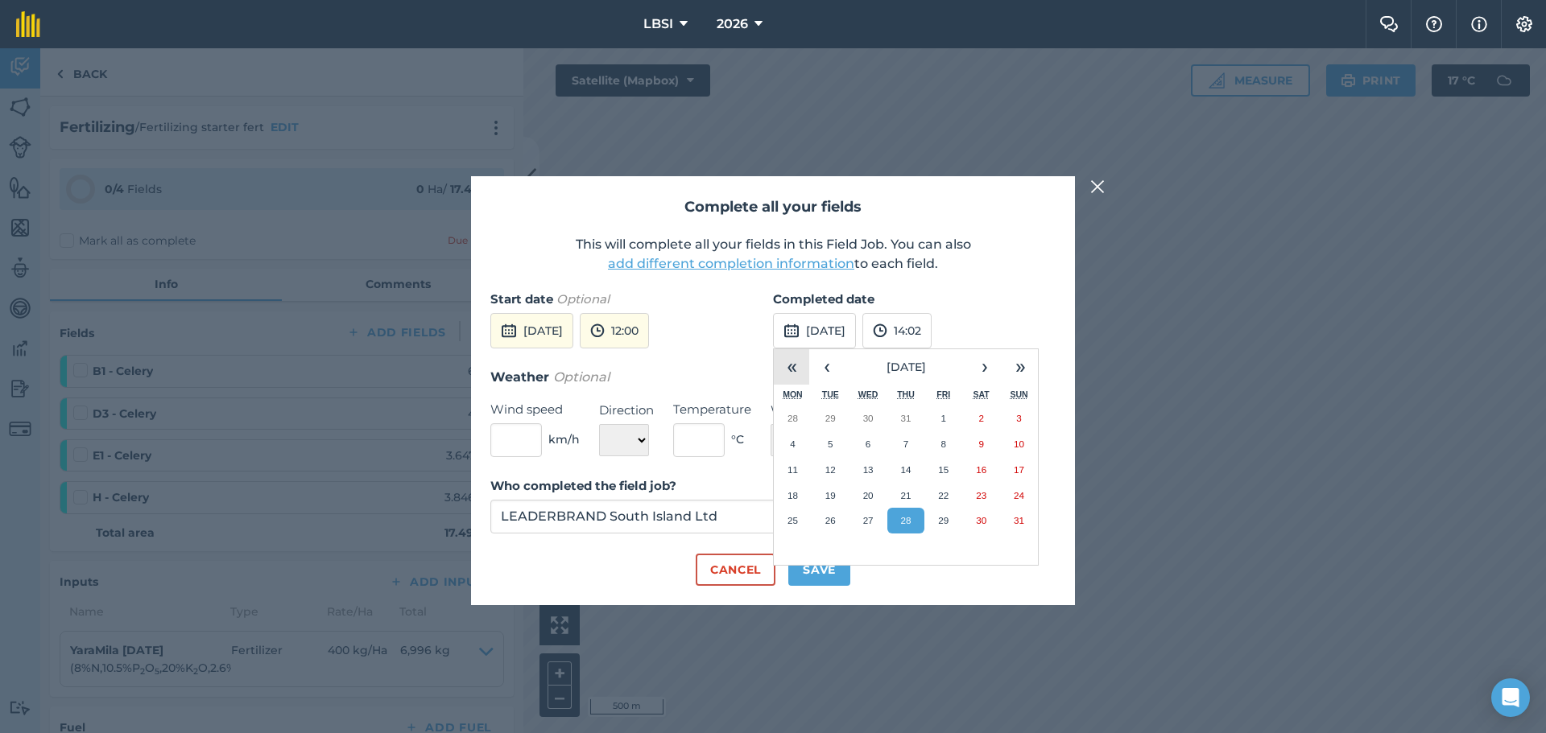
click at [784, 362] on button "«" at bounding box center [791, 366] width 35 height 35
click at [794, 366] on button "«" at bounding box center [791, 366] width 35 height 35
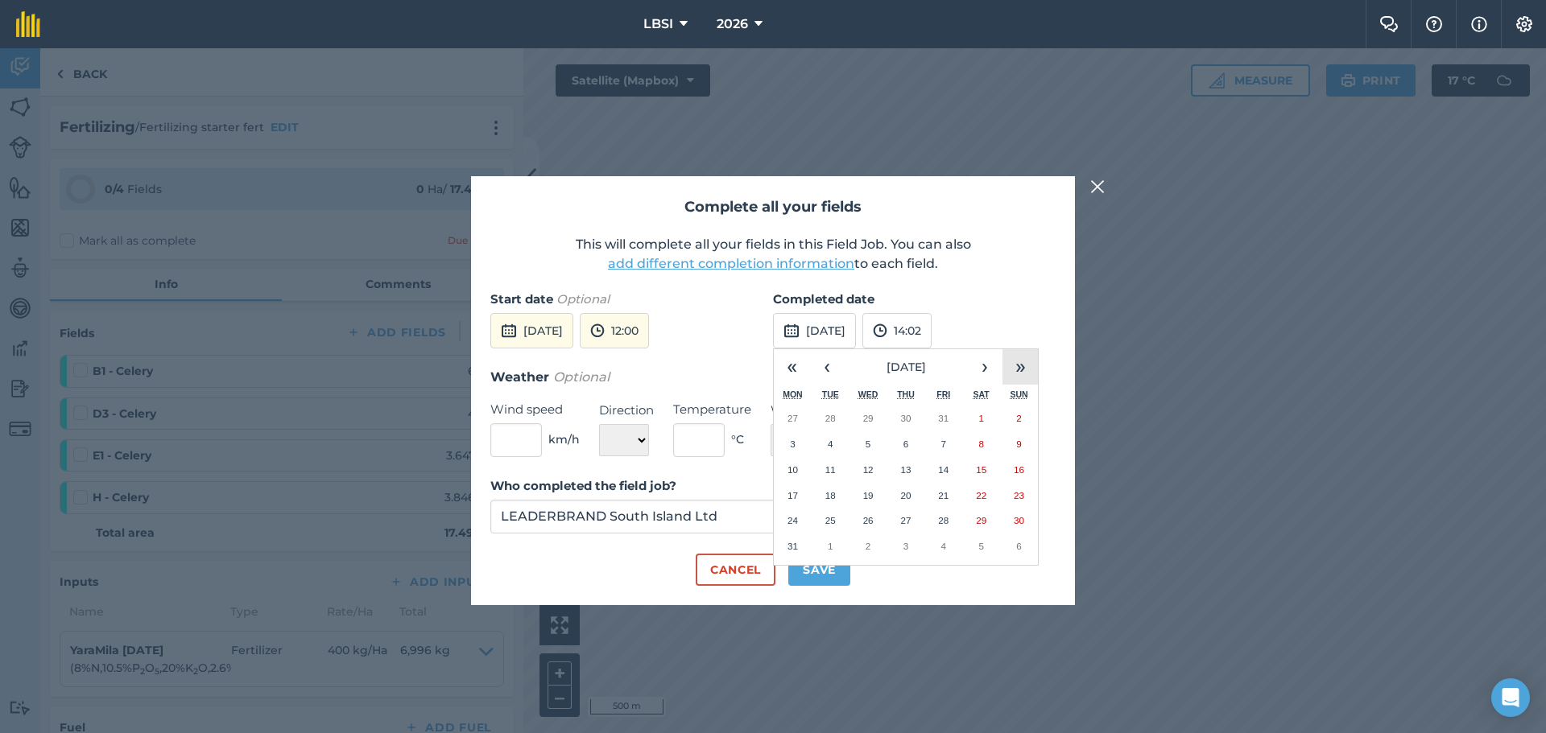
click at [1021, 364] on button "»" at bounding box center [1019, 366] width 35 height 35
click at [1022, 363] on button "»" at bounding box center [1019, 366] width 35 height 35
click at [1022, 360] on button "»" at bounding box center [1019, 366] width 35 height 35
click at [1021, 360] on button "»" at bounding box center [1019, 366] width 35 height 35
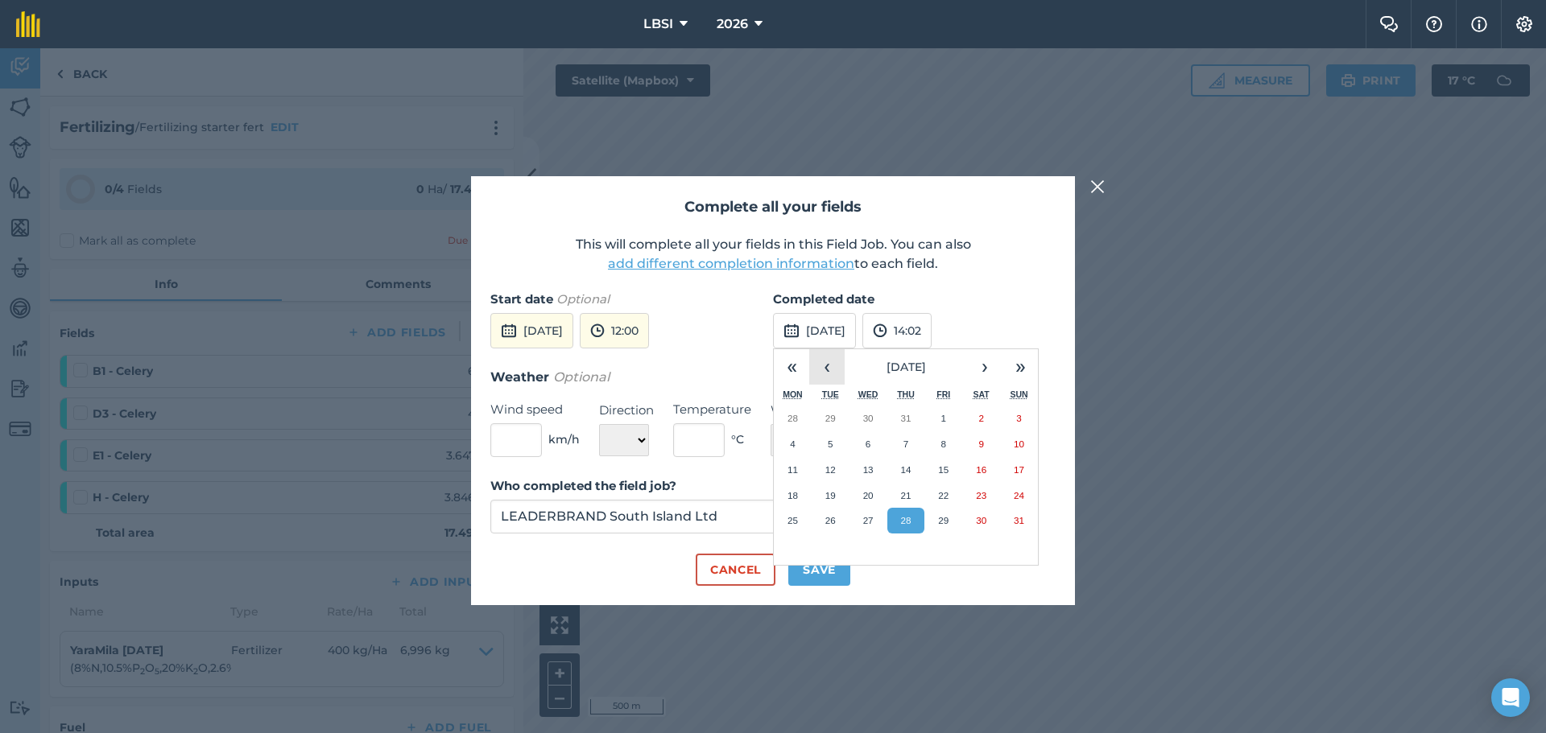
click at [825, 371] on button "‹" at bounding box center [826, 366] width 35 height 35
click at [825, 370] on button "‹" at bounding box center [826, 366] width 35 height 35
click at [825, 368] on button "‹" at bounding box center [826, 366] width 35 height 35
click at [792, 444] on abbr "7" at bounding box center [792, 444] width 5 height 10
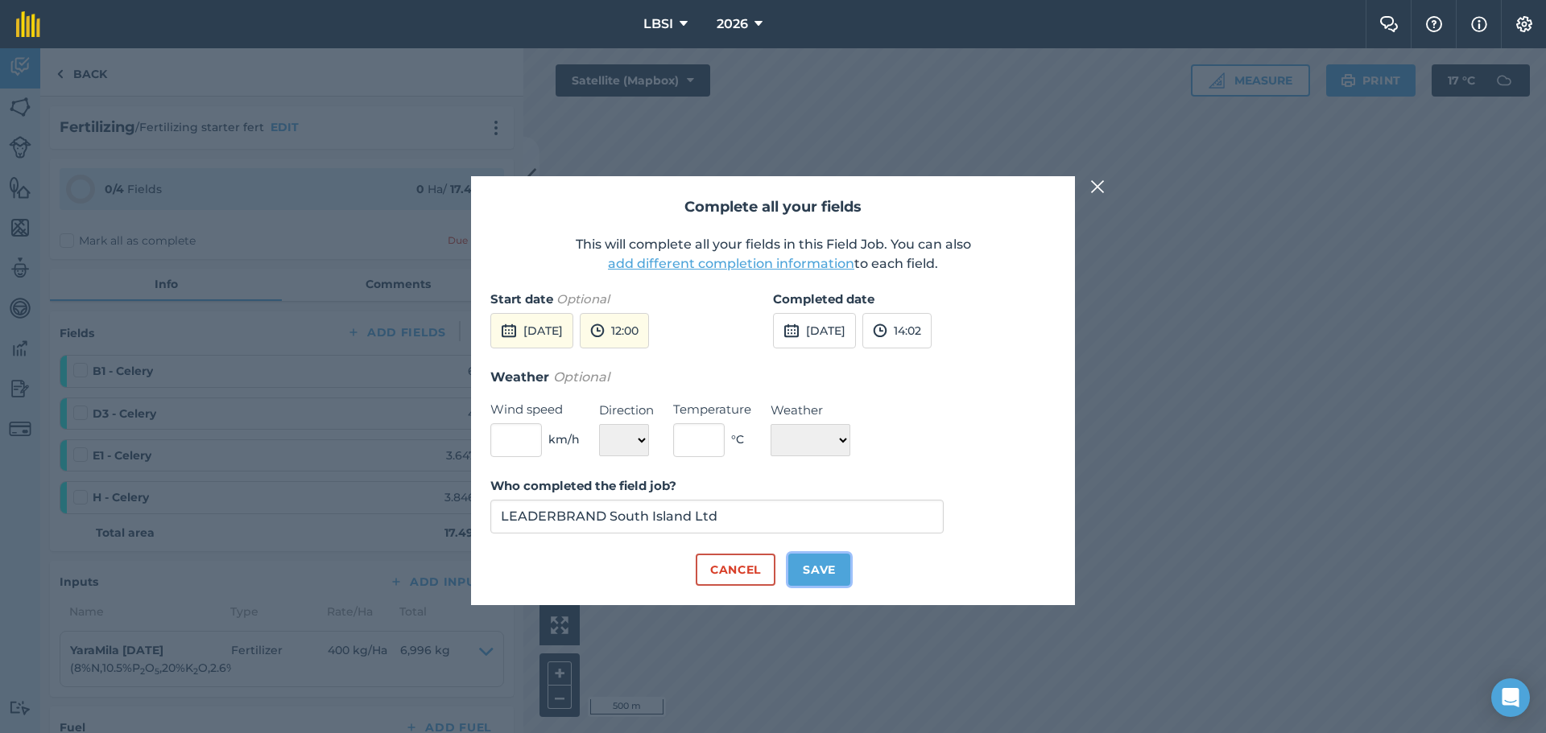
click at [832, 564] on button "Save" at bounding box center [819, 570] width 62 height 32
checkbox input "true"
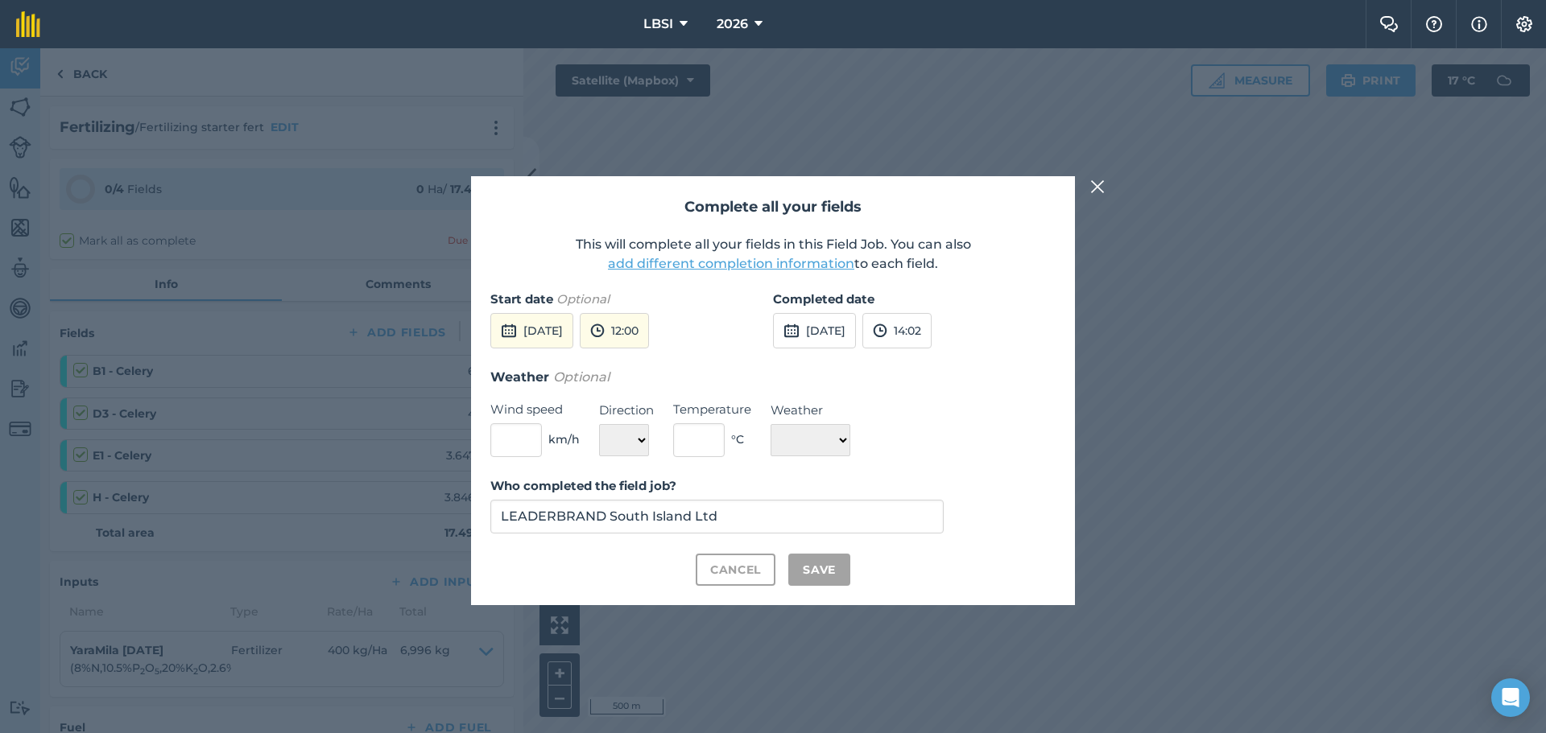
checkbox input "true"
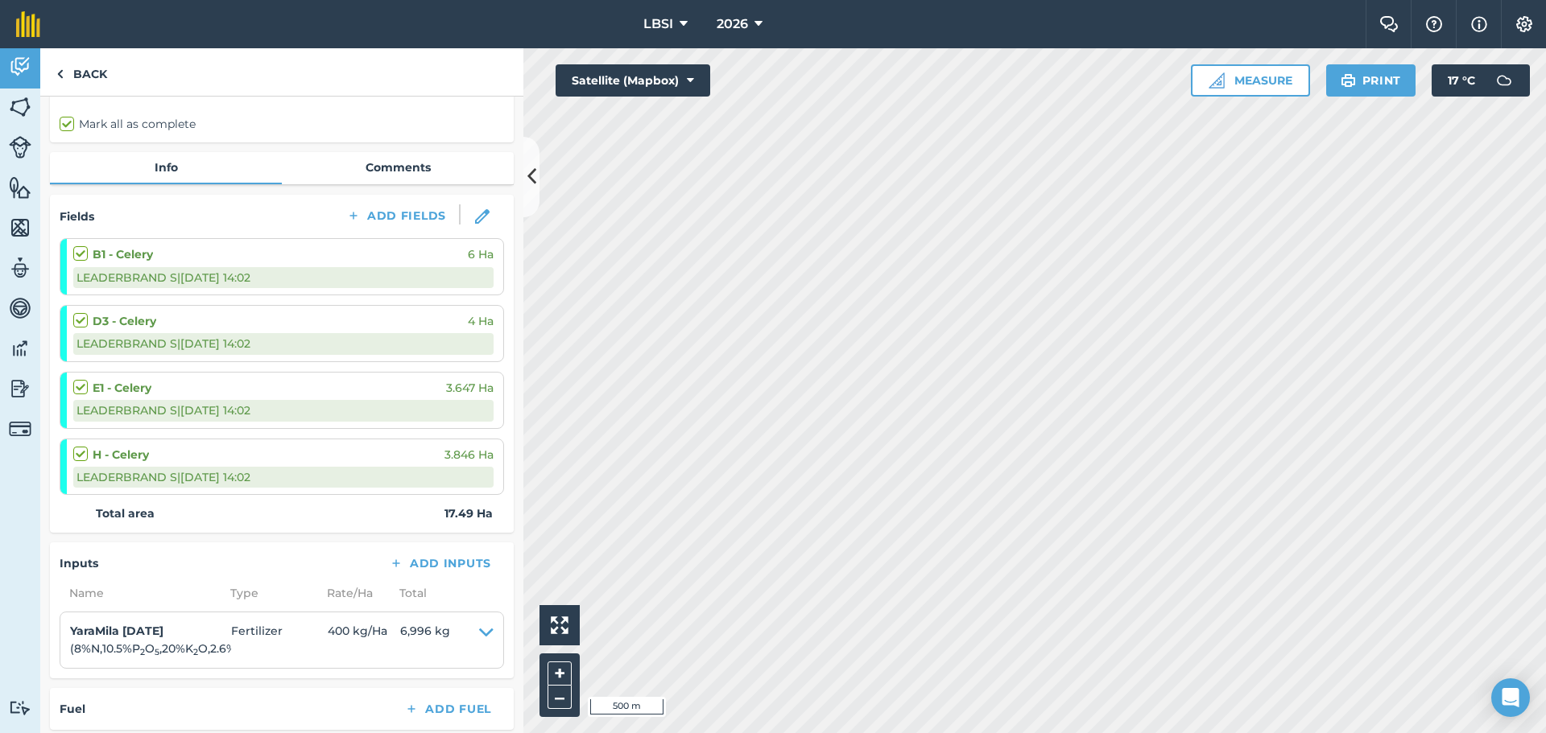
scroll to position [341, 0]
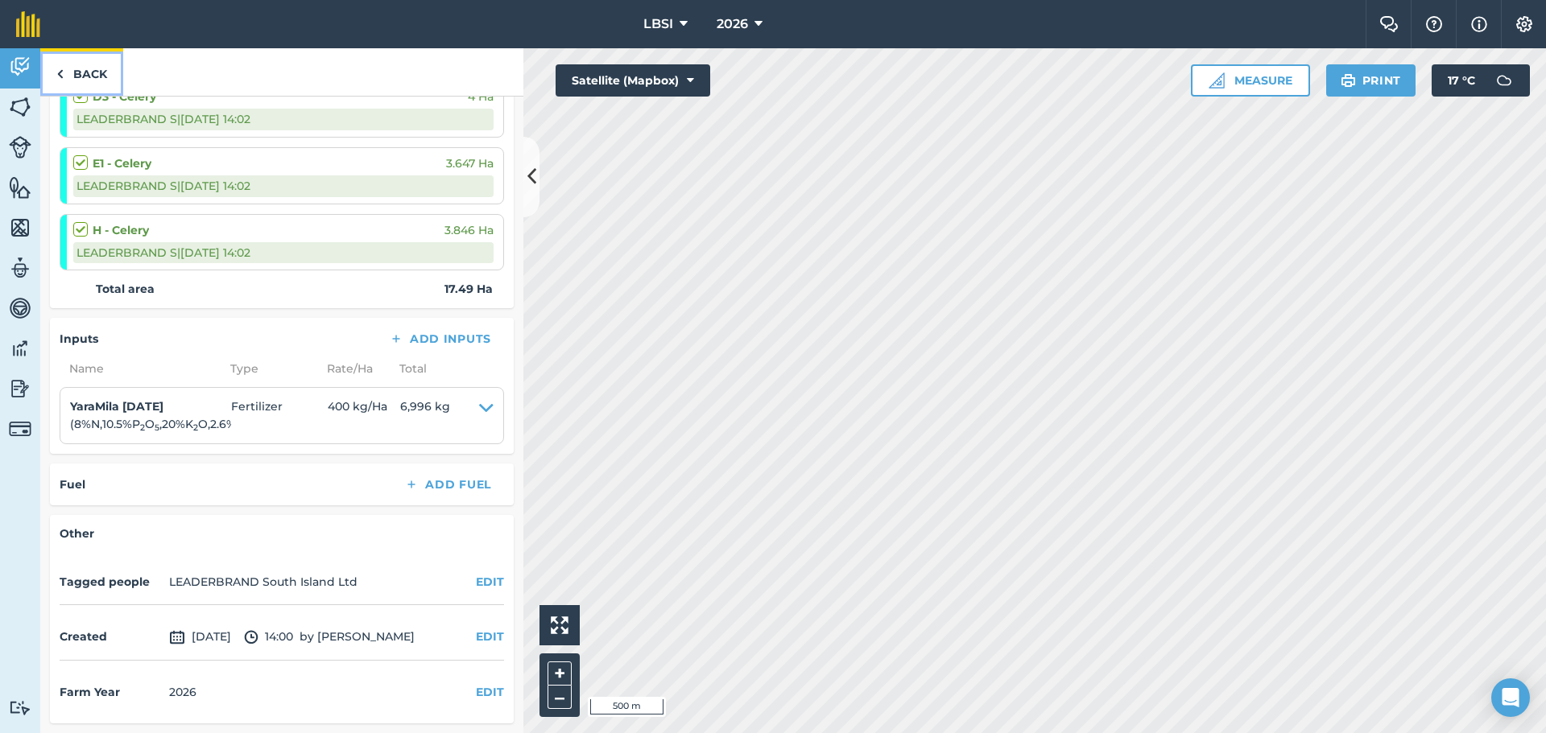
click at [56, 74] on img at bounding box center [59, 73] width 7 height 19
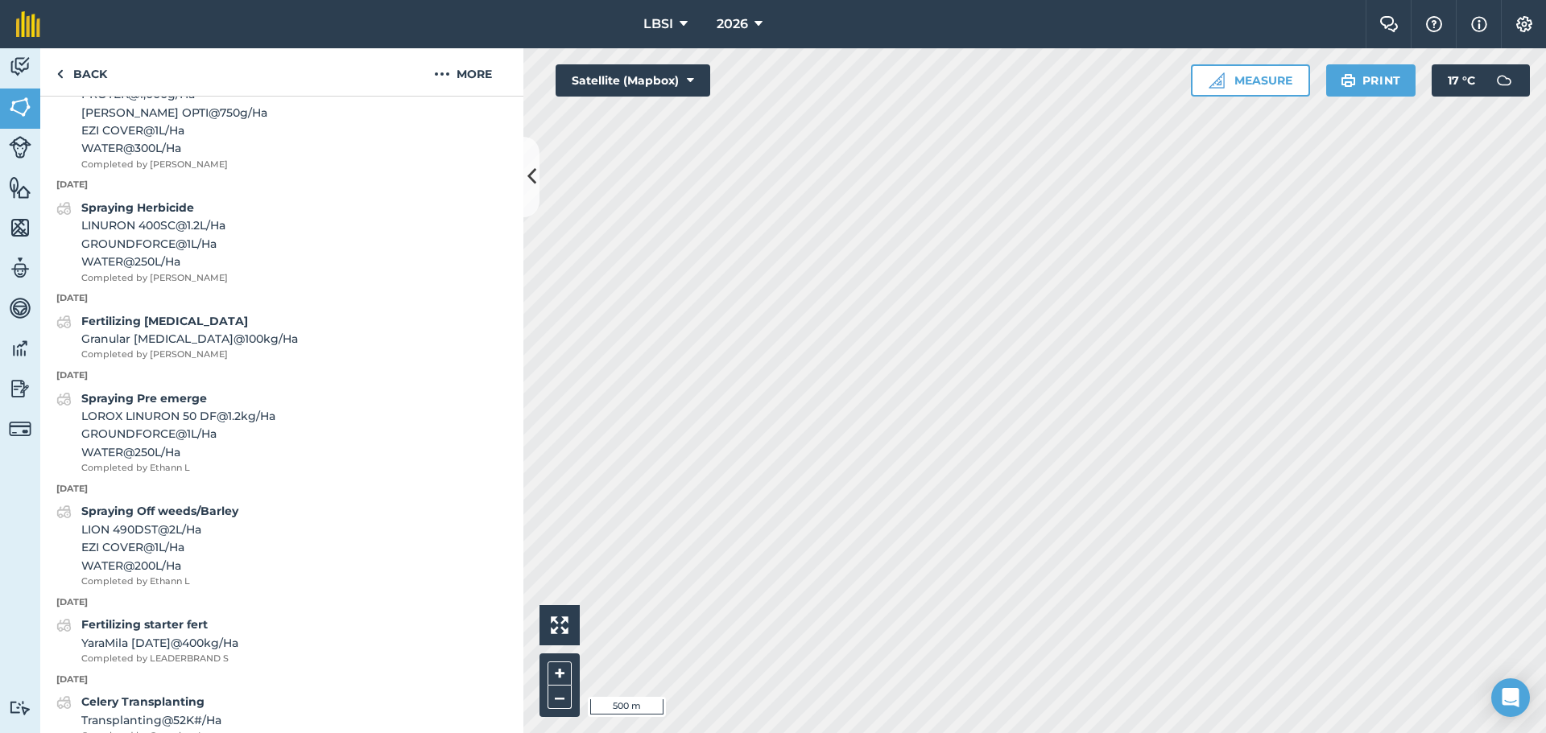
scroll to position [1361, 0]
